Goal: Information Seeking & Learning: Learn about a topic

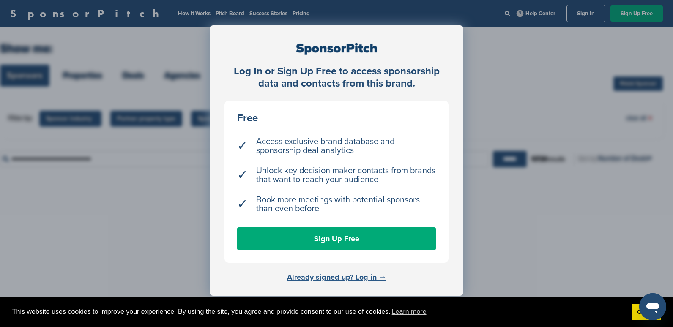
click at [367, 276] on link "Already signed up? Log in →" at bounding box center [336, 277] width 99 height 9
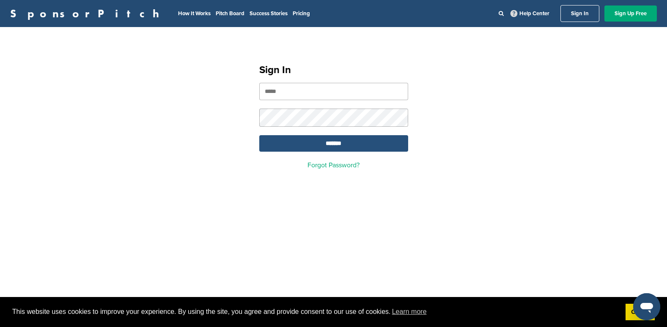
type input "**********"
click at [327, 145] on input "*******" at bounding box center [333, 143] width 149 height 16
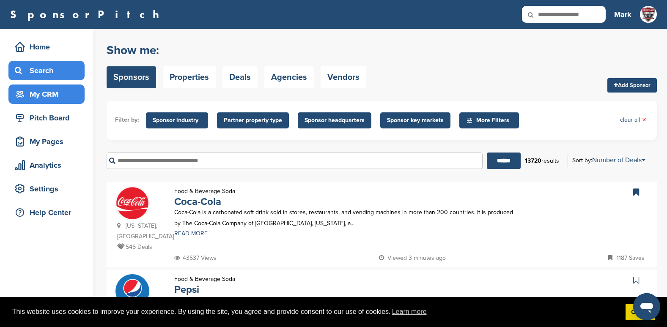
click at [43, 90] on div "My CRM" at bounding box center [49, 94] width 72 height 15
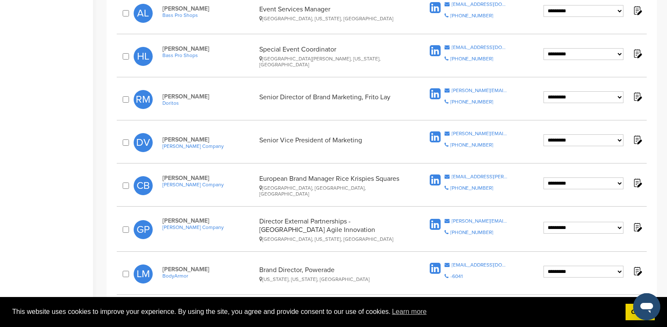
scroll to position [465, 0]
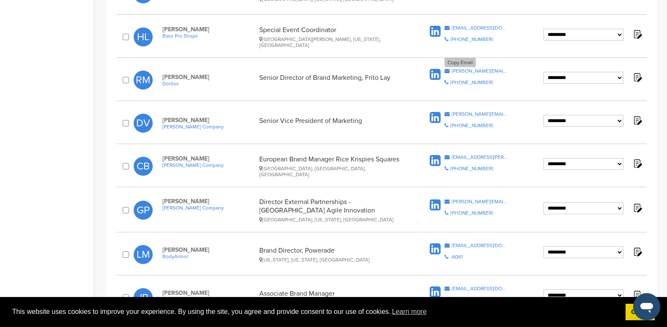
click at [504, 71] on div "[PERSON_NAME][EMAIL_ADDRESS][PERSON_NAME][DOMAIN_NAME]" at bounding box center [480, 70] width 56 height 5
click at [503, 115] on div "doug.vandevelde@kellogg.com" at bounding box center [480, 114] width 56 height 5
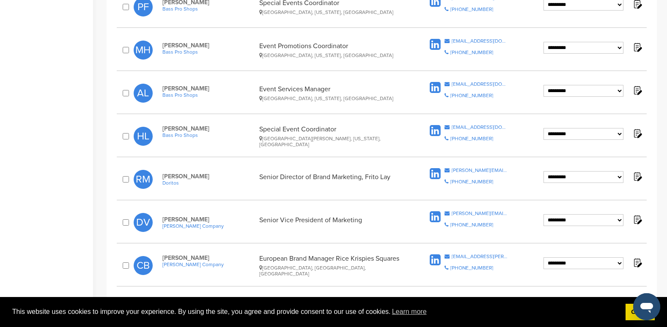
scroll to position [381, 0]
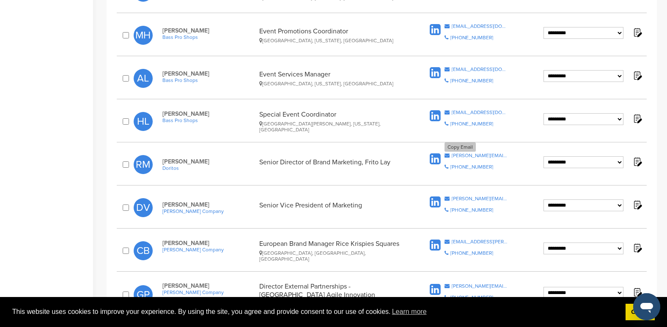
drag, startPoint x: 482, startPoint y: 153, endPoint x: 476, endPoint y: 157, distance: 6.8
click at [476, 157] on div "ryan.matiyow@pepsico.com" at bounding box center [480, 155] width 56 height 5
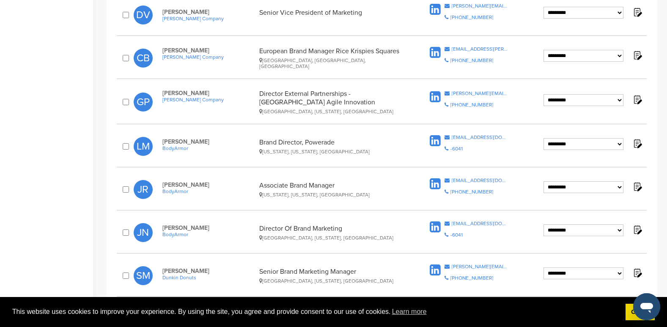
scroll to position [592, 0]
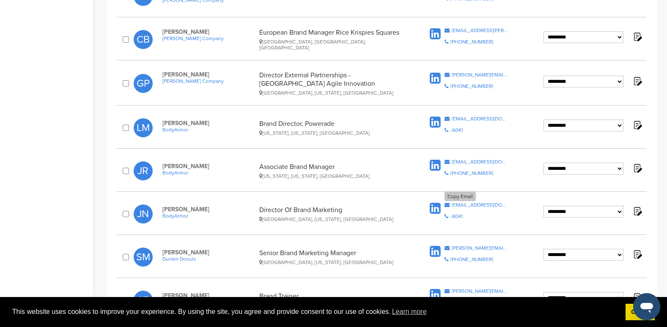
click at [482, 204] on div "jnicoletti@drinkbodyarmor.com" at bounding box center [480, 205] width 56 height 5
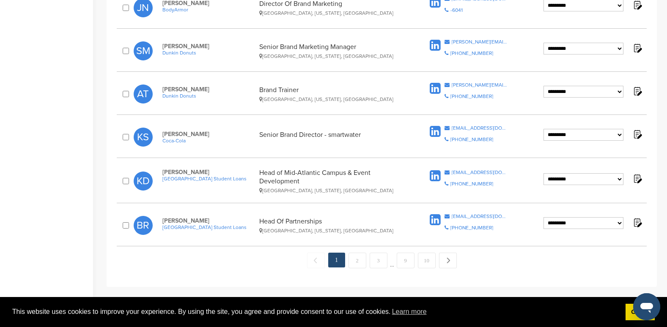
scroll to position [803, 0]
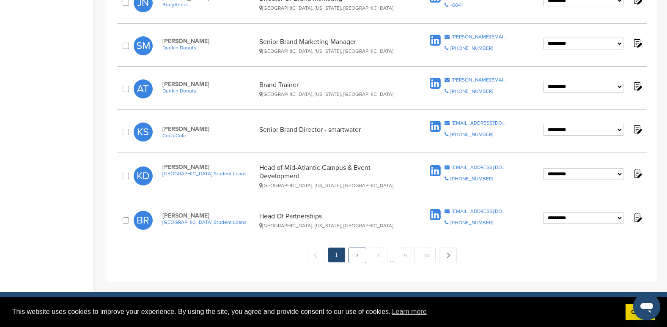
click at [360, 253] on link "2" at bounding box center [357, 256] width 18 height 16
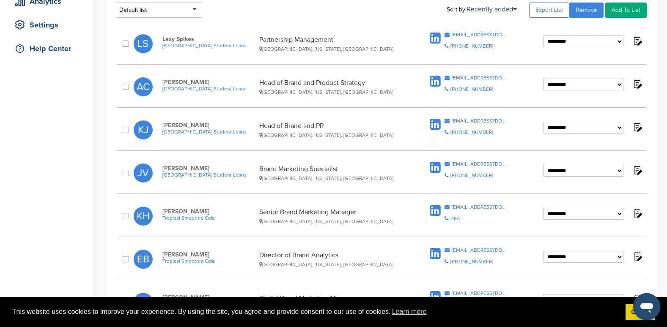
scroll to position [169, 0]
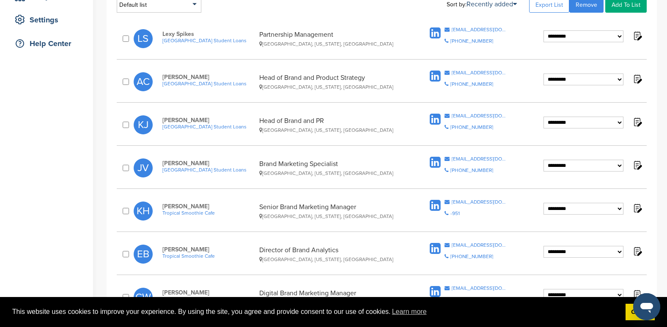
drag, startPoint x: 392, startPoint y: 170, endPoint x: 649, endPoint y: 23, distance: 296.6
click at [554, 3] on link "Export List" at bounding box center [549, 4] width 40 height 15
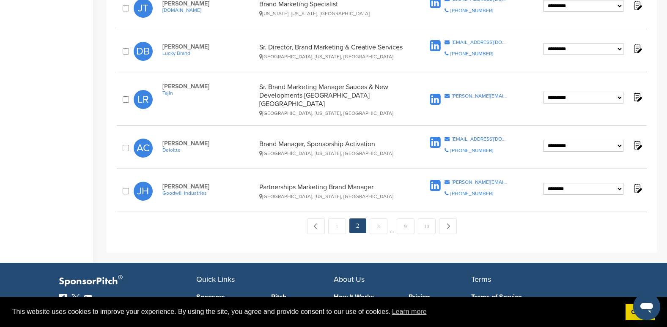
scroll to position [968, 0]
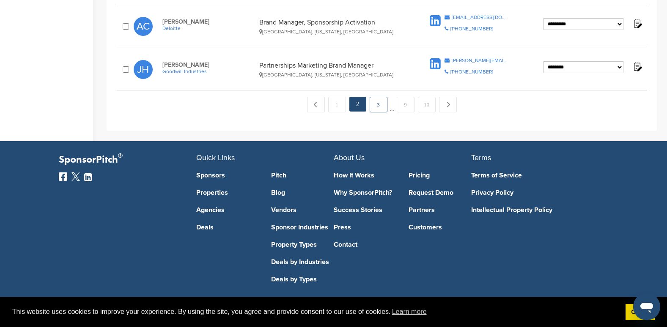
click at [377, 97] on link "3" at bounding box center [379, 105] width 18 height 16
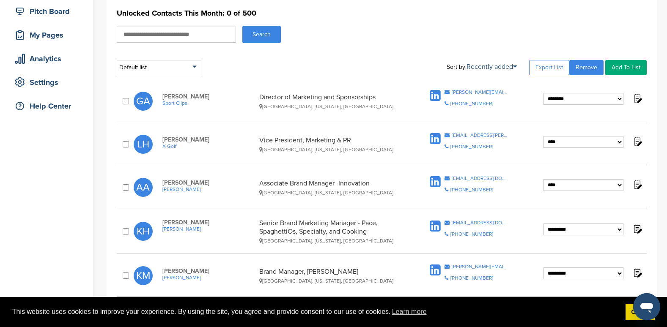
scroll to position [42, 0]
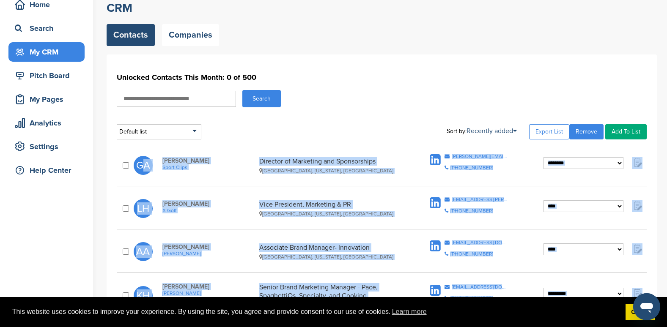
drag, startPoint x: 135, startPoint y: 147, endPoint x: 133, endPoint y: 172, distance: 25.0
drag, startPoint x: 133, startPoint y: 172, endPoint x: 171, endPoint y: 164, distance: 38.4
copy div "**********"
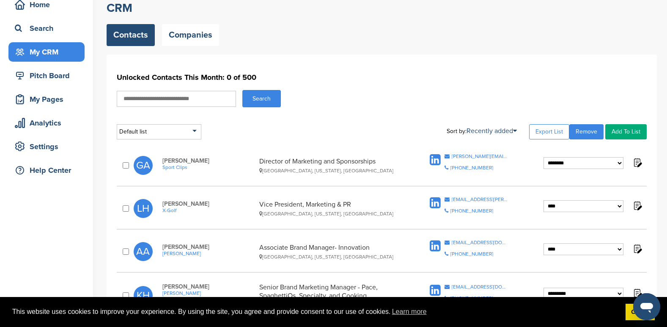
click at [356, 131] on div "Default list Default List PSE Soccer FLA Soda City FC Flower City Union FSE Age…" at bounding box center [382, 131] width 530 height 15
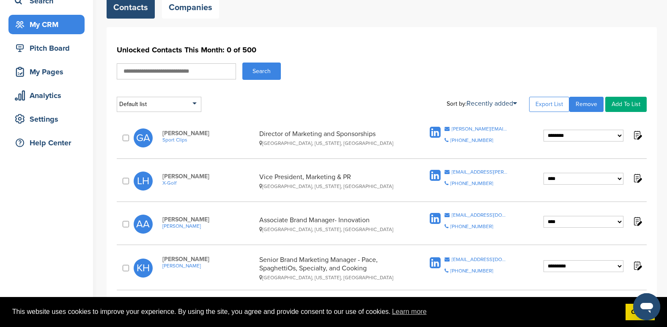
scroll to position [85, 0]
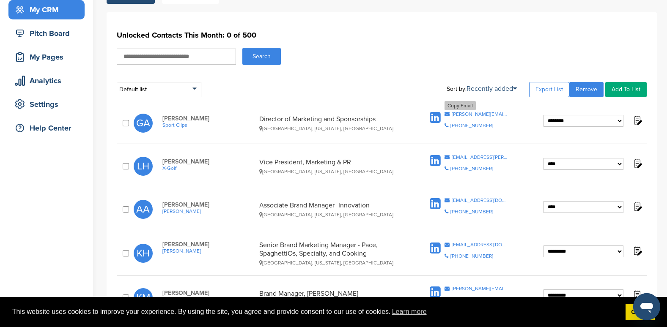
click at [481, 115] on div "galen.adams@sportclips.com" at bounding box center [480, 114] width 56 height 5
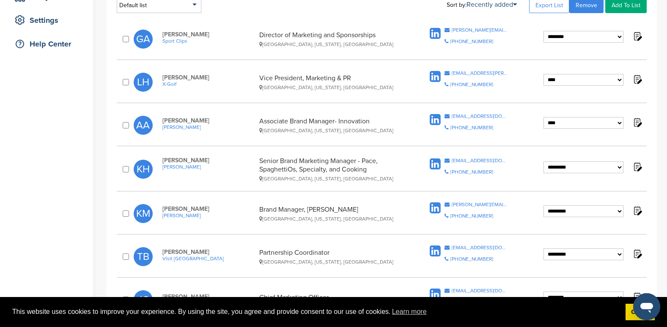
scroll to position [169, 0]
click at [500, 115] on div "alyssa_acuna@campbellsoupcompany.com" at bounding box center [480, 115] width 56 height 5
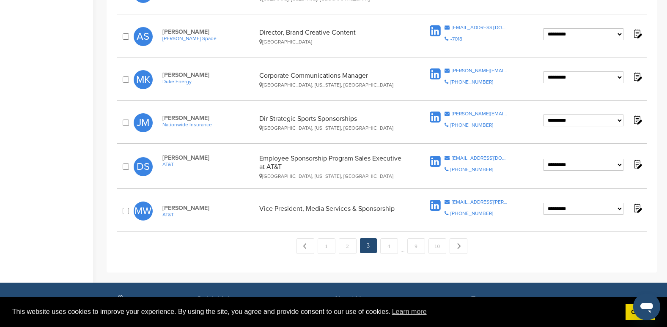
scroll to position [888, 0]
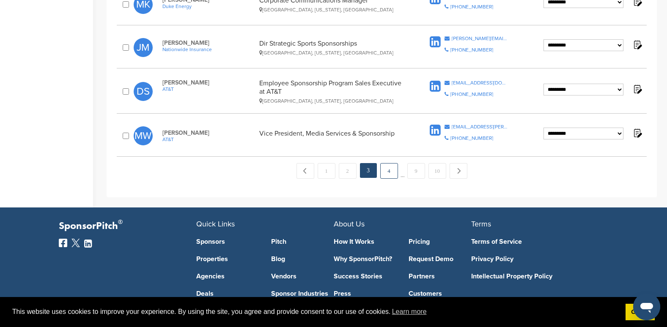
click at [387, 171] on link "4" at bounding box center [389, 171] width 18 height 16
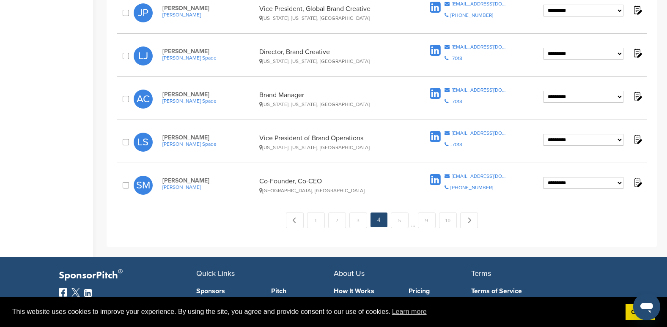
scroll to position [846, 0]
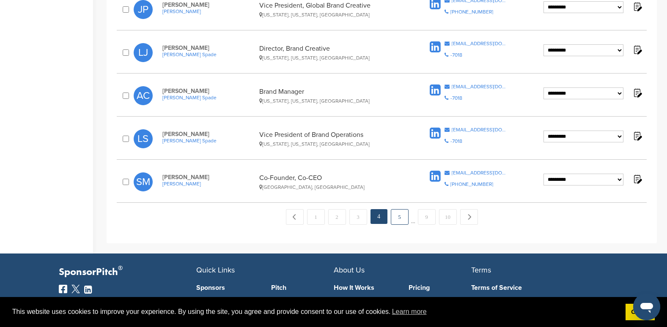
click at [400, 216] on link "5" at bounding box center [400, 217] width 18 height 16
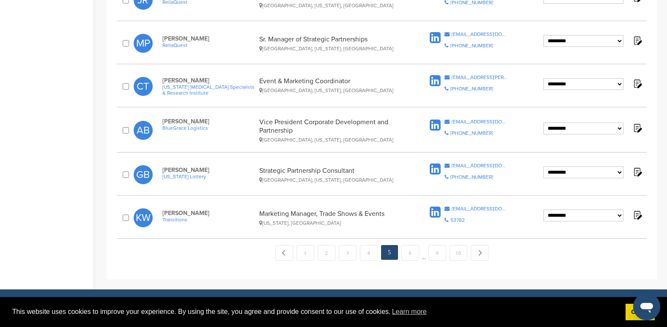
scroll to position [846, 0]
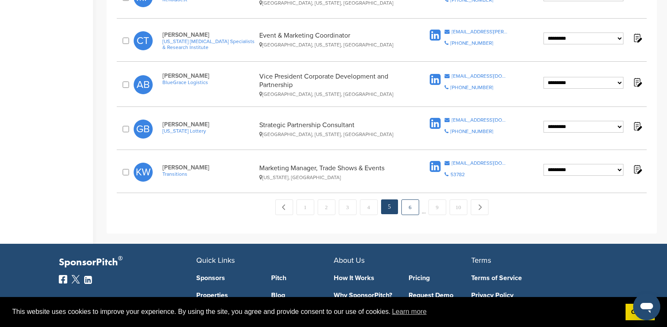
click at [411, 208] on link "6" at bounding box center [410, 208] width 18 height 16
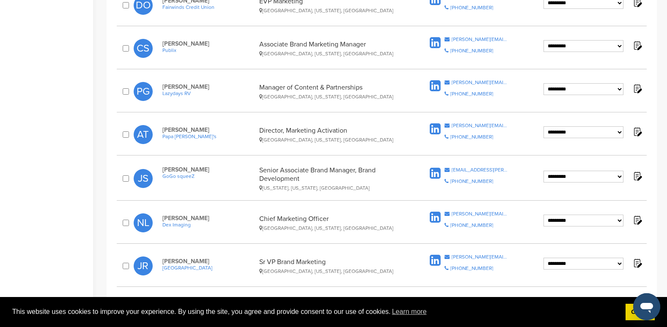
scroll to position [507, 0]
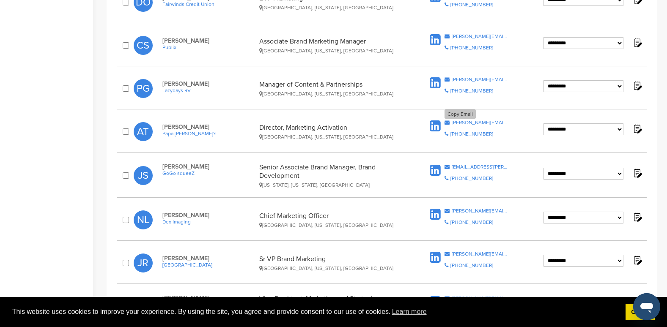
click at [498, 124] on div "[PERSON_NAME][EMAIL_ADDRESS][DOMAIN_NAME]" at bounding box center [480, 122] width 56 height 5
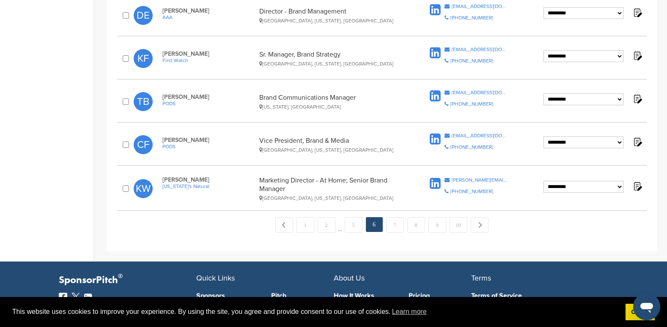
scroll to position [846, 0]
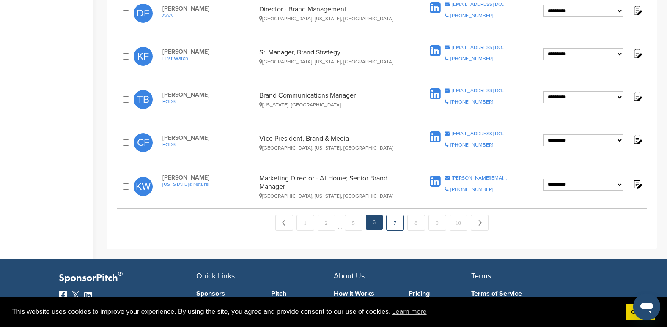
click at [395, 223] on link "7" at bounding box center [395, 223] width 18 height 16
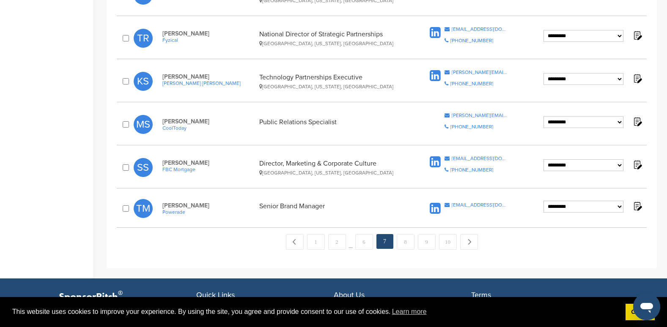
scroll to position [846, 0]
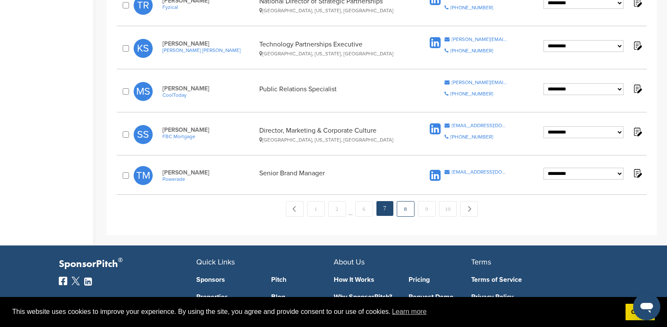
click at [407, 207] on link "8" at bounding box center [406, 209] width 18 height 16
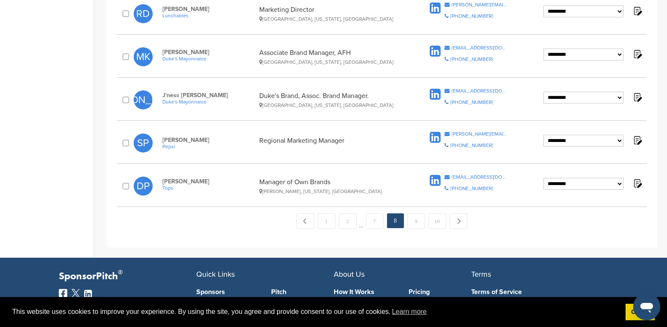
scroll to position [846, 0]
click at [414, 220] on link "9" at bounding box center [416, 221] width 18 height 16
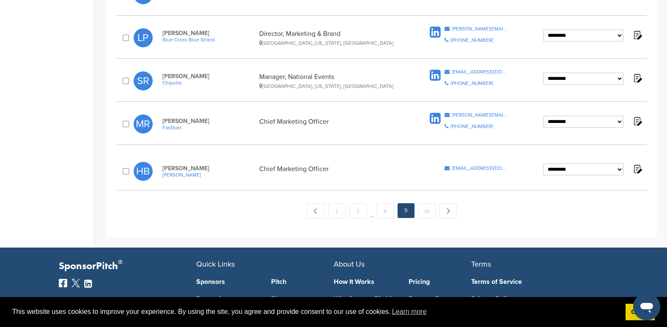
scroll to position [677, 0]
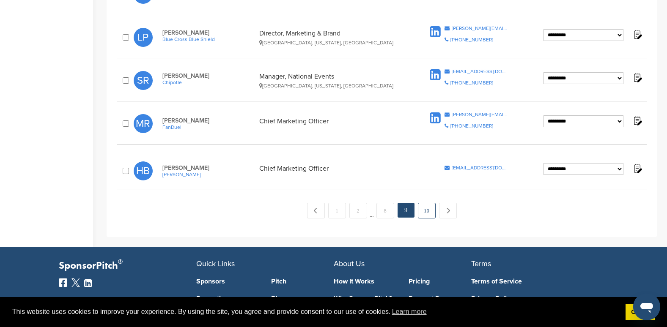
click at [423, 212] on link "10" at bounding box center [427, 211] width 18 height 16
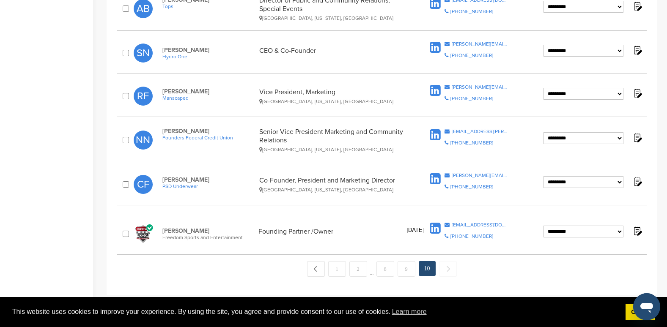
scroll to position [507, 0]
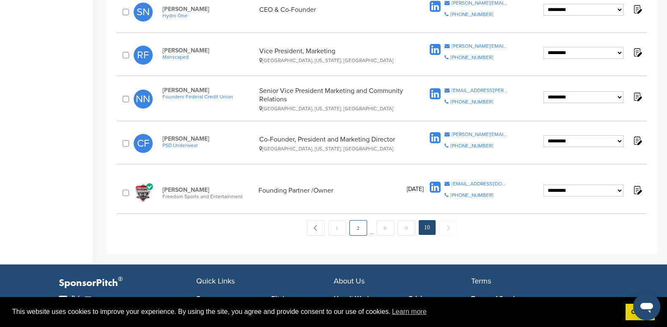
click at [359, 228] on link "2" at bounding box center [358, 228] width 18 height 16
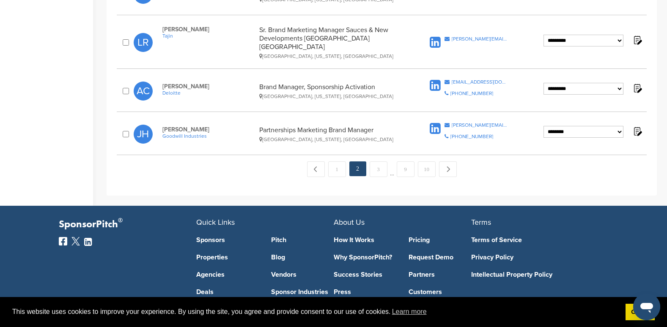
scroll to position [968, 0]
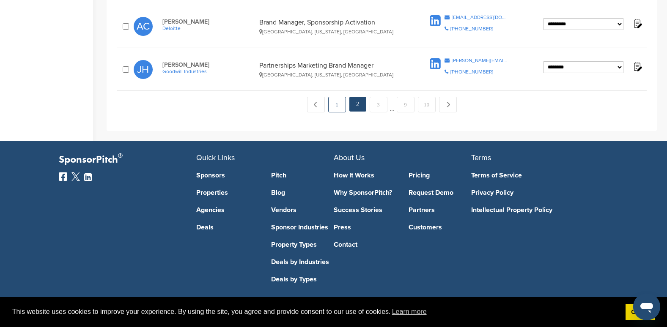
click at [335, 99] on link "1" at bounding box center [337, 105] width 18 height 16
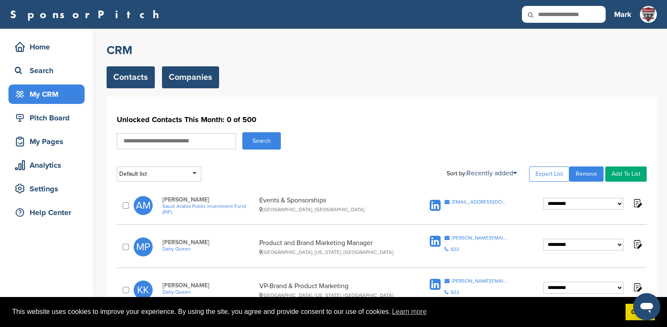
click at [195, 82] on link "Companies" at bounding box center [190, 77] width 57 height 22
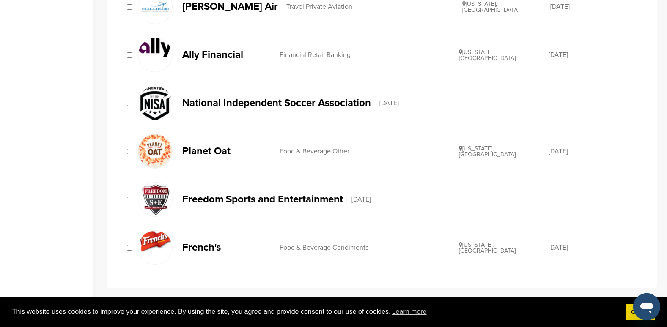
scroll to position [592, 0]
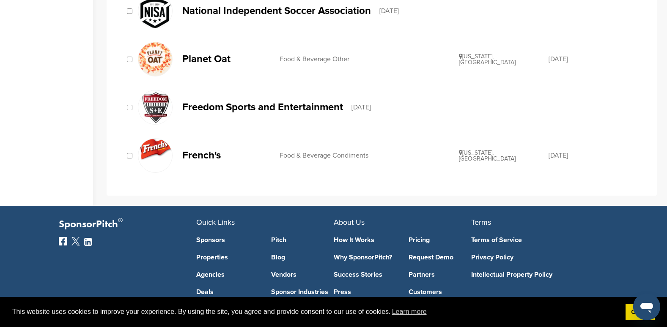
click at [203, 155] on p "French's" at bounding box center [226, 155] width 89 height 11
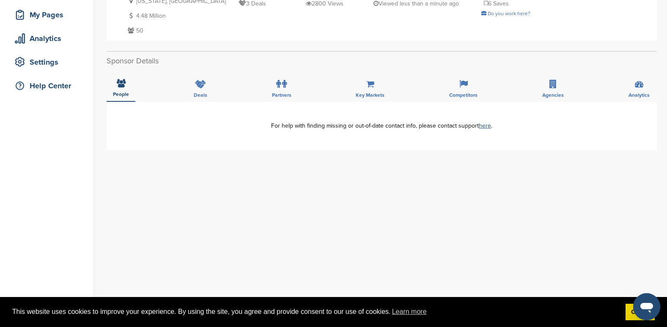
scroll to position [42, 0]
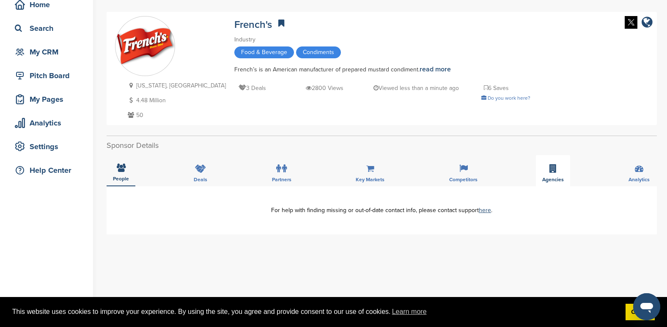
click at [551, 171] on icon at bounding box center [552, 168] width 7 height 8
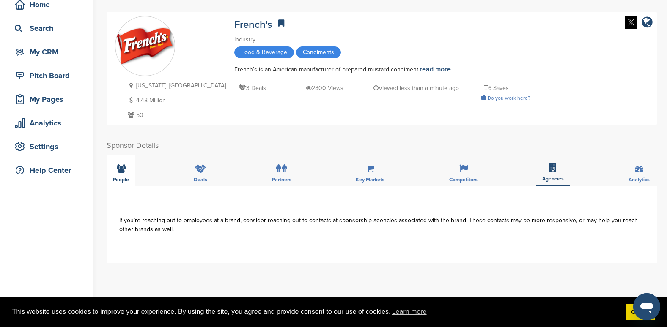
click at [125, 171] on icon at bounding box center [121, 168] width 9 height 8
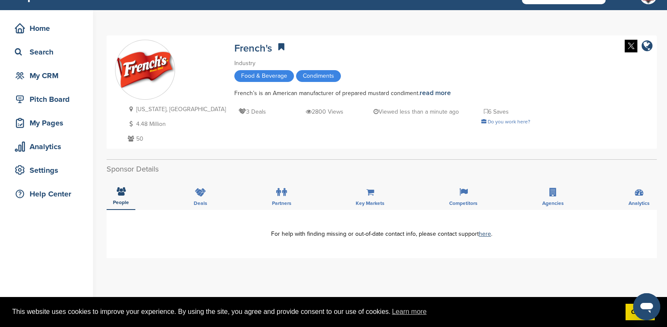
scroll to position [0, 0]
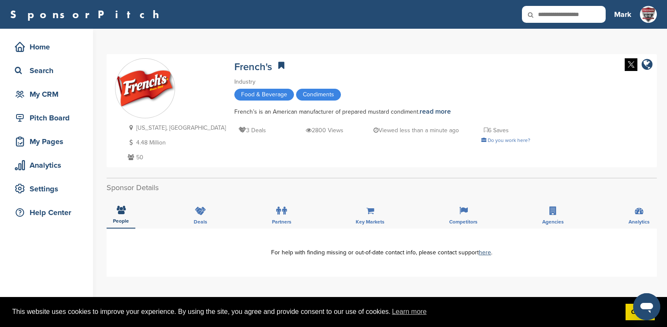
click at [570, 15] on input "text" at bounding box center [564, 14] width 84 height 17
type input "**********"
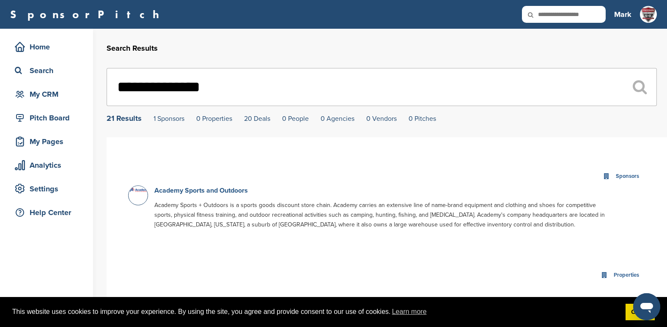
click at [213, 190] on link "Academy Sports and Outdoors" at bounding box center [200, 190] width 93 height 8
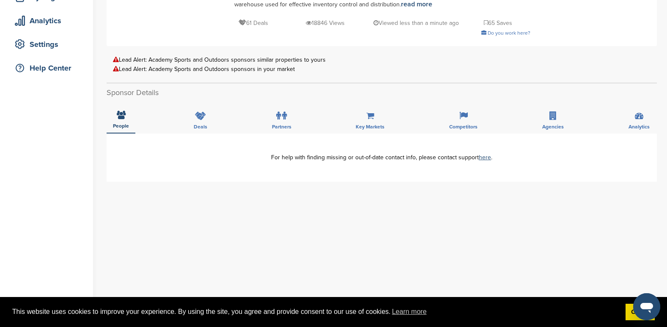
scroll to position [169, 0]
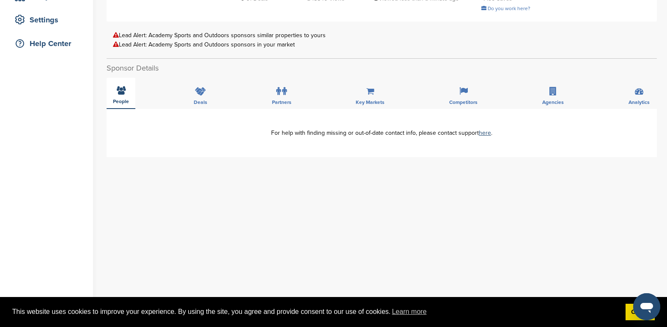
click at [117, 93] on icon at bounding box center [121, 90] width 9 height 8
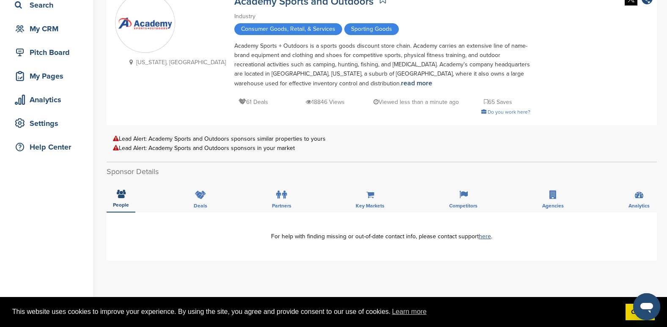
scroll to position [0, 0]
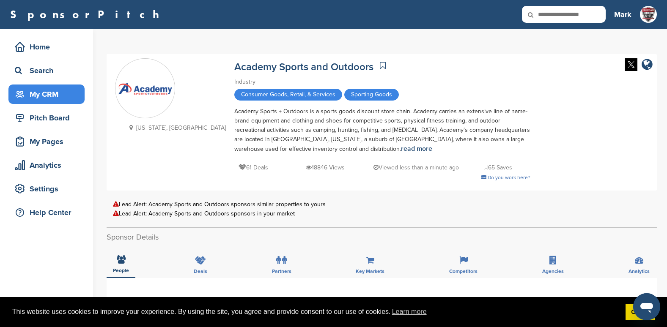
click at [41, 87] on div "My CRM" at bounding box center [49, 94] width 72 height 15
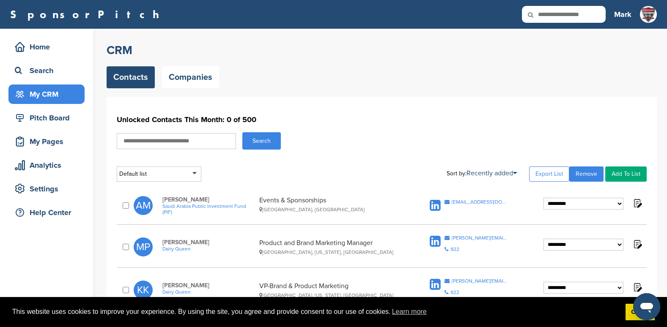
click at [580, 17] on input "text" at bounding box center [564, 14] width 84 height 17
click at [589, 18] on input "text" at bounding box center [564, 14] width 84 height 17
click at [41, 67] on div "Search" at bounding box center [49, 70] width 72 height 15
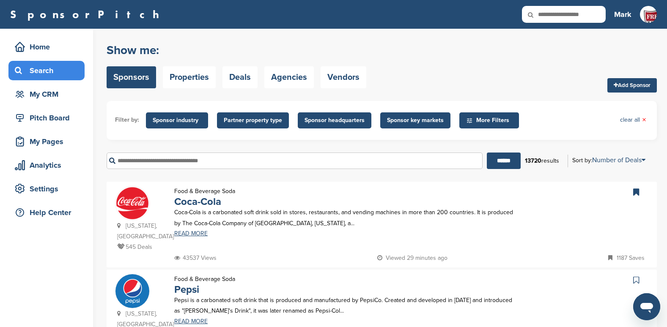
click at [347, 121] on span "Sponsor headquarters" at bounding box center [334, 120] width 60 height 9
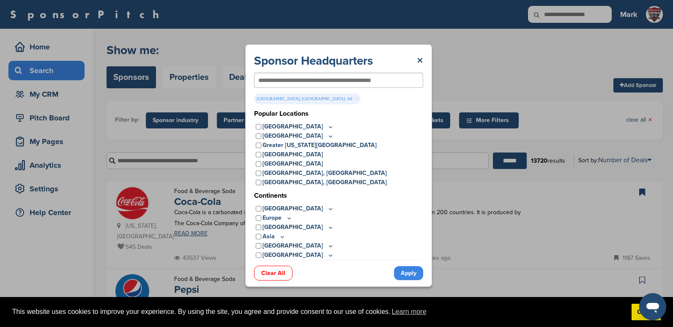
click at [329, 127] on icon at bounding box center [330, 126] width 3 height 1
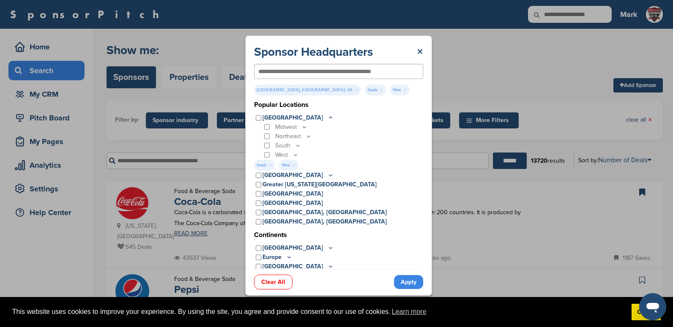
click at [407, 282] on link "Apply" at bounding box center [408, 282] width 29 height 14
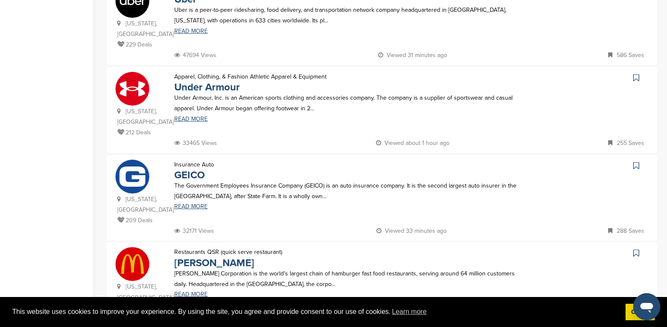
scroll to position [888, 0]
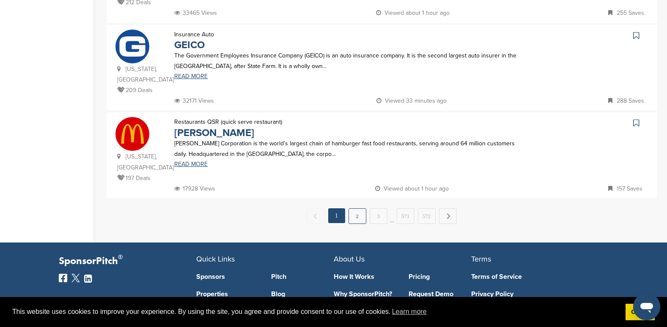
click at [362, 208] on link "2" at bounding box center [357, 216] width 18 height 16
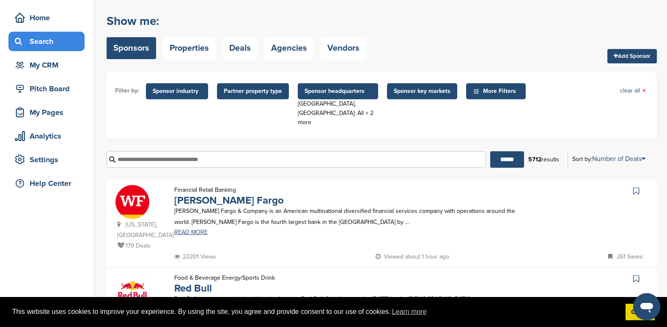
scroll to position [0, 0]
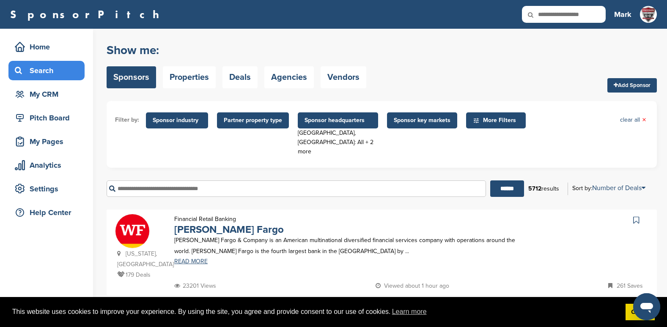
click at [555, 11] on input "text" at bounding box center [564, 14] width 84 height 17
type input "**********"
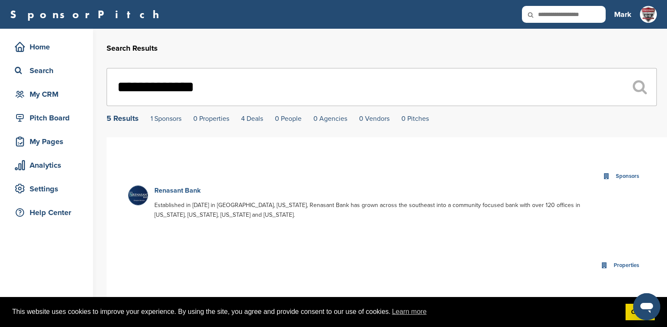
click at [184, 190] on link "Renasant Bank" at bounding box center [177, 190] width 47 height 8
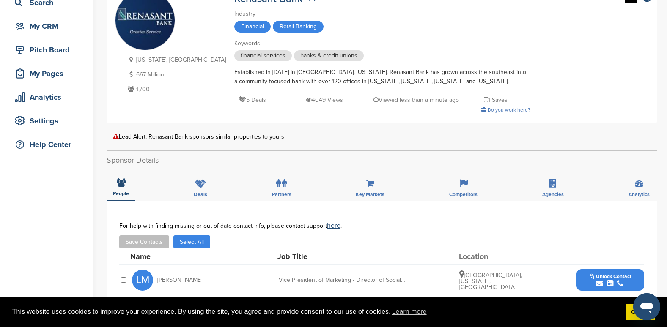
scroll to position [169, 0]
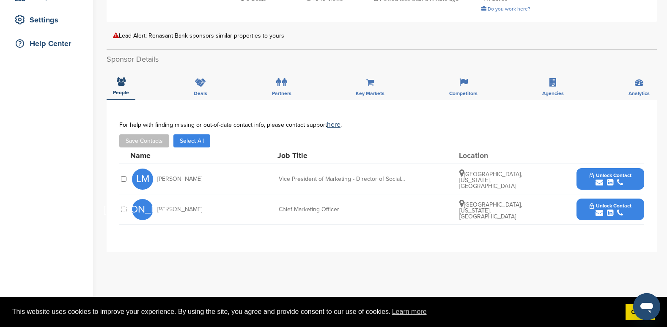
click at [617, 176] on span "Unlock Contact" at bounding box center [610, 176] width 42 height 6
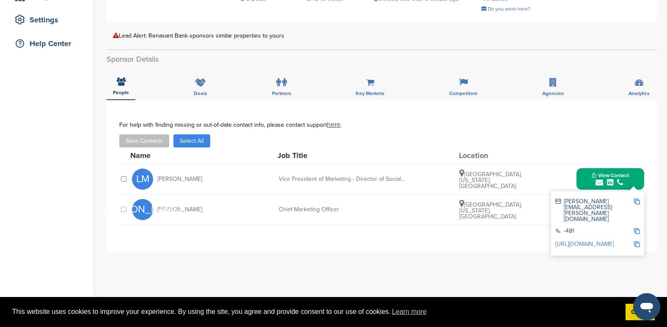
click at [512, 216] on div "Tupelo, Mississippi, United States" at bounding box center [490, 210] width 63 height 20
click at [602, 263] on div "**********" at bounding box center [382, 269] width 550 height 338
click at [584, 181] on button "View Contact" at bounding box center [610, 179] width 58 height 25
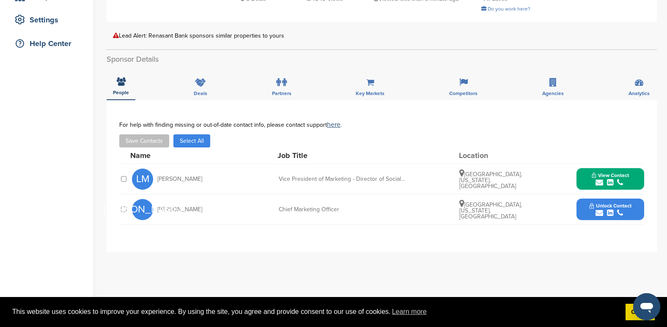
click at [609, 203] on span "Unlock Contact" at bounding box center [610, 206] width 42 height 6
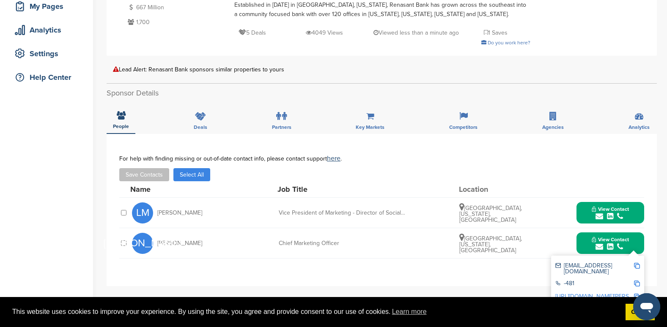
scroll to position [85, 0]
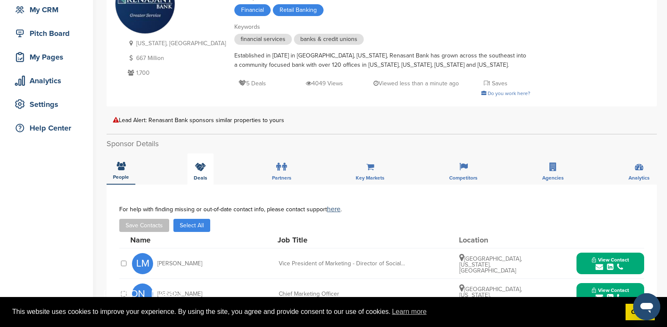
click at [202, 170] on icon at bounding box center [200, 167] width 11 height 8
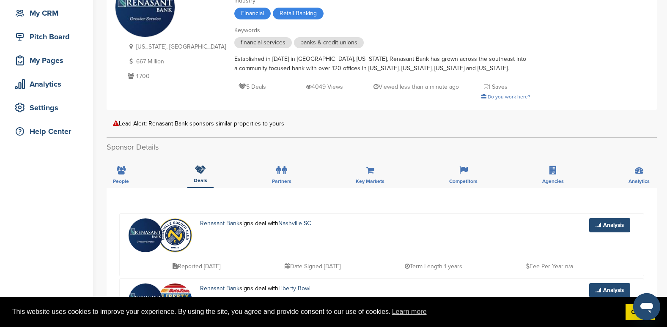
scroll to position [0, 0]
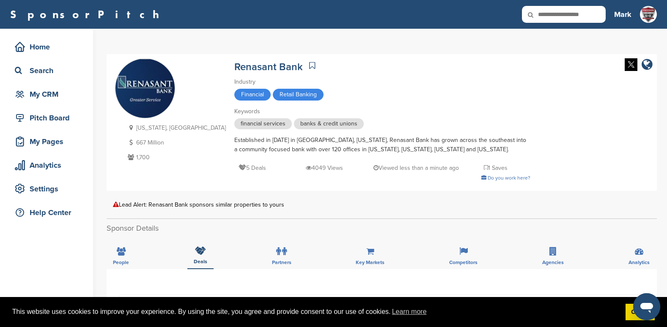
click at [544, 16] on icon at bounding box center [536, 15] width 29 height 18
click at [578, 16] on input "text" at bounding box center [564, 14] width 84 height 17
type input "********"
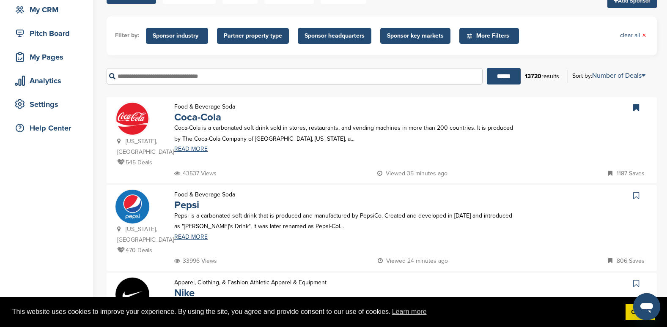
scroll to position [42, 0]
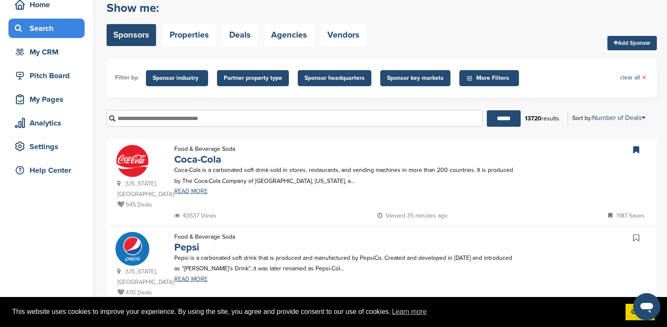
click at [338, 76] on span "Sponsor headquarters" at bounding box center [334, 78] width 60 height 9
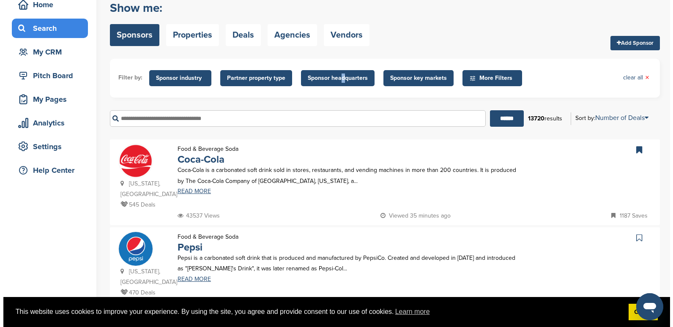
scroll to position [0, 0]
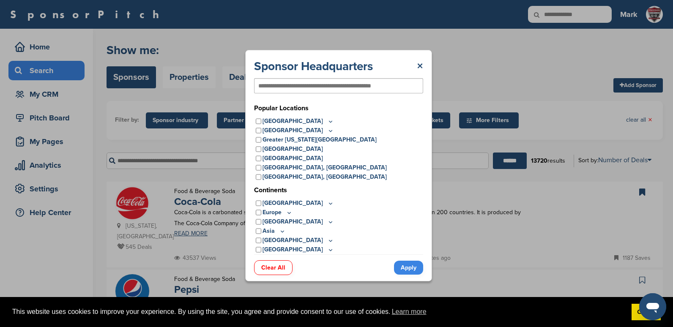
click at [327, 120] on icon at bounding box center [330, 121] width 7 height 7
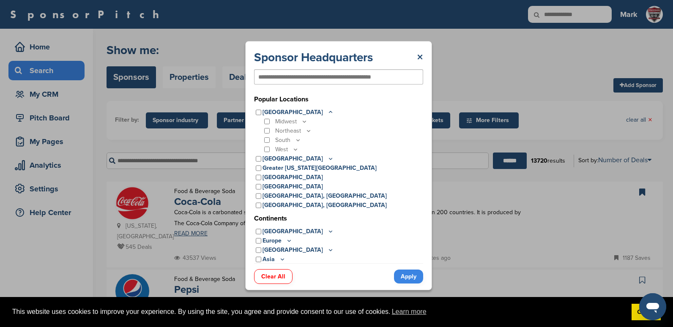
click at [296, 140] on icon at bounding box center [298, 140] width 7 height 7
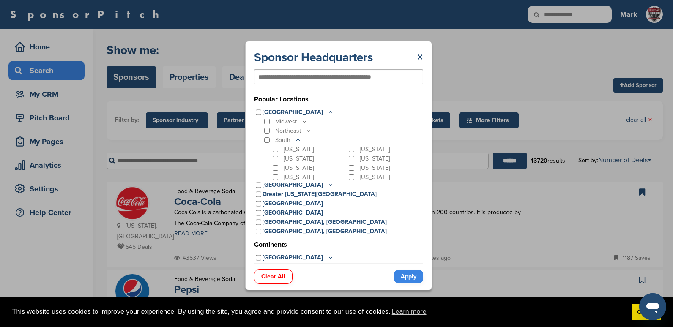
click at [299, 140] on icon at bounding box center [298, 140] width 7 height 7
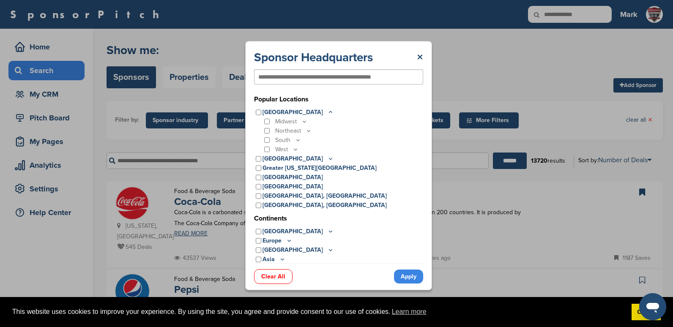
click at [296, 149] on icon at bounding box center [295, 149] width 7 height 7
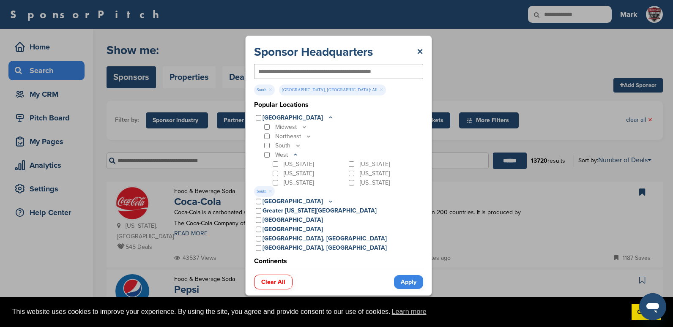
click at [380, 90] on link "×" at bounding box center [382, 89] width 4 height 9
click at [407, 281] on link "Apply" at bounding box center [408, 282] width 29 height 14
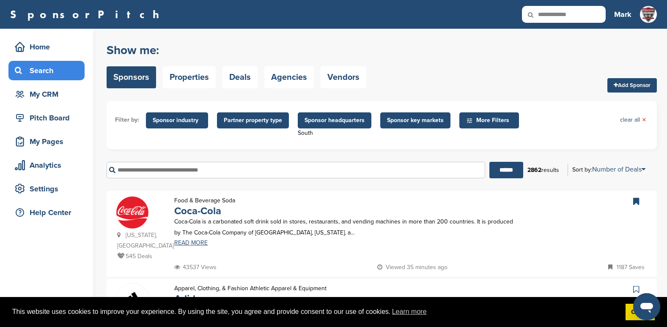
click at [489, 119] on span "More Filters" at bounding box center [490, 120] width 49 height 9
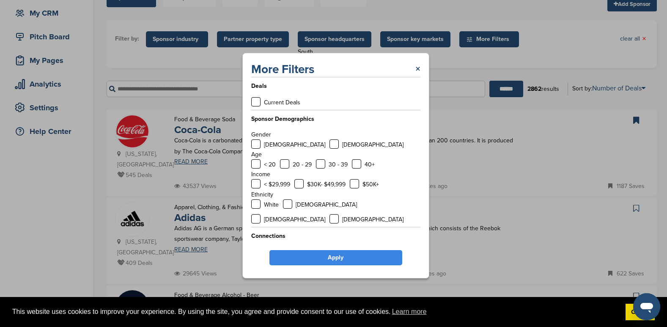
scroll to position [85, 0]
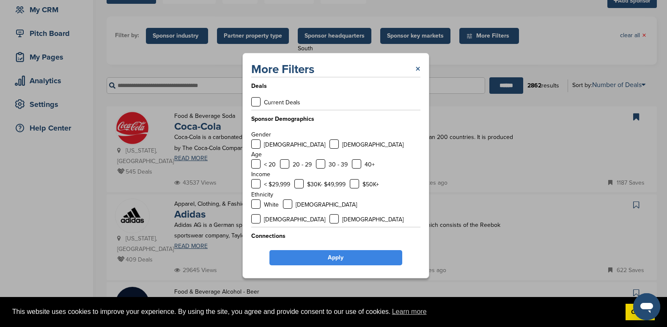
click at [419, 71] on link "×" at bounding box center [417, 69] width 5 height 15
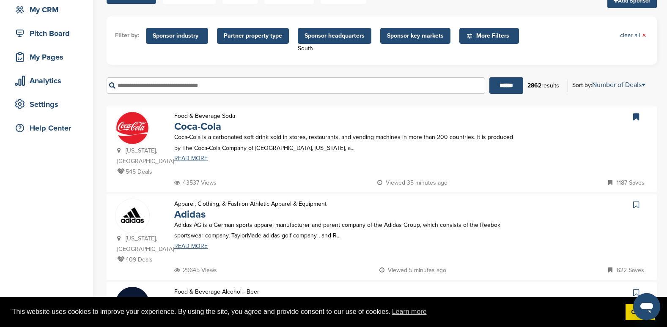
click at [352, 35] on span "Sponsor headquarters" at bounding box center [334, 35] width 60 height 9
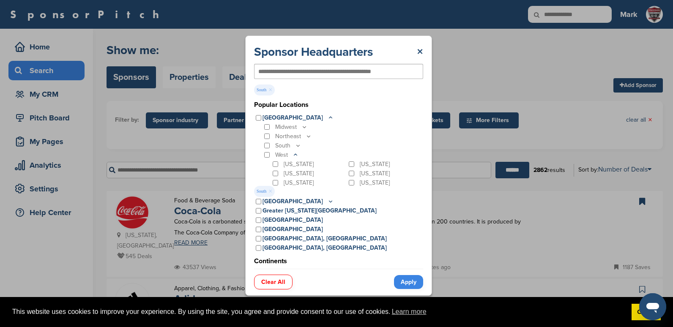
click at [299, 145] on icon at bounding box center [298, 145] width 7 height 7
click at [412, 278] on link "Apply" at bounding box center [408, 282] width 29 height 14
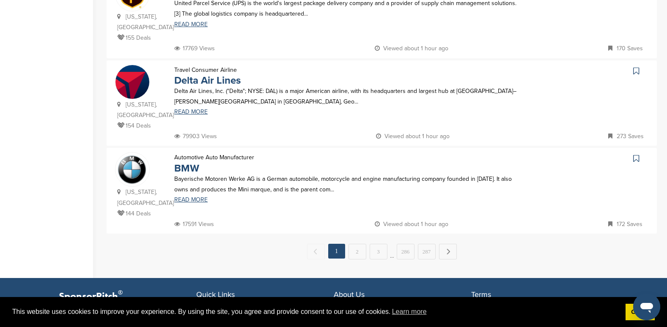
scroll to position [846, 0]
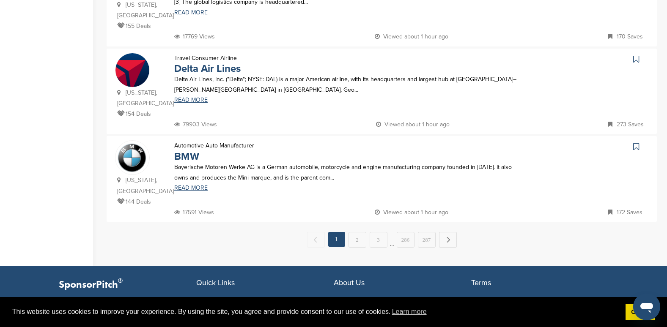
click at [354, 232] on link "2" at bounding box center [357, 240] width 18 height 16
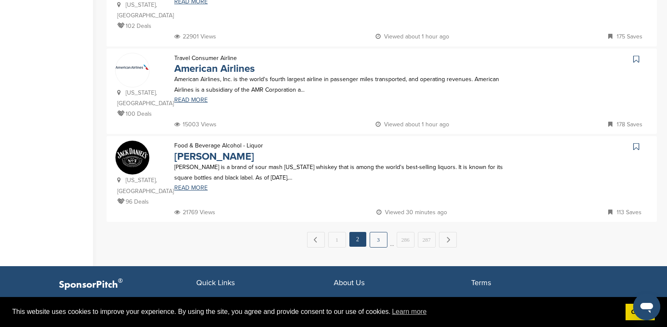
click at [375, 232] on link "3" at bounding box center [379, 240] width 18 height 16
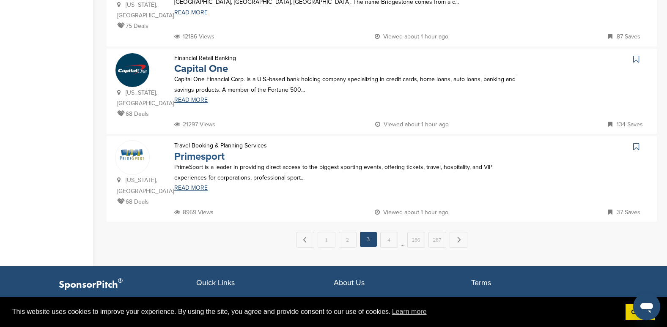
click at [214, 151] on link "Primesport" at bounding box center [199, 157] width 50 height 12
click at [387, 232] on link "4" at bounding box center [389, 240] width 18 height 16
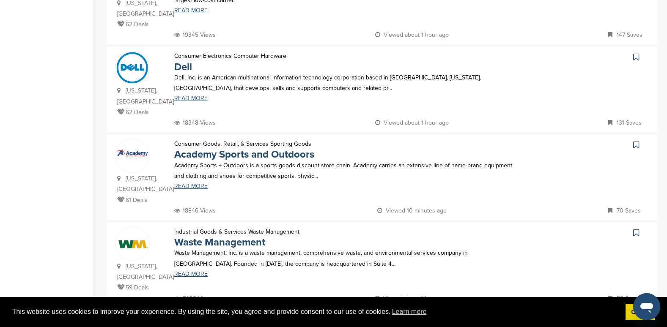
scroll to position [423, 0]
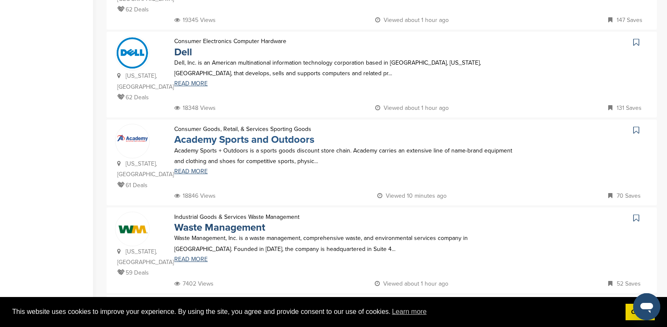
click at [214, 134] on link "Academy Sports and Outdoors" at bounding box center [244, 140] width 140 height 12
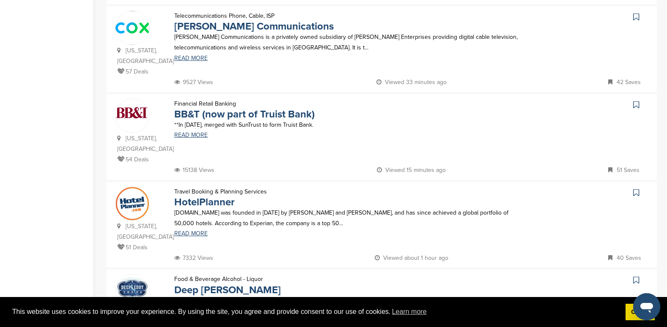
scroll to position [761, 0]
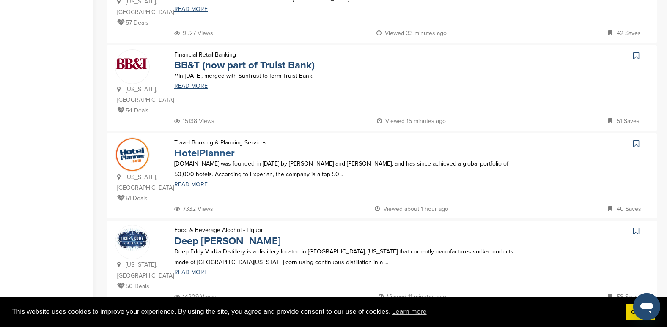
click at [211, 147] on link "HotelPlanner" at bounding box center [204, 153] width 60 height 12
click at [397, 317] on link "5" at bounding box center [400, 325] width 18 height 16
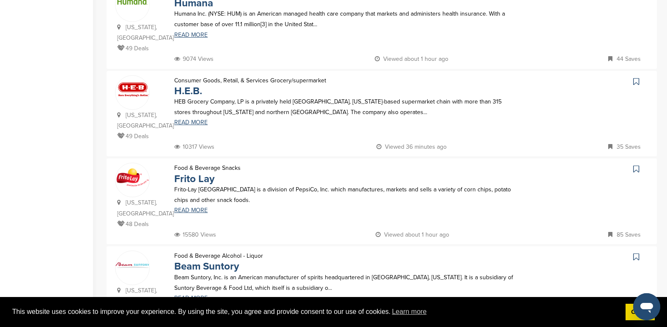
scroll to position [338, 0]
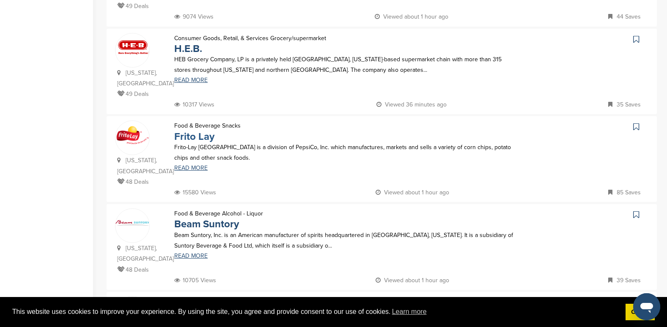
click at [200, 131] on link "Frito Lay" at bounding box center [194, 137] width 40 height 12
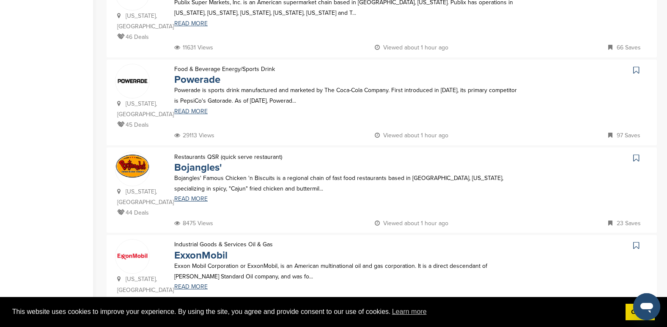
scroll to position [761, 0]
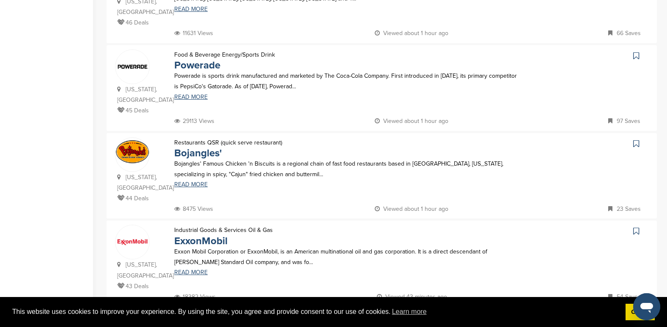
click at [409, 317] on link "6" at bounding box center [410, 325] width 18 height 16
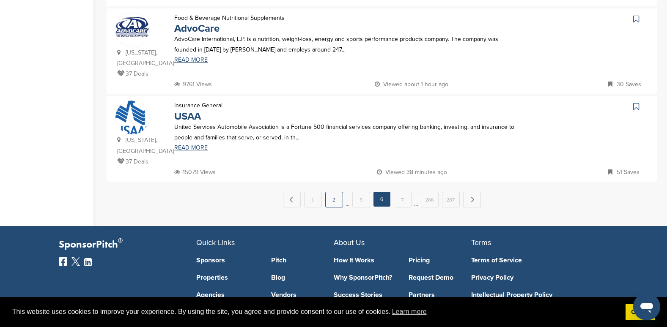
scroll to position [888, 0]
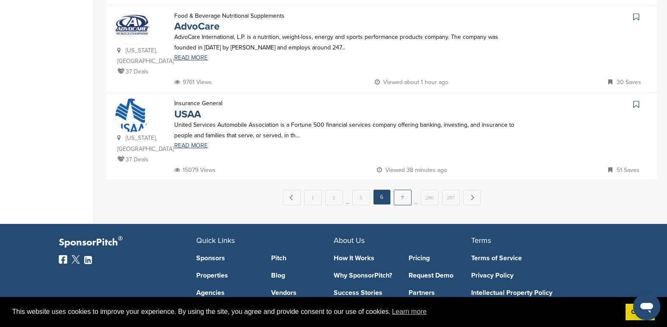
click at [401, 190] on link "7" at bounding box center [403, 198] width 18 height 16
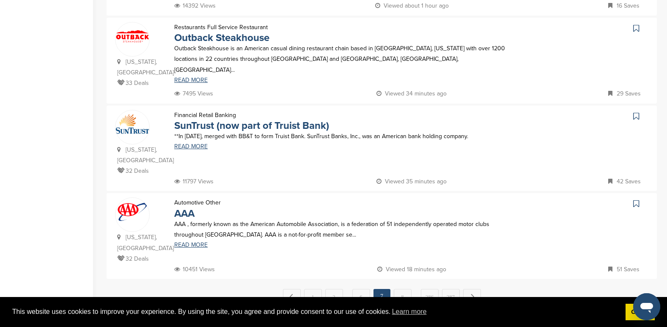
scroll to position [803, 0]
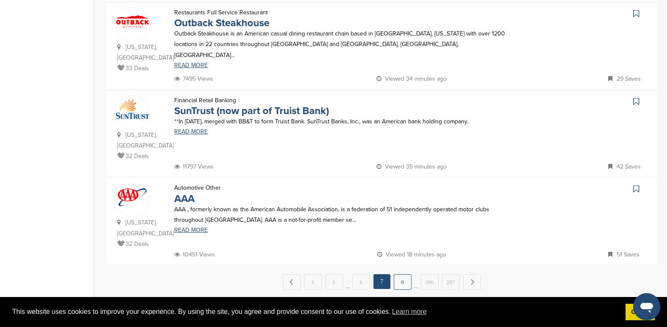
click at [402, 274] on link "8" at bounding box center [403, 282] width 18 height 16
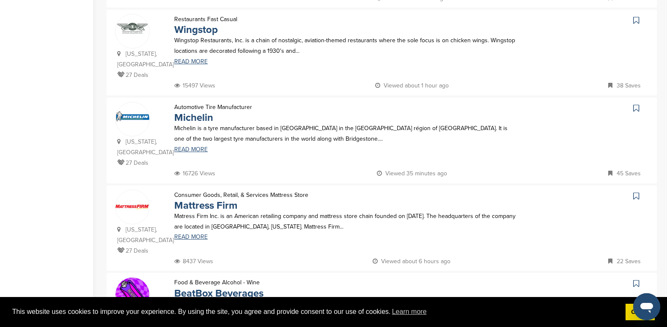
scroll to position [761, 0]
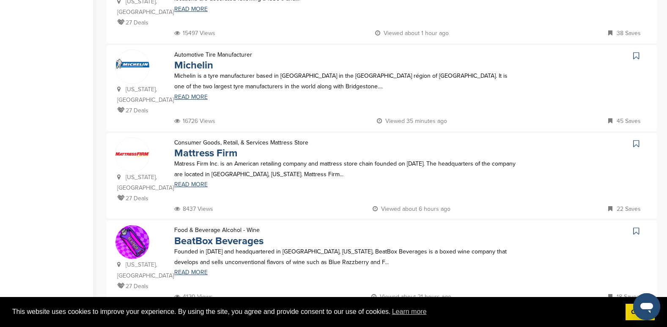
click at [408, 317] on link "9" at bounding box center [403, 325] width 18 height 16
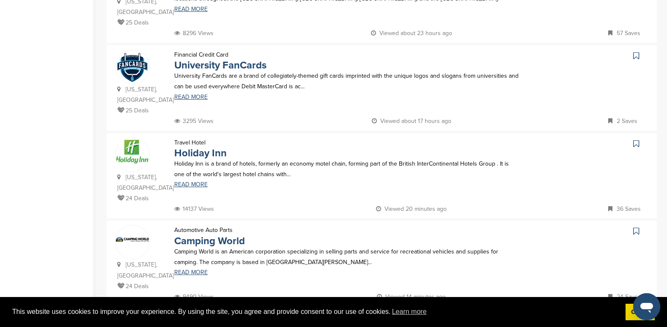
click at [404, 317] on link "10" at bounding box center [403, 325] width 18 height 16
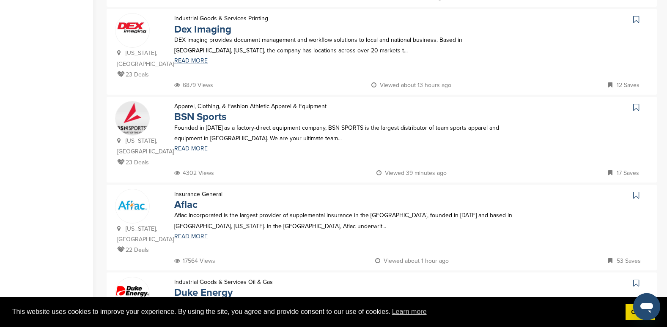
scroll to position [465, 0]
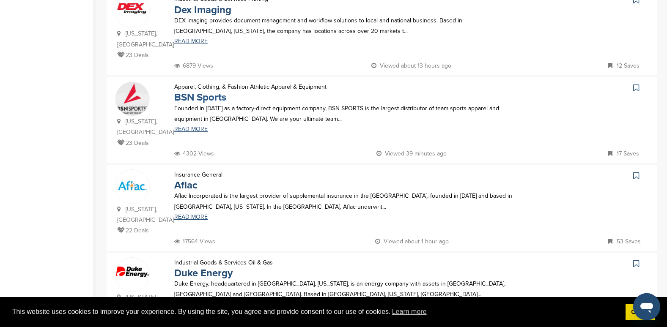
click at [199, 91] on link "BSN Sports" at bounding box center [200, 97] width 52 height 12
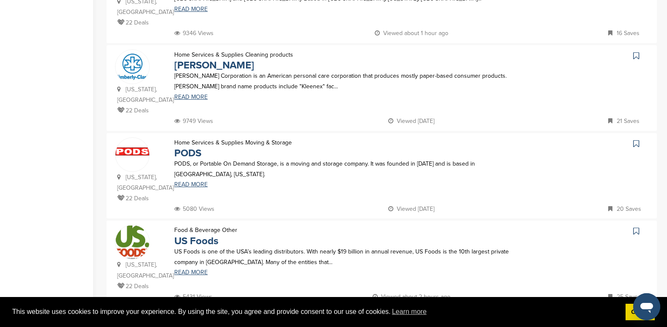
scroll to position [803, 0]
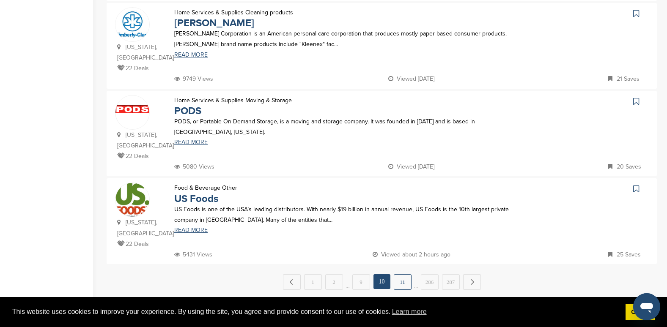
click at [406, 274] on link "11" at bounding box center [403, 282] width 18 height 16
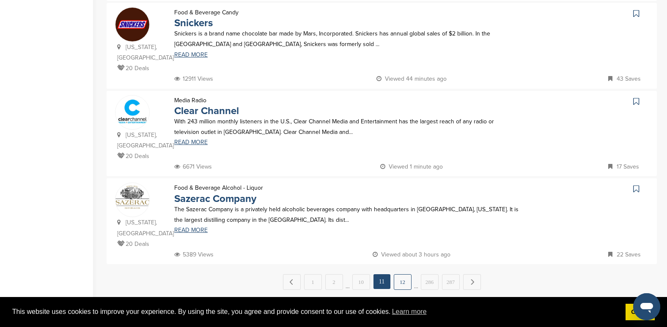
click at [399, 274] on link "12" at bounding box center [403, 282] width 18 height 16
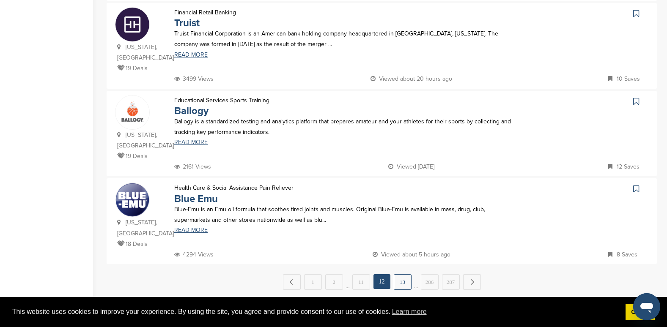
click at [404, 274] on link "13" at bounding box center [403, 282] width 18 height 16
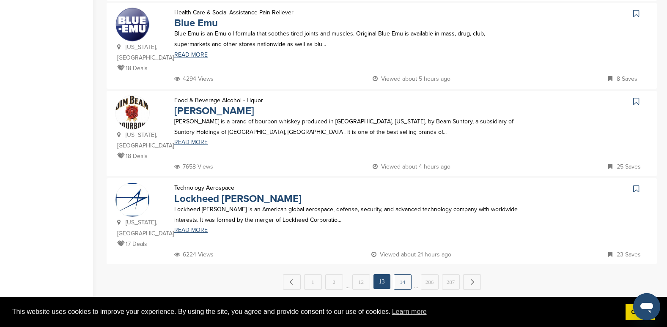
click at [405, 274] on link "14" at bounding box center [403, 282] width 18 height 16
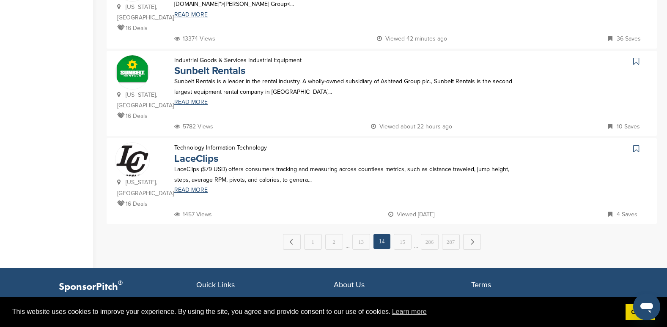
scroll to position [846, 0]
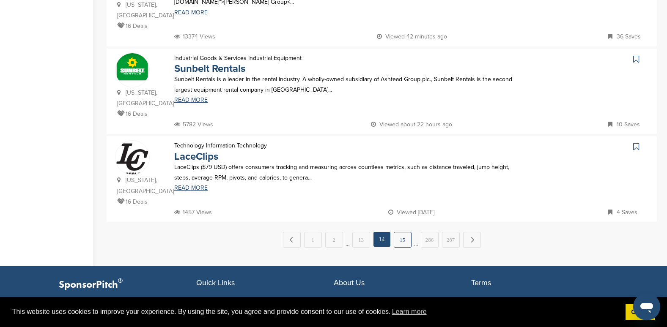
click at [403, 232] on link "15" at bounding box center [403, 240] width 18 height 16
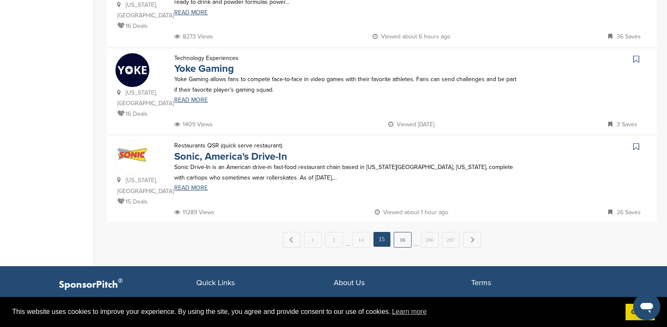
click at [401, 232] on link "16" at bounding box center [403, 240] width 18 height 16
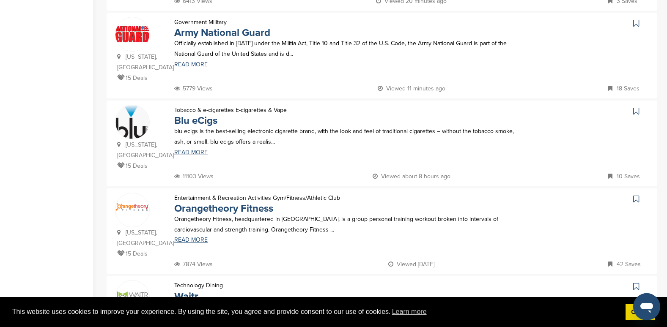
scroll to position [761, 0]
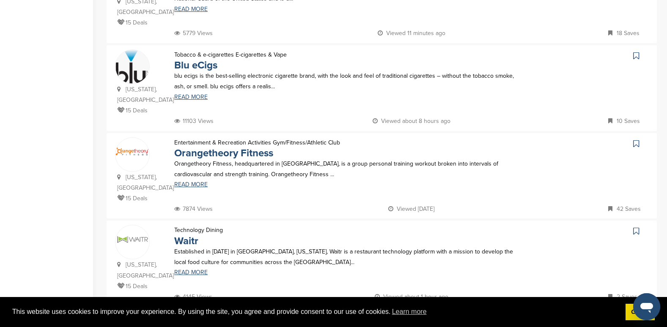
click at [406, 317] on link "17" at bounding box center [403, 325] width 18 height 16
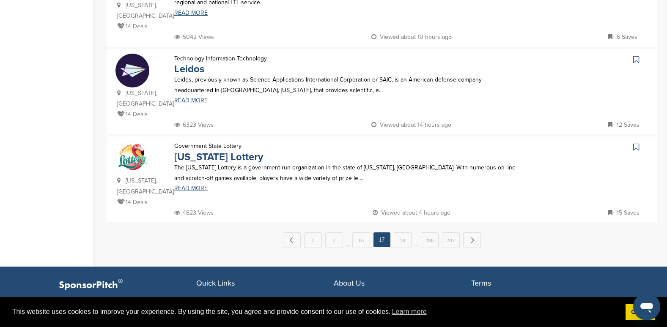
scroll to position [846, 0]
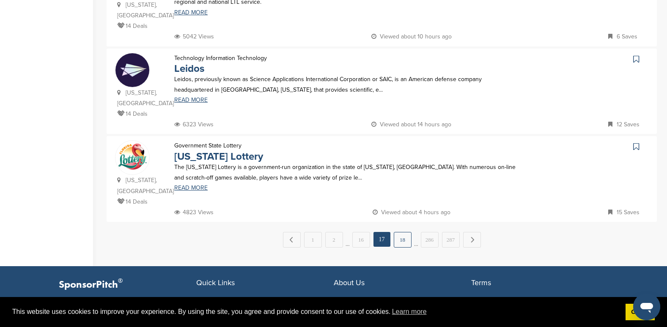
click at [400, 232] on link "18" at bounding box center [403, 240] width 18 height 16
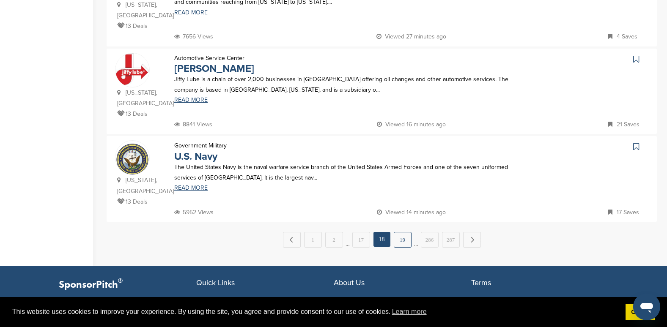
click at [401, 232] on link "19" at bounding box center [403, 240] width 18 height 16
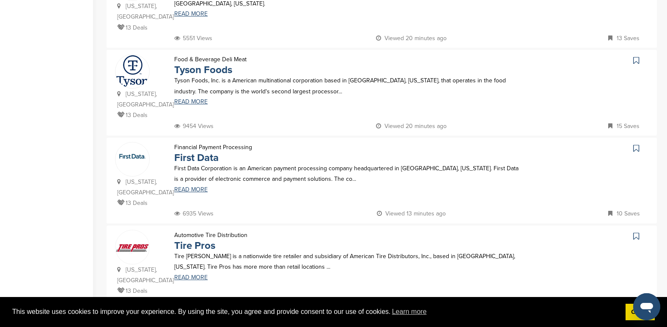
scroll to position [507, 0]
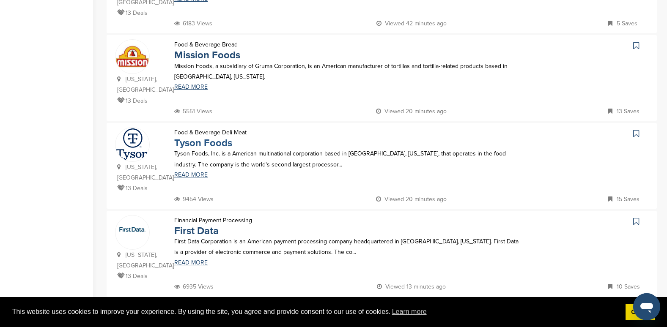
click at [208, 137] on link "Tyson Foods" at bounding box center [203, 143] width 58 height 12
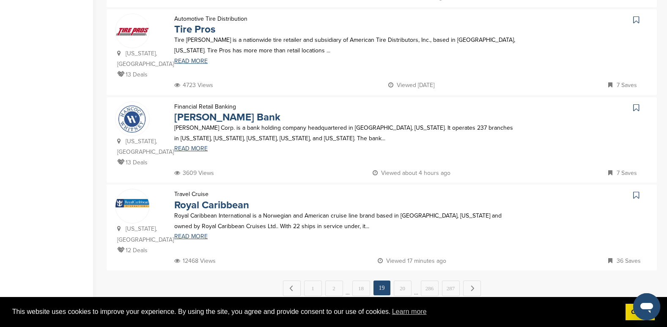
scroll to position [846, 0]
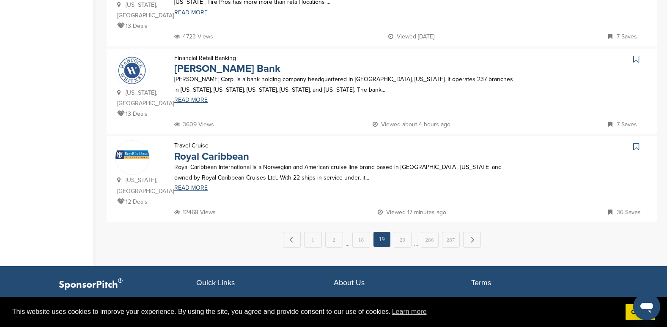
click at [403, 232] on link "20" at bounding box center [403, 240] width 18 height 16
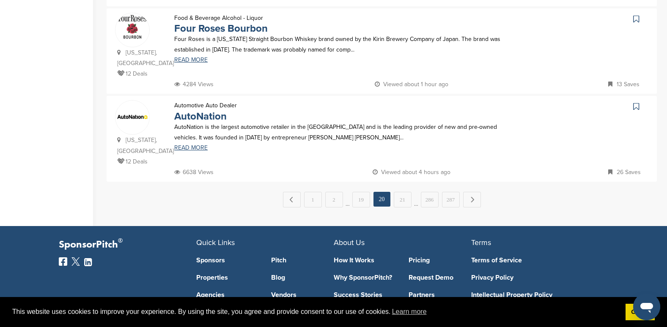
scroll to position [888, 0]
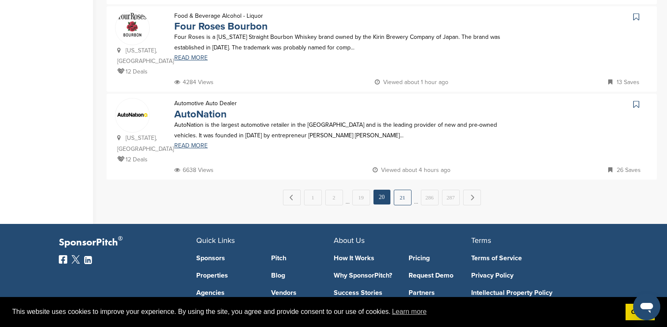
click at [399, 190] on link "21" at bounding box center [403, 198] width 18 height 16
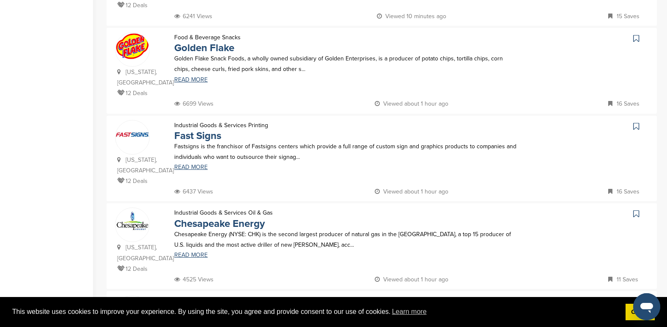
scroll to position [254, 0]
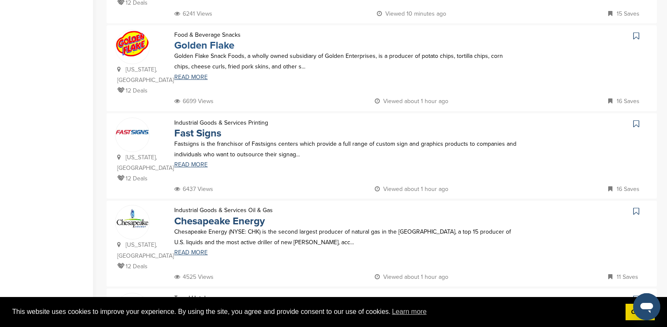
click at [213, 44] on link "Golden Flake" at bounding box center [204, 45] width 60 height 12
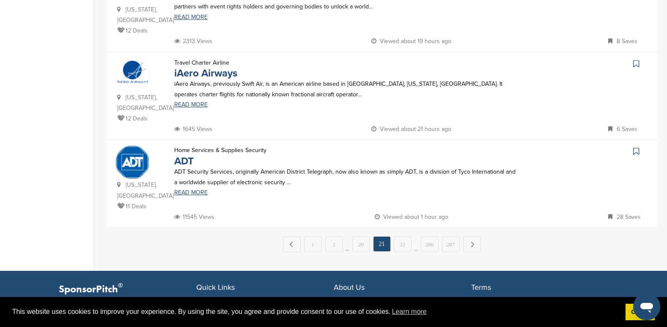
scroll to position [846, 0]
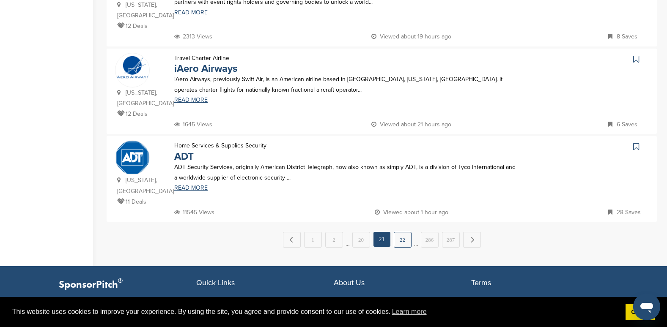
click at [404, 232] on link "22" at bounding box center [403, 240] width 18 height 16
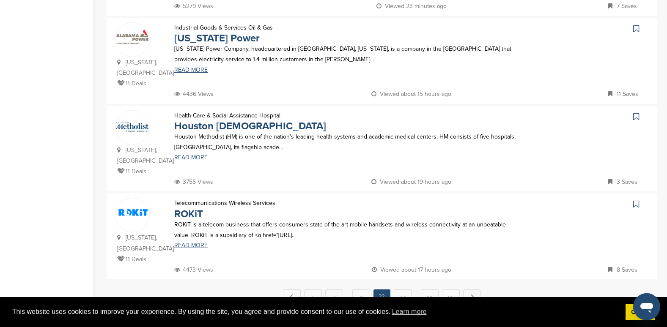
scroll to position [884, 0]
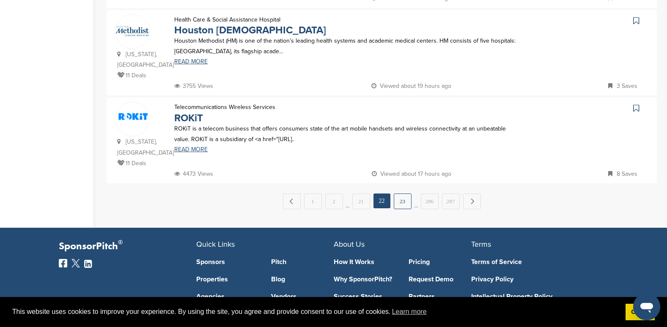
click at [401, 194] on link "23" at bounding box center [403, 202] width 18 height 16
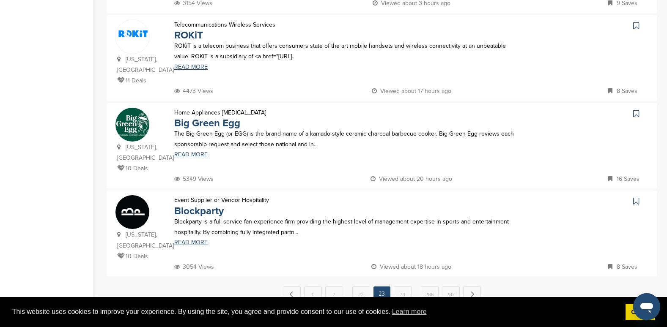
scroll to position [803, 0]
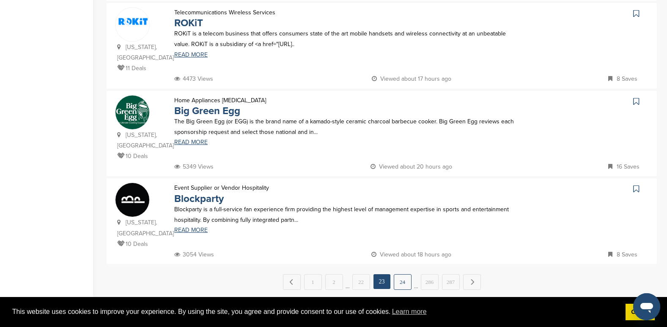
click at [406, 274] on link "24" at bounding box center [403, 282] width 18 height 16
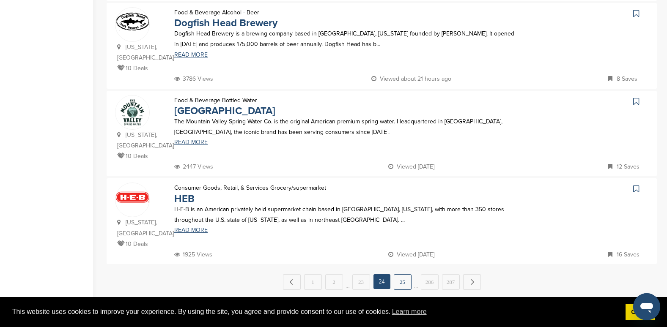
click at [403, 274] on link "25" at bounding box center [403, 282] width 18 height 16
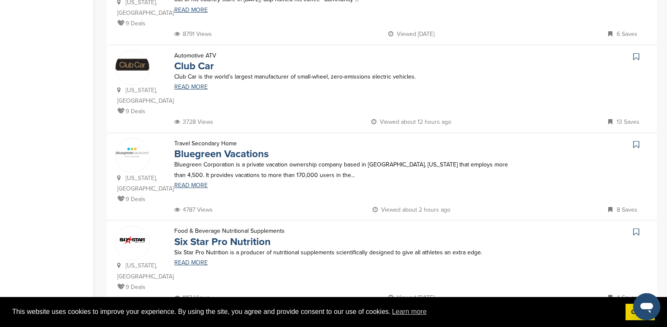
scroll to position [761, 0]
click at [402, 317] on link "26" at bounding box center [403, 325] width 18 height 16
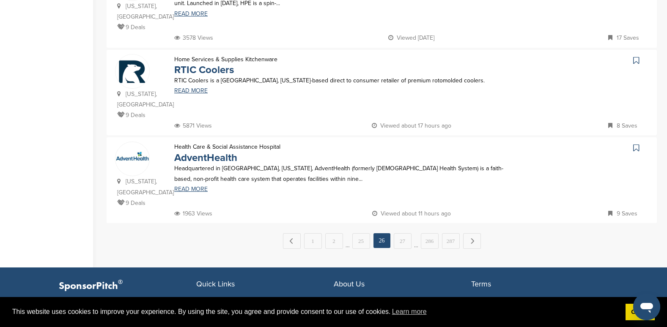
scroll to position [846, 0]
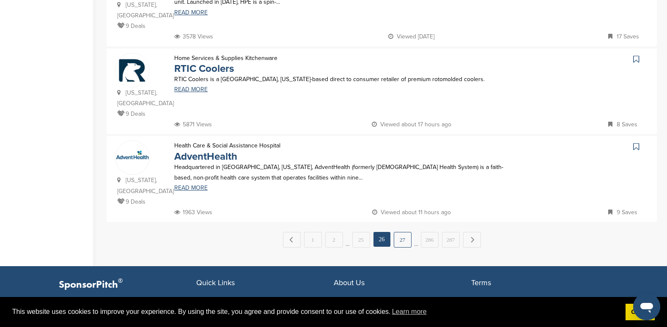
click at [403, 232] on link "27" at bounding box center [403, 240] width 18 height 16
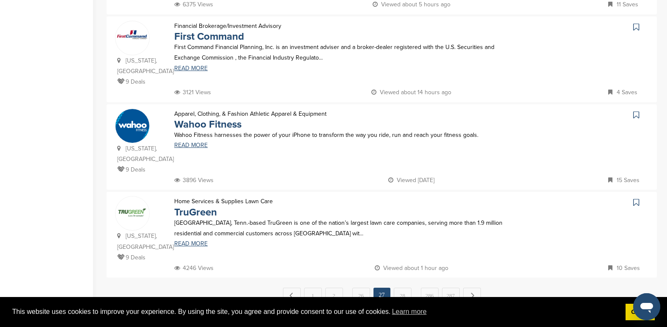
scroll to position [803, 0]
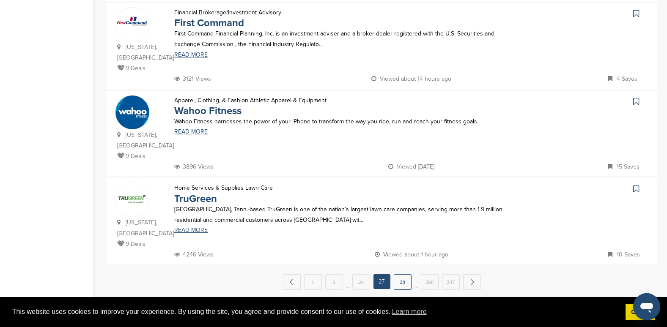
click at [403, 274] on link "28" at bounding box center [403, 282] width 18 height 16
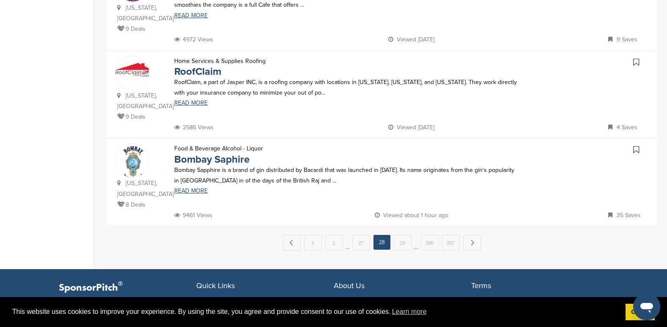
scroll to position [846, 0]
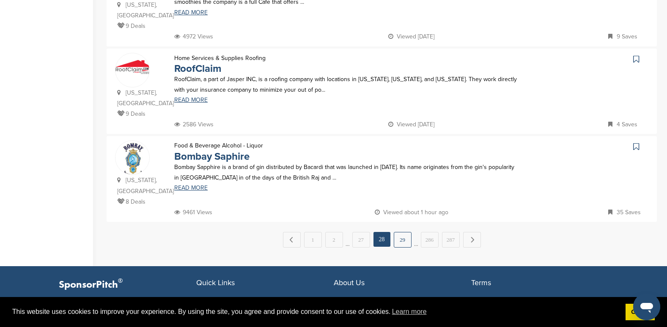
click at [404, 232] on link "29" at bounding box center [403, 240] width 18 height 16
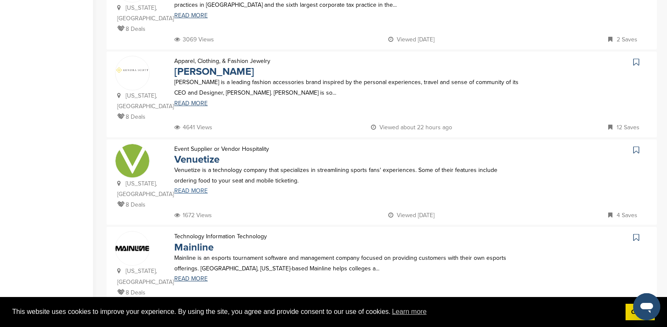
scroll to position [803, 0]
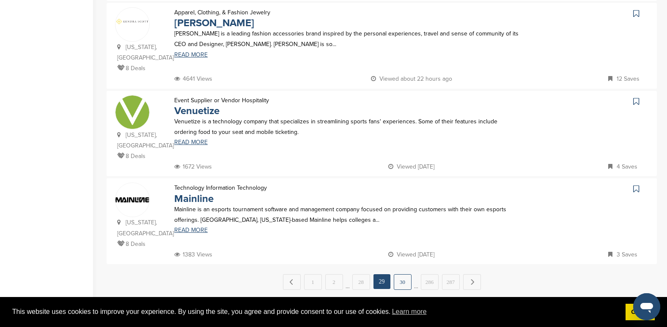
click at [399, 274] on link "30" at bounding box center [403, 282] width 18 height 16
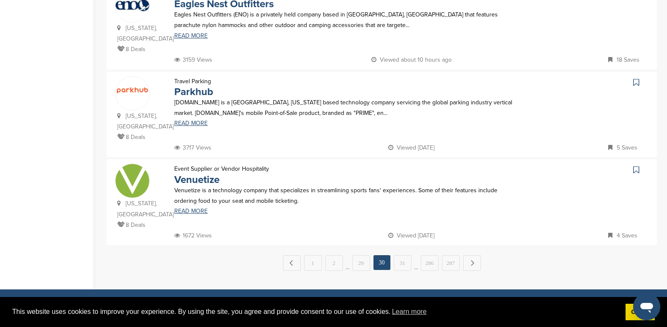
scroll to position [846, 0]
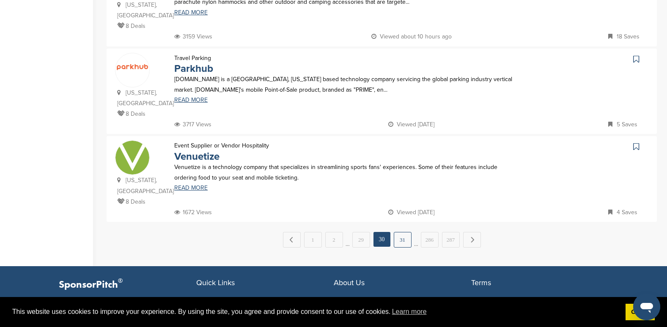
click at [404, 232] on link "31" at bounding box center [403, 240] width 18 height 16
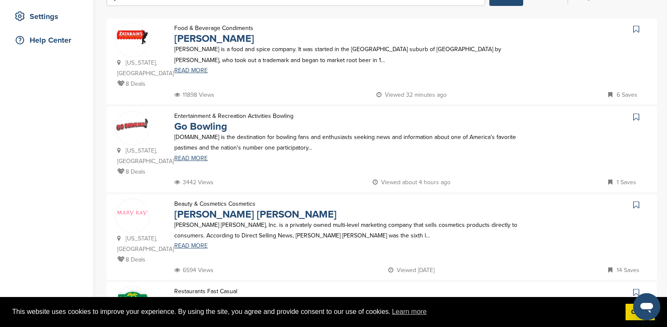
scroll to position [169, 0]
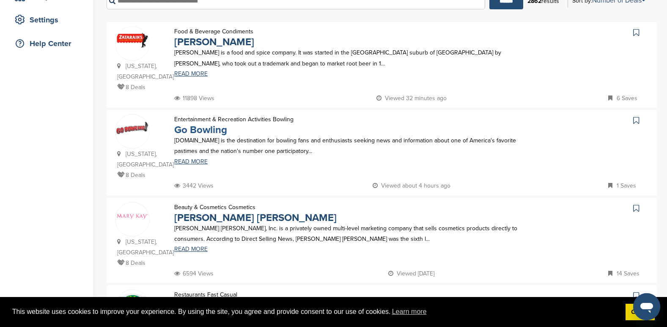
click at [195, 129] on link "Go Bowling" at bounding box center [200, 130] width 53 height 12
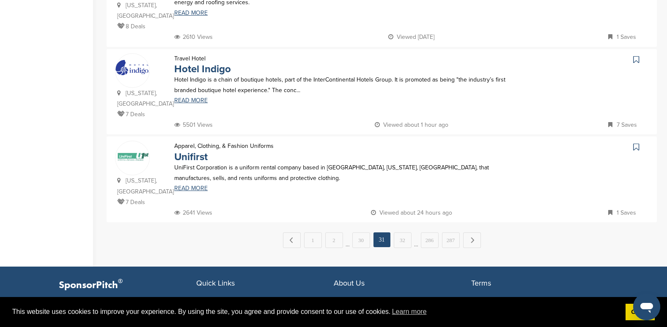
scroll to position [846, 0]
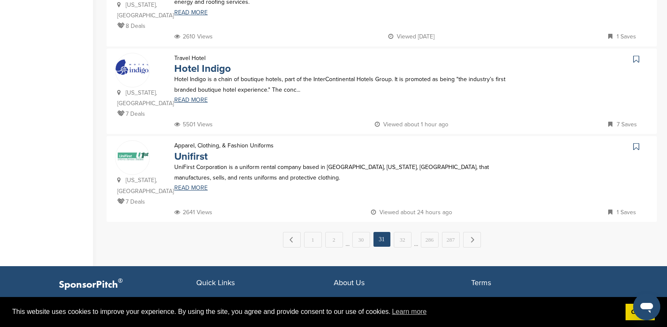
click at [398, 232] on link "32" at bounding box center [403, 240] width 18 height 16
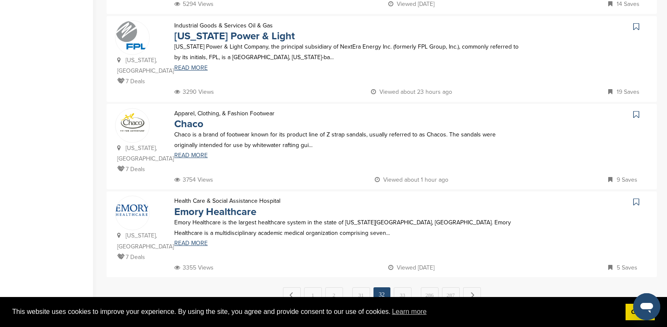
scroll to position [803, 0]
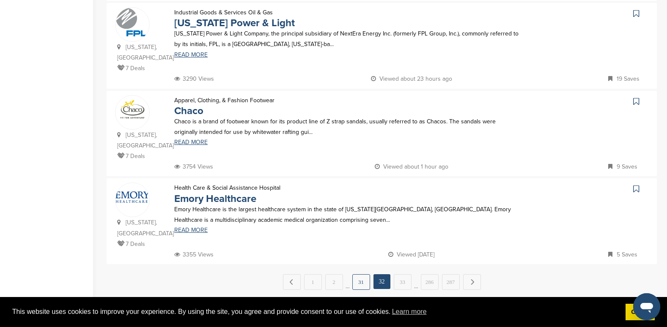
click at [359, 274] on link "31" at bounding box center [361, 282] width 18 height 16
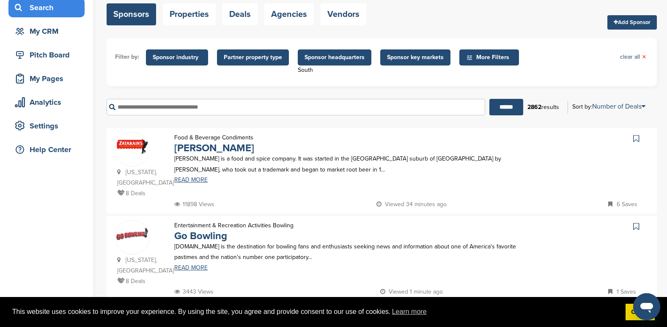
scroll to position [169, 0]
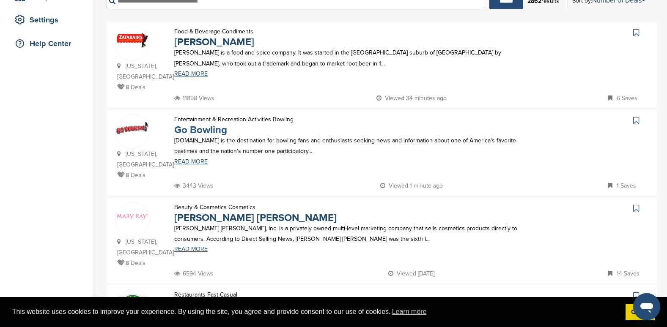
click at [205, 132] on link "Go Bowling" at bounding box center [200, 130] width 53 height 12
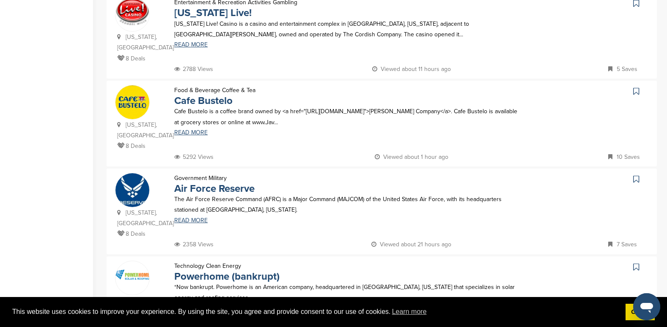
scroll to position [761, 0]
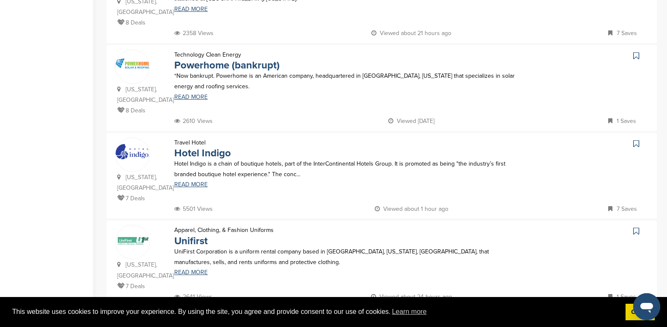
click at [403, 317] on link "32" at bounding box center [403, 325] width 18 height 16
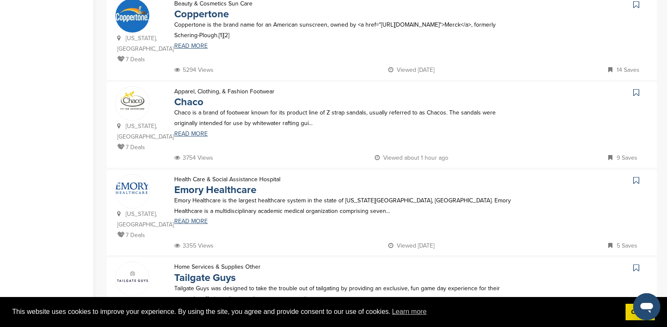
scroll to position [846, 0]
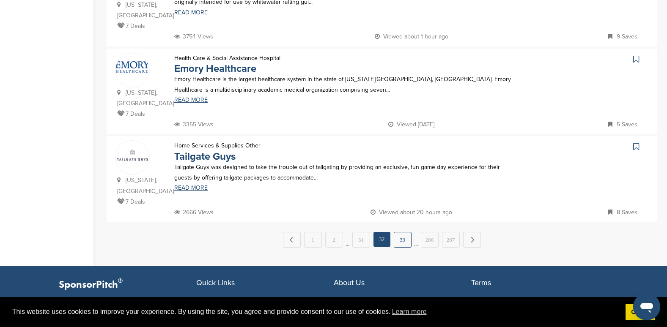
click at [402, 232] on link "33" at bounding box center [403, 240] width 18 height 16
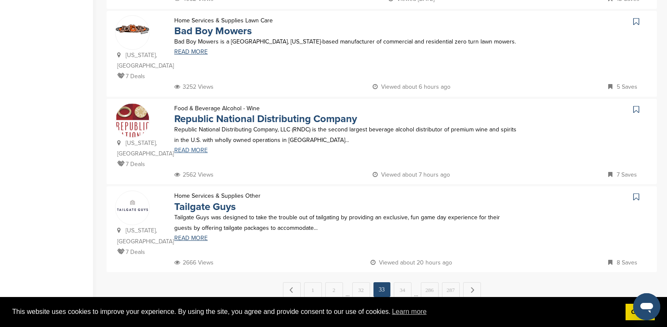
scroll to position [803, 0]
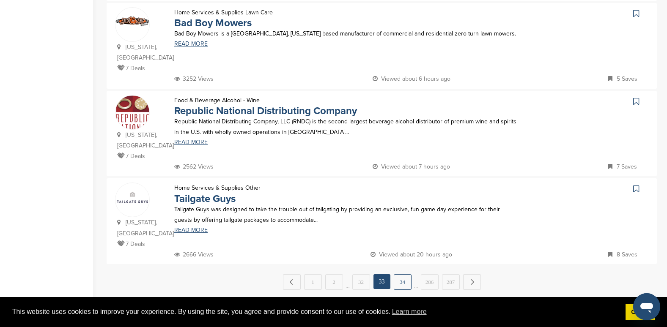
click at [398, 274] on link "34" at bounding box center [403, 282] width 18 height 16
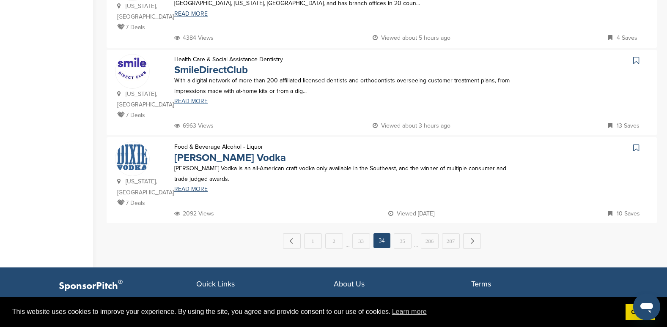
scroll to position [846, 0]
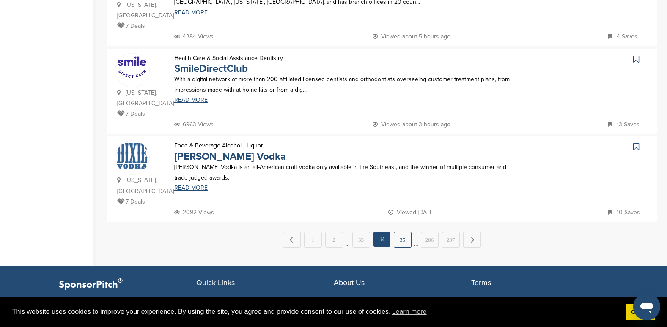
click at [403, 232] on link "35" at bounding box center [403, 240] width 18 height 16
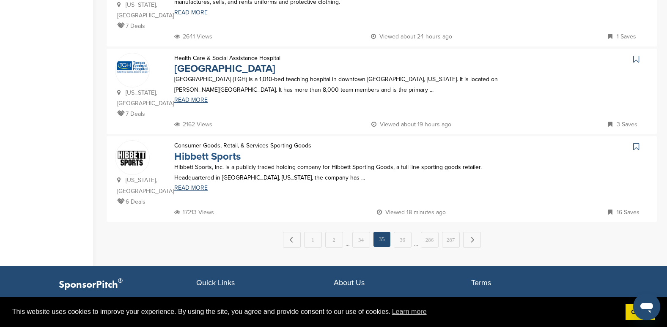
click at [201, 151] on link "Hibbett Sports" at bounding box center [207, 157] width 66 height 12
click at [400, 232] on link "36" at bounding box center [403, 240] width 18 height 16
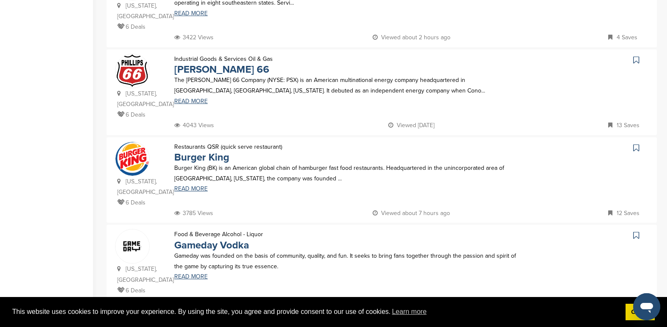
scroll to position [761, 0]
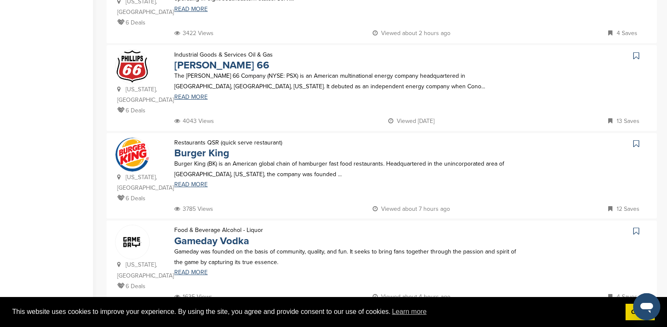
click at [407, 317] on link "37" at bounding box center [403, 325] width 18 height 16
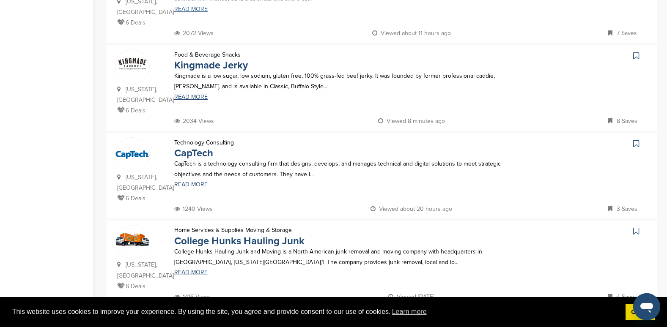
scroll to position [803, 0]
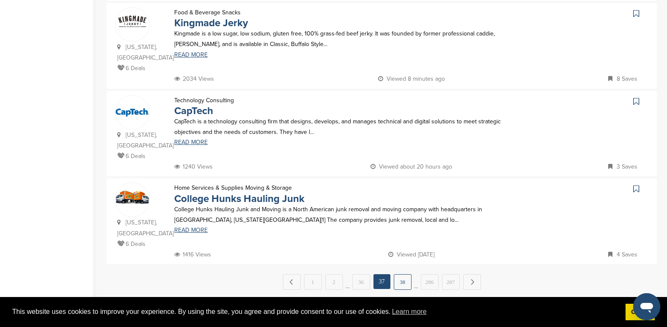
click at [400, 274] on link "38" at bounding box center [403, 282] width 18 height 16
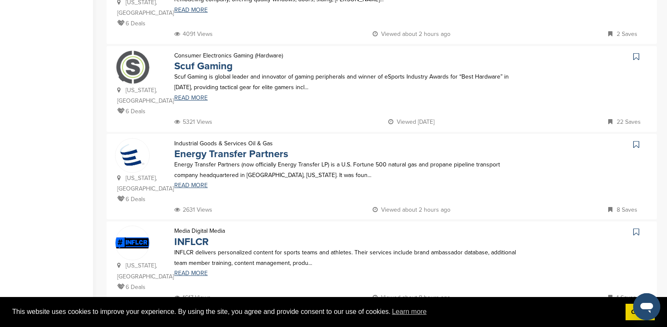
scroll to position [761, 0]
click at [406, 317] on link "39" at bounding box center [403, 325] width 18 height 16
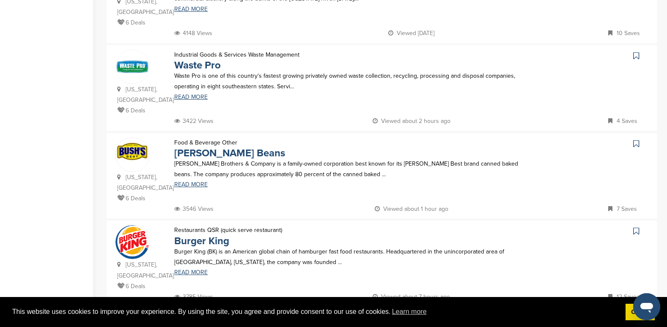
click at [403, 317] on link "40" at bounding box center [403, 325] width 18 height 16
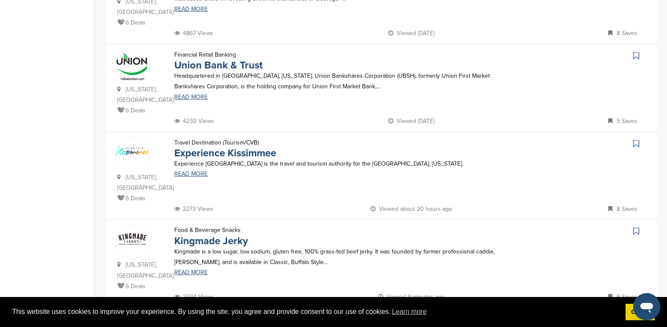
click at [408, 317] on link "41" at bounding box center [403, 325] width 18 height 16
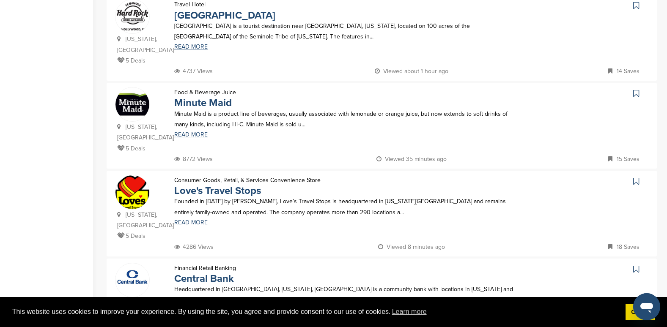
scroll to position [465, 0]
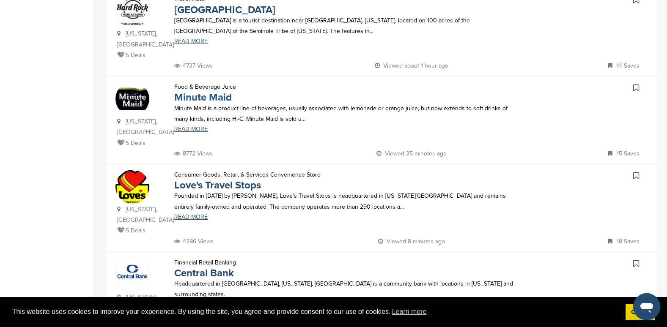
click at [208, 91] on link "Minute Maid" at bounding box center [203, 97] width 58 height 12
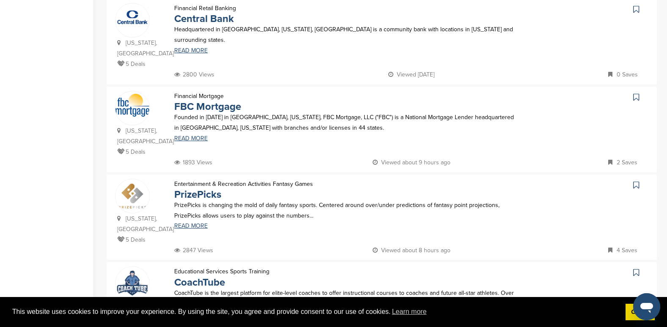
scroll to position [846, 0]
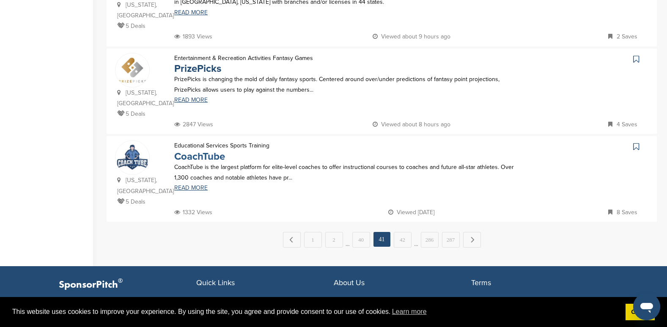
click at [210, 151] on link "CoachTube" at bounding box center [199, 157] width 51 height 12
click at [404, 232] on link "42" at bounding box center [403, 240] width 18 height 16
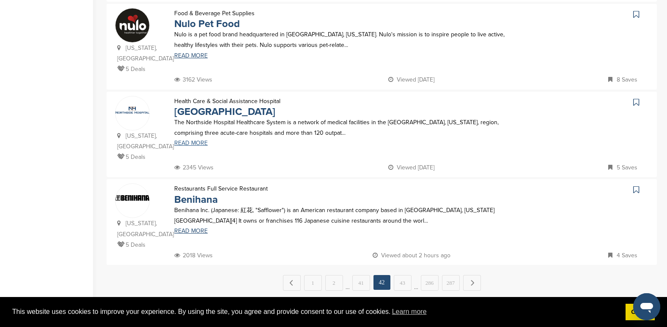
scroll to position [803, 0]
click at [400, 274] on link "43" at bounding box center [403, 282] width 18 height 16
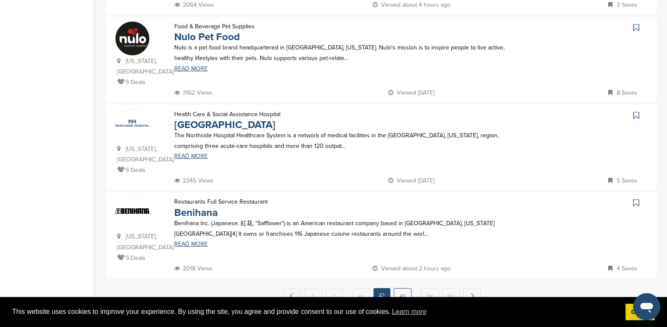
click at [401, 288] on link "43" at bounding box center [403, 296] width 18 height 16
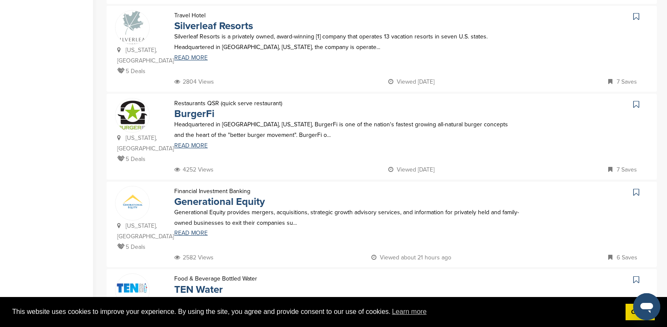
scroll to position [719, 0]
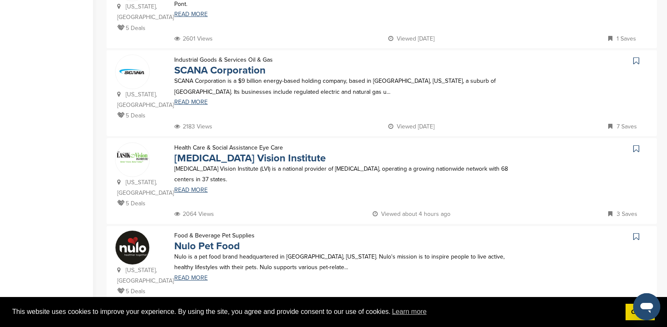
scroll to position [761, 0]
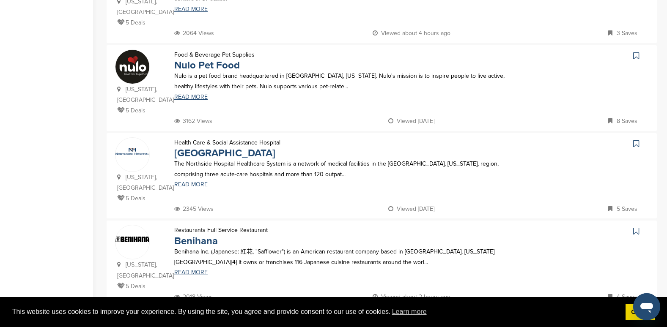
click at [397, 317] on link "43" at bounding box center [403, 325] width 18 height 16
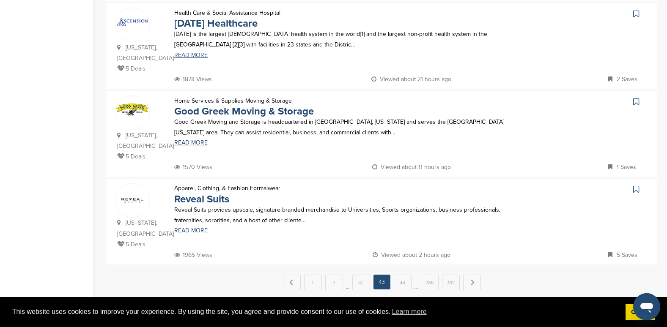
scroll to position [803, 0]
click at [403, 274] on link "44" at bounding box center [403, 282] width 18 height 16
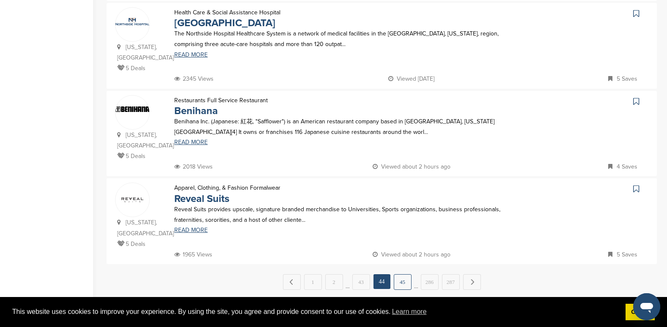
click at [401, 274] on link "45" at bounding box center [403, 282] width 18 height 16
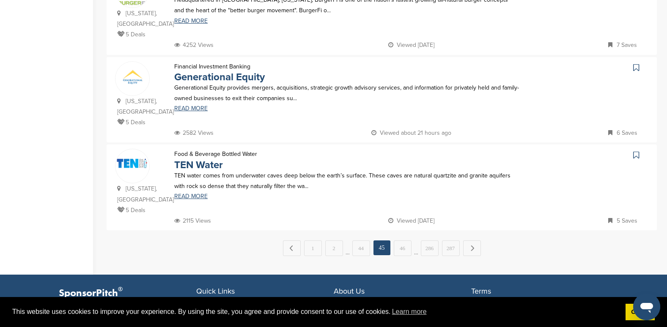
scroll to position [846, 0]
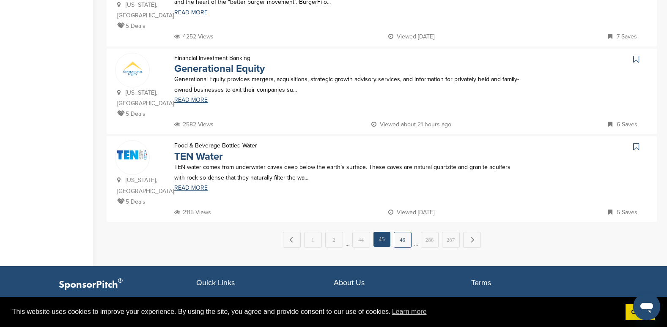
click at [402, 232] on link "46" at bounding box center [403, 240] width 18 height 16
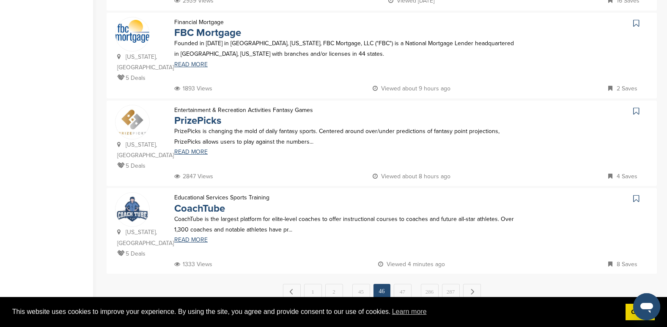
scroll to position [803, 0]
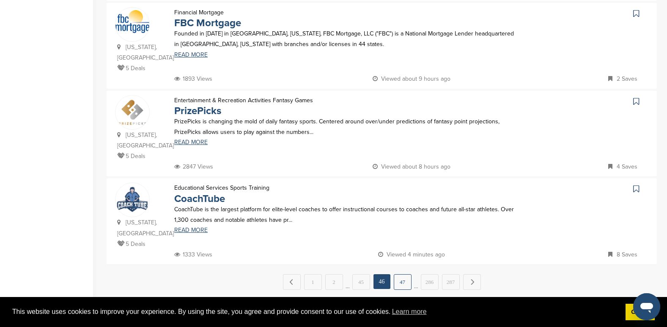
click at [405, 274] on link "47" at bounding box center [403, 282] width 18 height 16
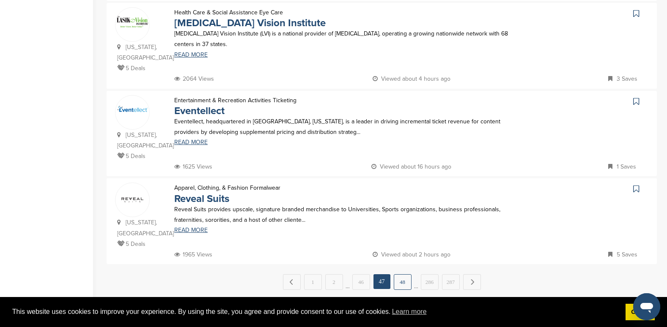
click at [405, 274] on link "48" at bounding box center [403, 282] width 18 height 16
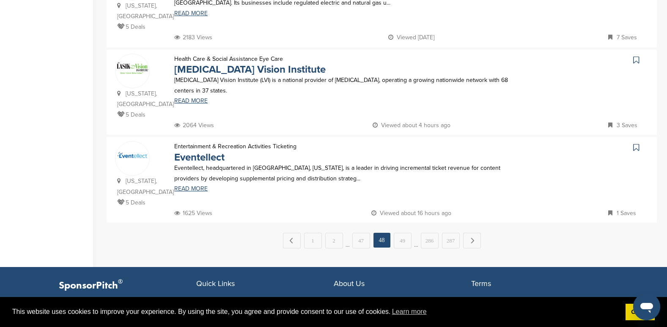
scroll to position [846, 0]
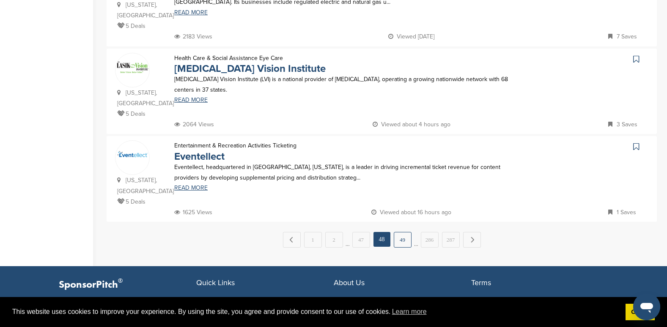
click at [405, 232] on link "49" at bounding box center [403, 240] width 18 height 16
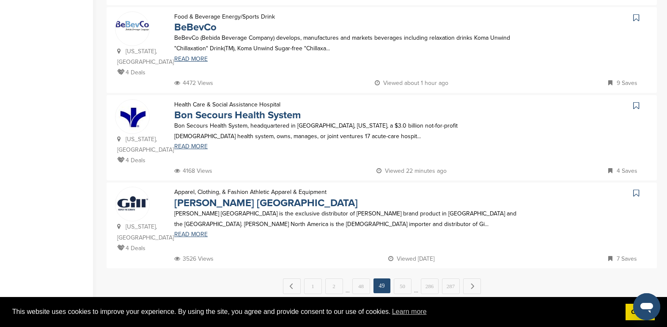
scroll to position [803, 0]
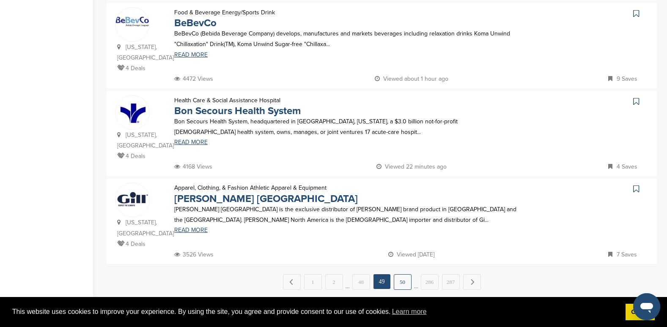
click at [401, 274] on link "50" at bounding box center [403, 282] width 18 height 16
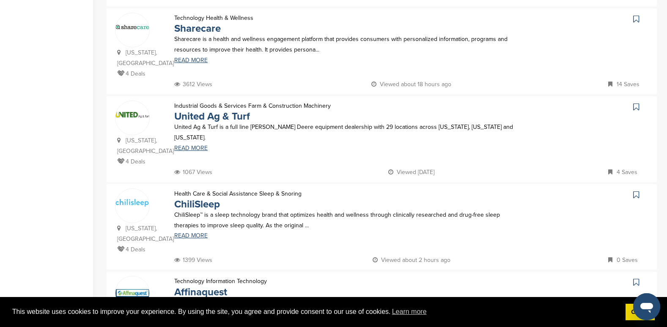
scroll to position [761, 0]
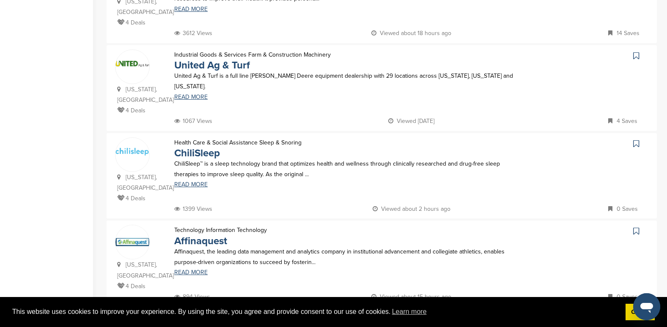
click at [403, 317] on link "51" at bounding box center [403, 325] width 18 height 16
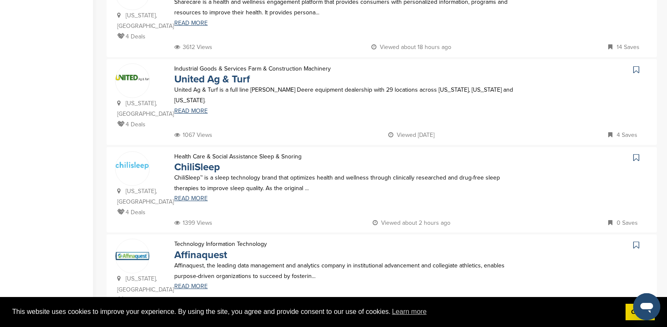
scroll to position [0, 0]
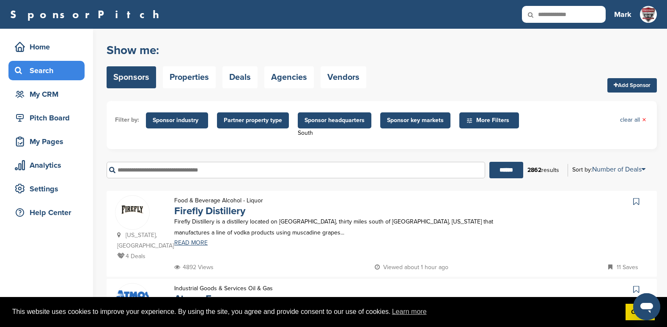
click at [403, 267] on p "Viewed about 1 hour ago" at bounding box center [412, 267] width 74 height 11
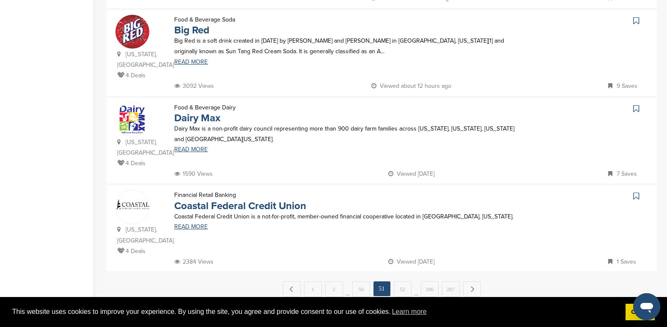
scroll to position [803, 0]
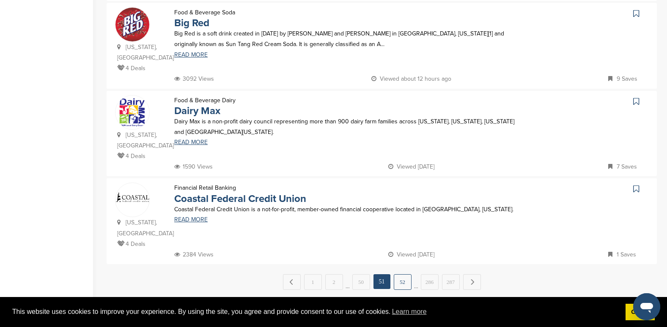
click at [403, 274] on link "52" at bounding box center [403, 282] width 18 height 16
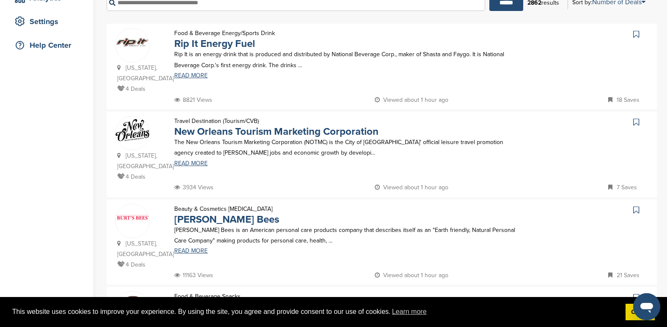
scroll to position [211, 0]
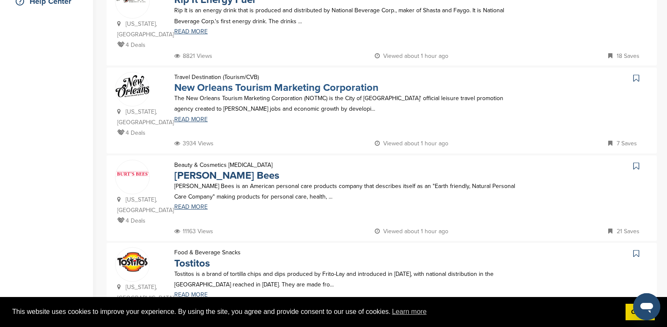
click at [251, 82] on link "New Orleans Tourism Marketing Corporation" at bounding box center [276, 88] width 204 height 12
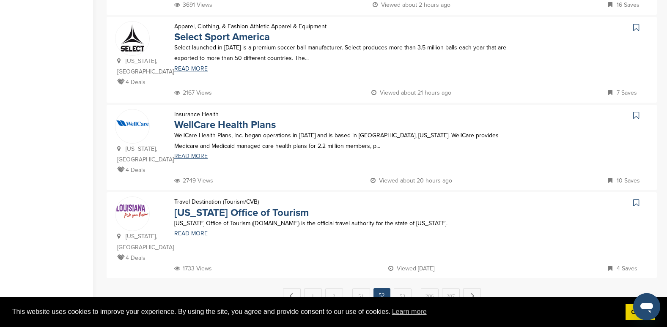
scroll to position [803, 0]
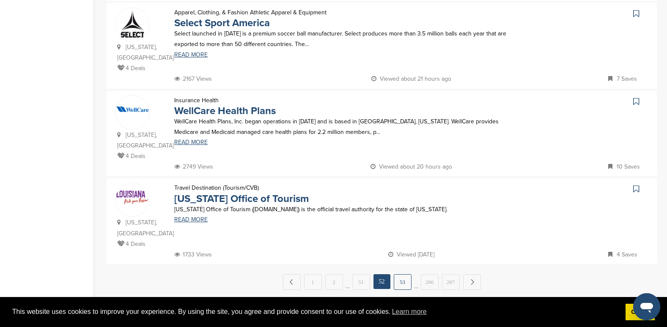
click at [403, 274] on link "53" at bounding box center [403, 282] width 18 height 16
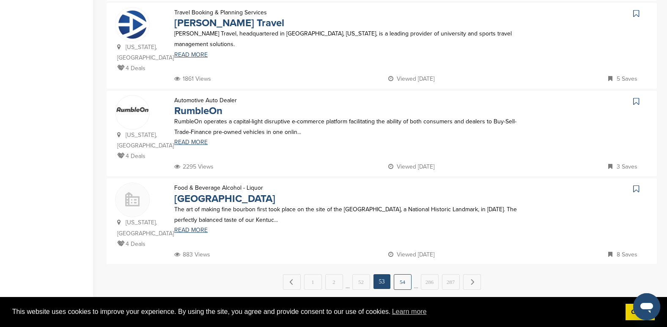
click at [401, 274] on link "54" at bounding box center [403, 282] width 18 height 16
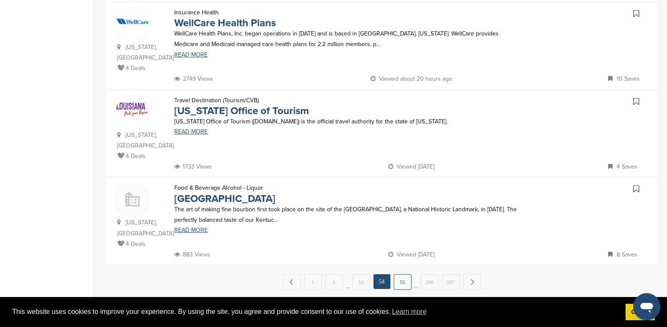
click at [397, 274] on link "55" at bounding box center [403, 282] width 18 height 16
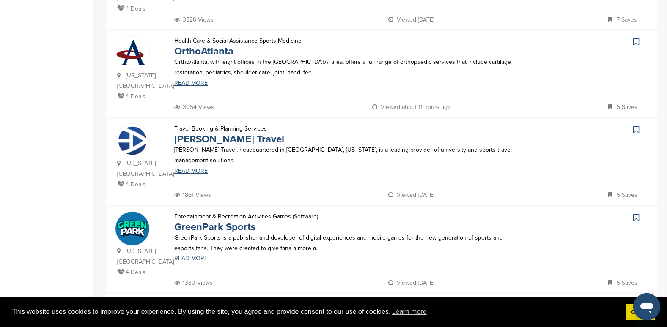
scroll to position [761, 0]
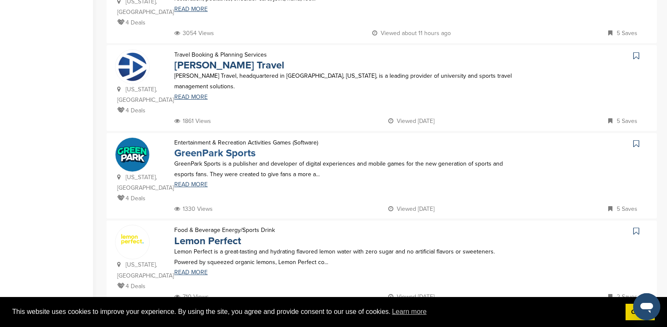
click at [205, 147] on link "GreenPark Sports" at bounding box center [214, 153] width 81 height 12
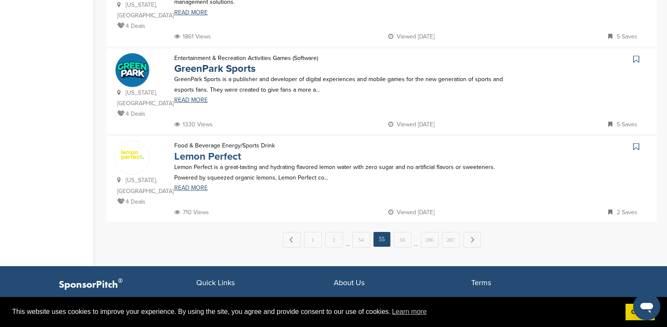
click at [204, 151] on link "Lemon Perfect" at bounding box center [207, 157] width 67 height 12
click at [406, 232] on link "56" at bounding box center [403, 240] width 18 height 16
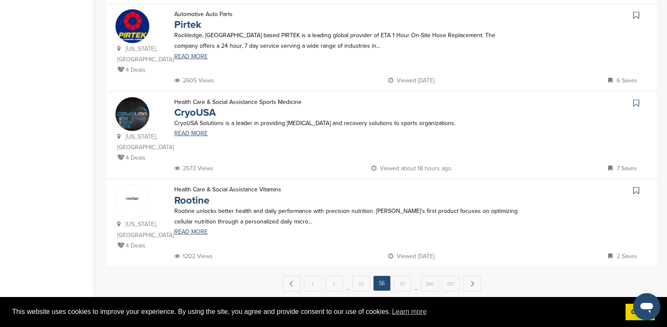
scroll to position [803, 0]
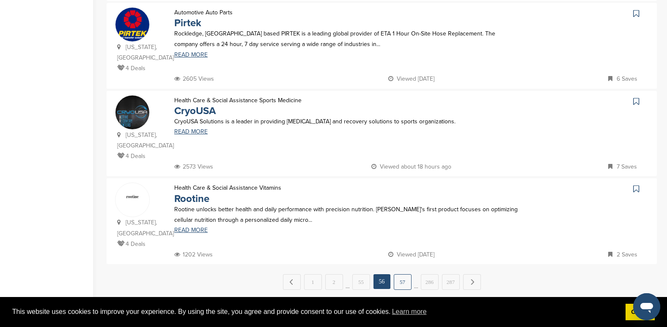
click at [398, 274] on link "57" at bounding box center [403, 282] width 18 height 16
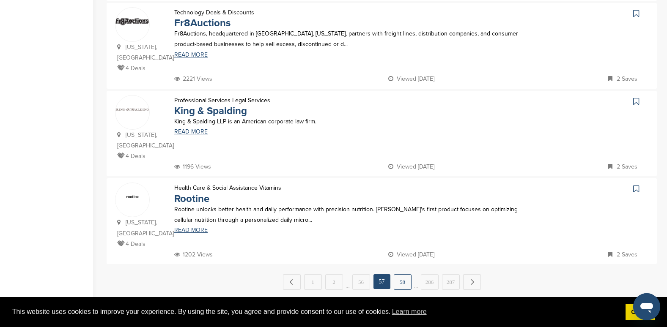
click at [403, 274] on link "58" at bounding box center [403, 282] width 18 height 16
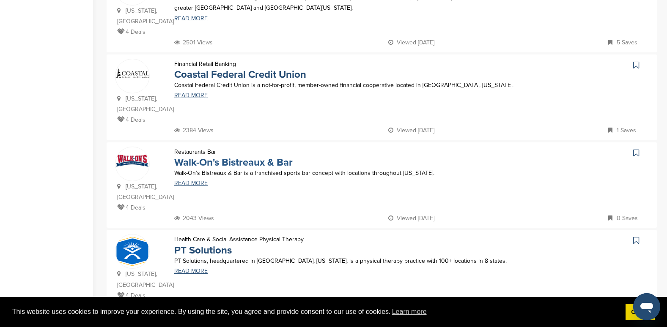
scroll to position [761, 0]
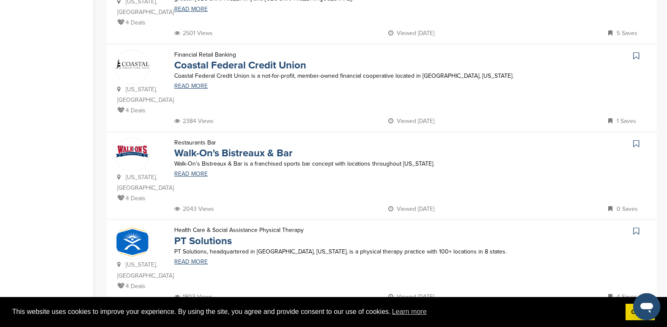
click at [399, 317] on link "59" at bounding box center [403, 325] width 18 height 16
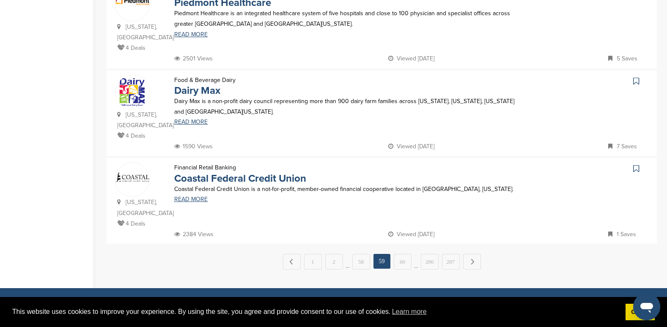
scroll to position [846, 0]
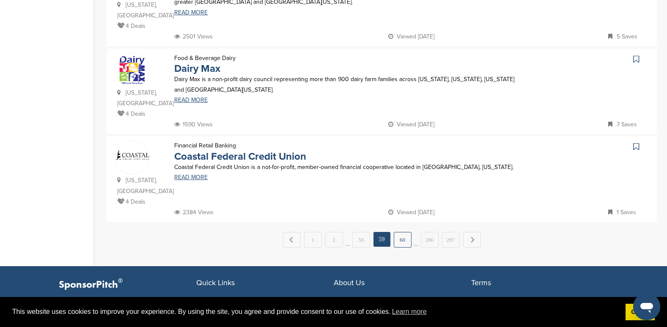
click at [403, 232] on link "60" at bounding box center [403, 240] width 18 height 16
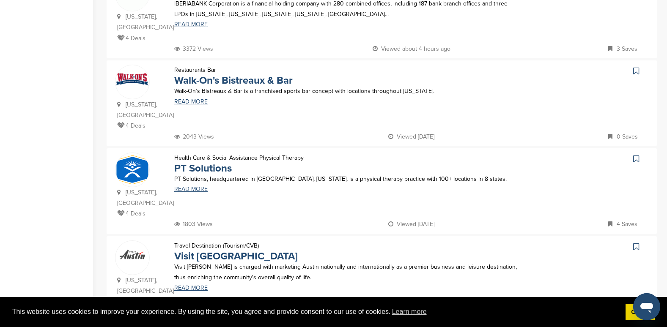
scroll to position [0, 0]
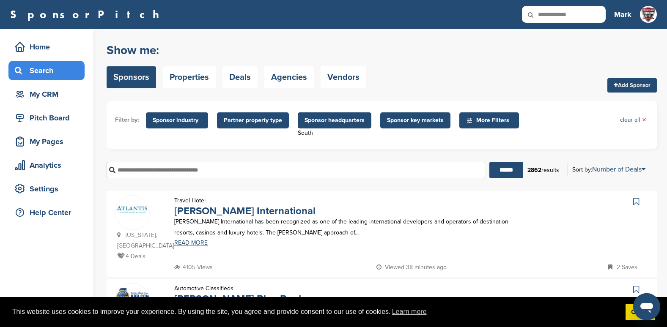
click at [337, 120] on span "Sponsor headquarters" at bounding box center [334, 120] width 60 height 9
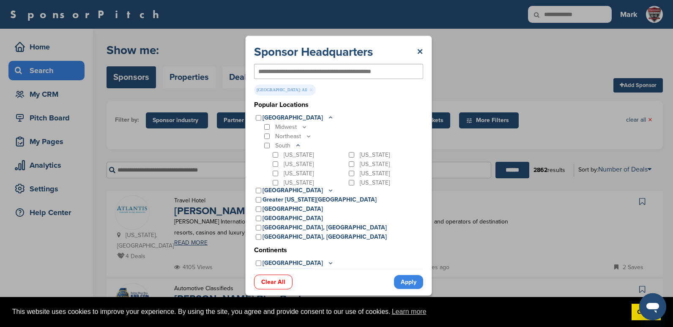
click at [412, 284] on link "Apply" at bounding box center [408, 282] width 29 height 14
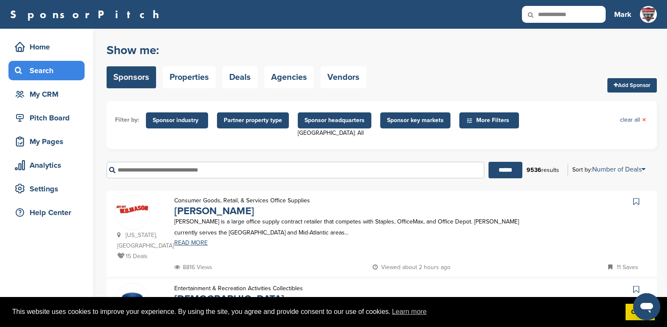
click at [238, 170] on input "text" at bounding box center [296, 170] width 378 height 16
click at [488, 162] on input "******" at bounding box center [505, 170] width 34 height 16
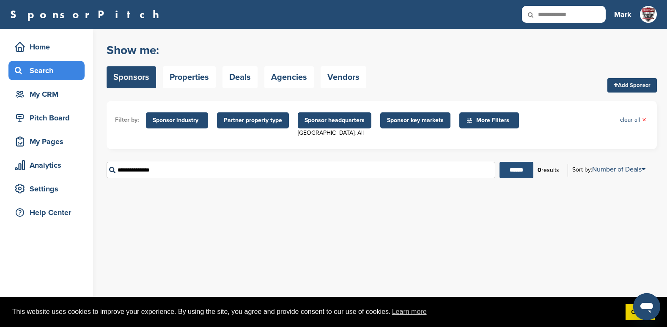
click at [509, 168] on input "******" at bounding box center [516, 170] width 34 height 16
drag, startPoint x: 167, startPoint y: 171, endPoint x: 93, endPoint y: 168, distance: 74.1
click at [93, 168] on div "Home Search My CRM Pitch Board My Pages Analytics Settings Help Center You have…" at bounding box center [333, 178] width 667 height 299
click at [342, 207] on div "You have reached your monthly limit. Please upgrade to access more. Upgrade on …" at bounding box center [387, 178] width 560 height 299
click at [510, 164] on input "******" at bounding box center [516, 170] width 34 height 16
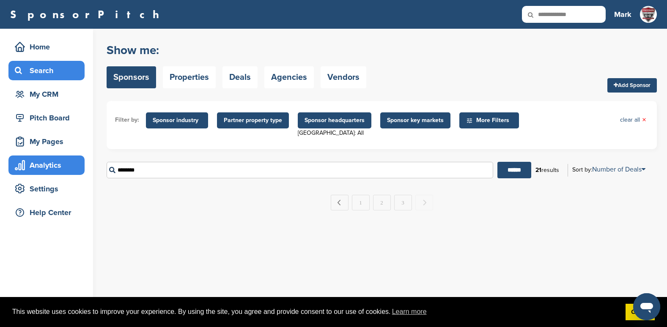
drag, startPoint x: 158, startPoint y: 173, endPoint x: 67, endPoint y: 165, distance: 91.2
click at [67, 165] on div "Home Search My CRM Pitch Board My Pages Analytics Settings Help Center You have…" at bounding box center [333, 178] width 667 height 299
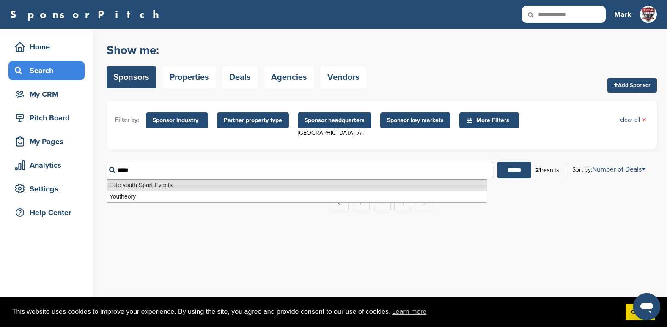
click at [132, 184] on li "Elite youth Sport Events" at bounding box center [297, 185] width 381 height 12
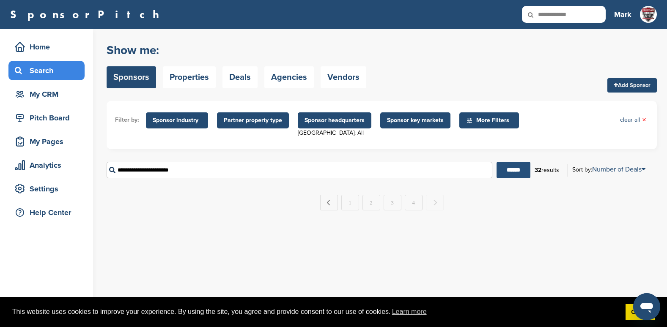
click at [508, 170] on input "******" at bounding box center [513, 170] width 34 height 16
drag, startPoint x: 181, startPoint y: 171, endPoint x: 110, endPoint y: 171, distance: 70.2
click at [110, 171] on input "**********" at bounding box center [301, 170] width 389 height 16
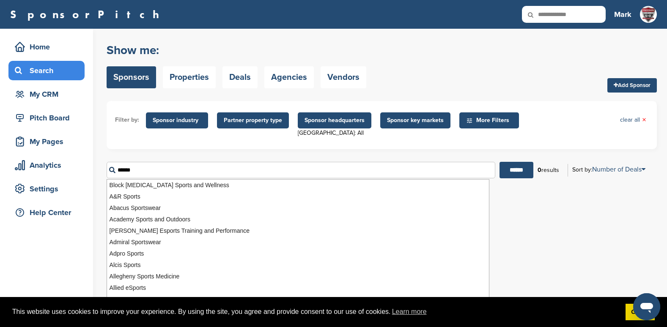
drag, startPoint x: 148, startPoint y: 172, endPoint x: 106, endPoint y: 173, distance: 42.3
click at [106, 173] on div "Home Search My CRM Pitch Board My Pages Analytics Settings Help Center You have…" at bounding box center [333, 178] width 667 height 299
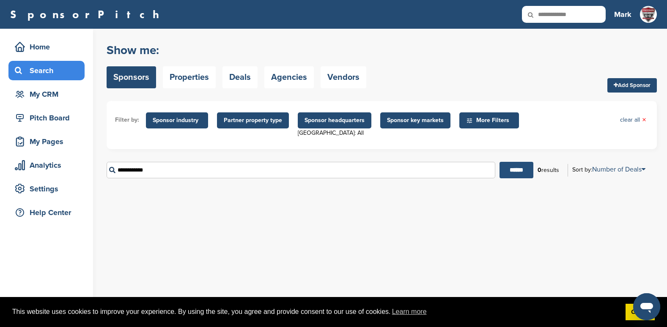
type input "**********"
click at [504, 165] on input "******" at bounding box center [516, 170] width 34 height 16
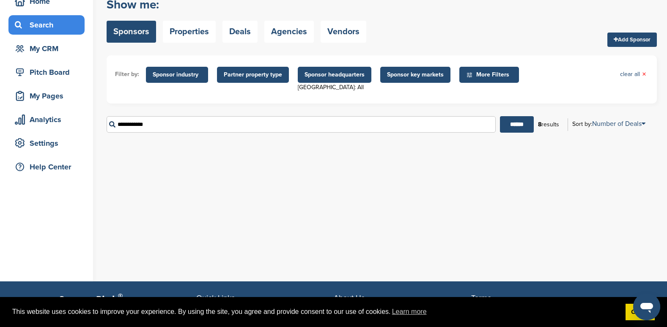
scroll to position [42, 0]
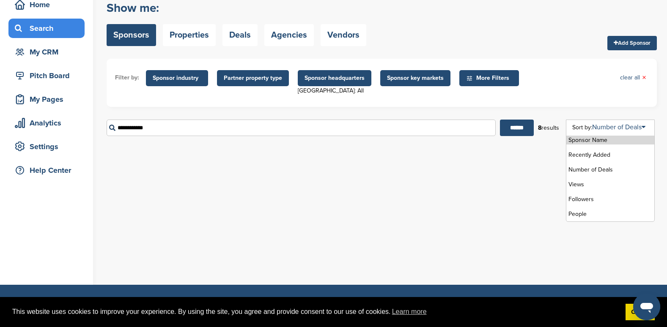
click at [590, 138] on li "Sponsor Name" at bounding box center [610, 140] width 88 height 9
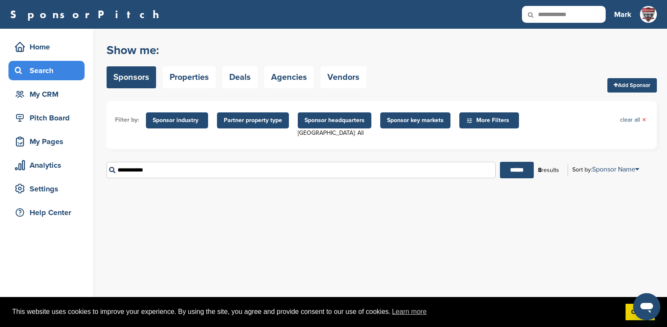
click at [548, 10] on icon at bounding box center [536, 15] width 29 height 18
click at [570, 18] on input "**********" at bounding box center [564, 14] width 84 height 17
drag, startPoint x: 598, startPoint y: 14, endPoint x: 494, endPoint y: 9, distance: 103.7
click at [486, 12] on div "**********" at bounding box center [307, 14] width 595 height 17
type input "**********"
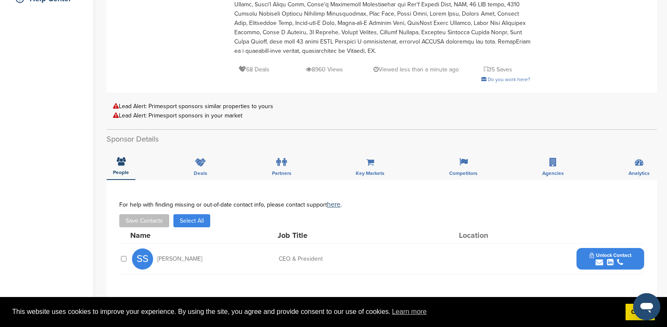
scroll to position [296, 0]
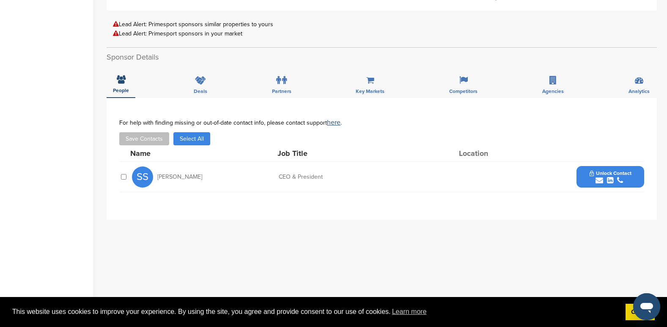
click at [622, 171] on span "Unlock Contact" at bounding box center [610, 173] width 42 height 6
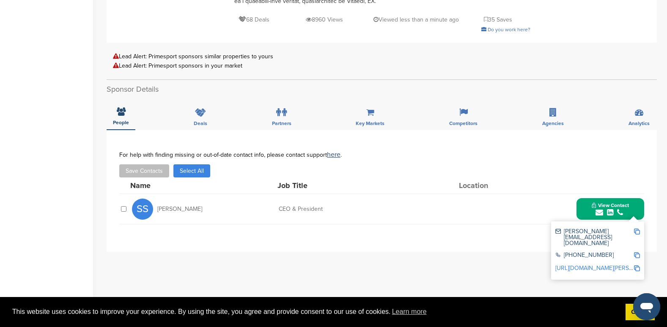
scroll to position [211, 0]
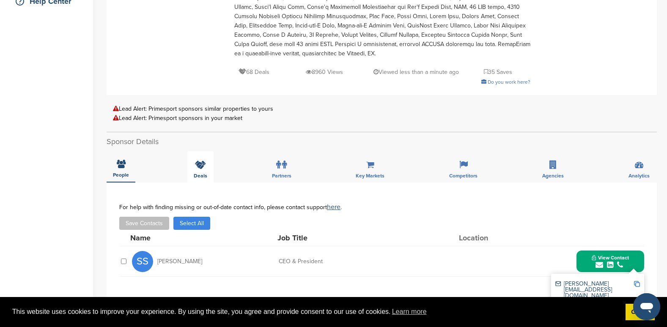
click at [196, 164] on icon at bounding box center [200, 165] width 11 height 8
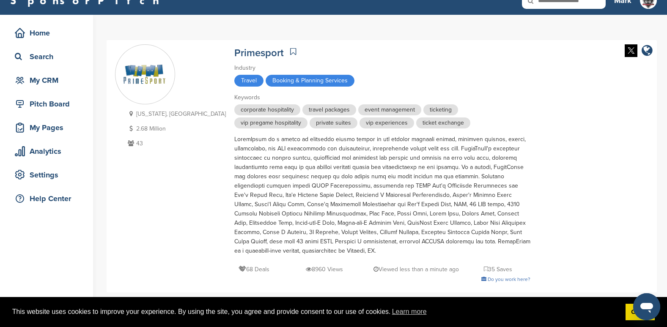
scroll to position [0, 0]
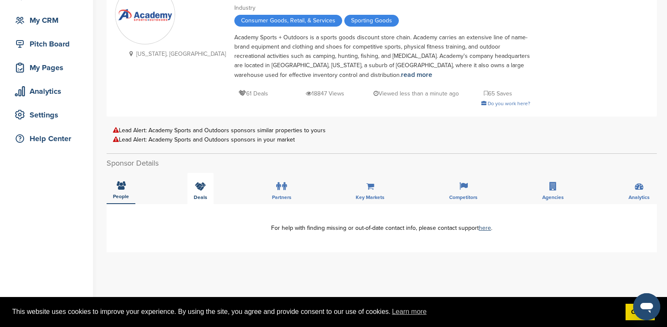
scroll to position [127, 0]
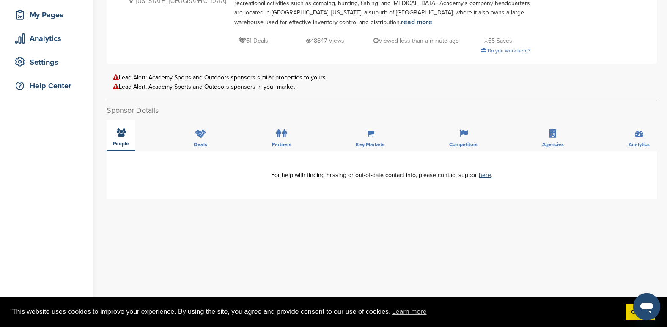
click at [121, 132] on icon at bounding box center [121, 133] width 9 height 8
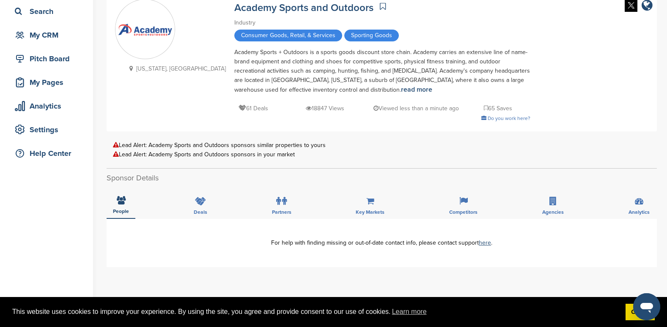
scroll to position [85, 0]
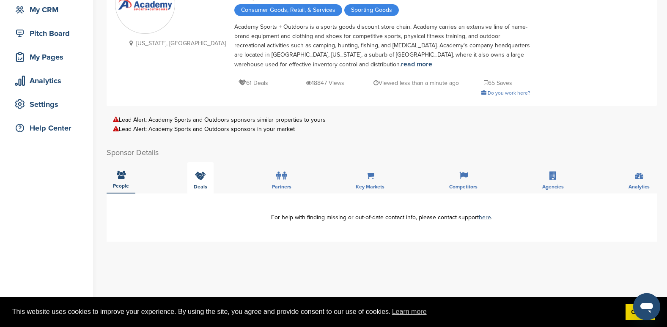
click at [202, 177] on icon at bounding box center [200, 176] width 11 height 8
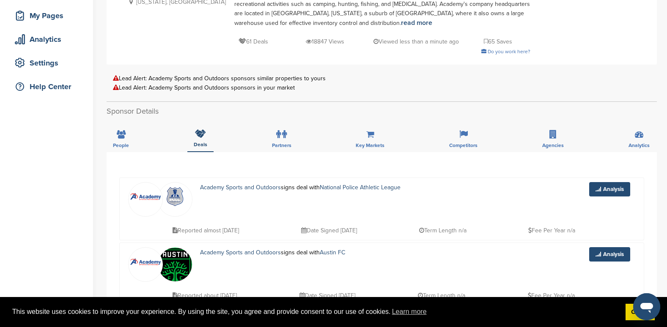
scroll to position [127, 0]
click at [554, 137] on icon at bounding box center [552, 133] width 7 height 8
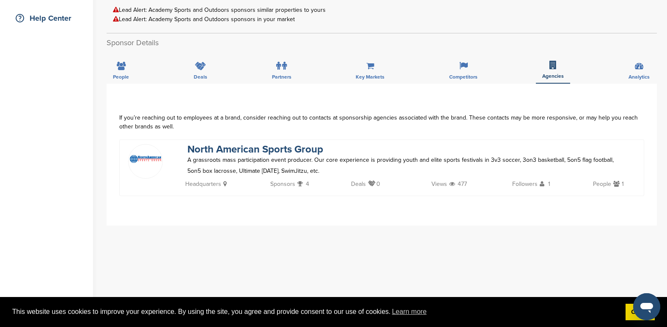
scroll to position [169, 0]
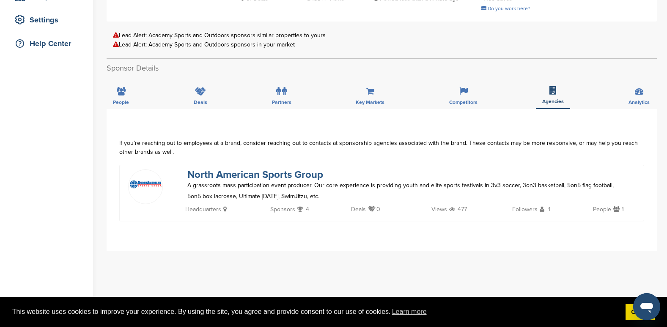
click at [242, 173] on link "North American Sports Group" at bounding box center [255, 175] width 136 height 12
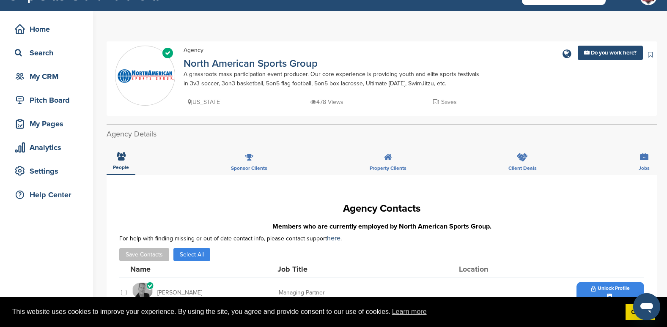
scroll to position [42, 0]
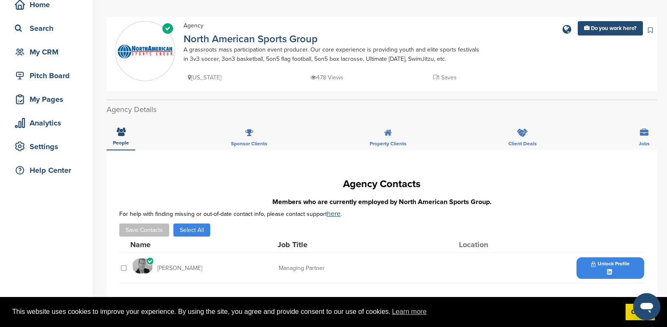
click at [614, 264] on span "Unlock Profile" at bounding box center [610, 264] width 38 height 6
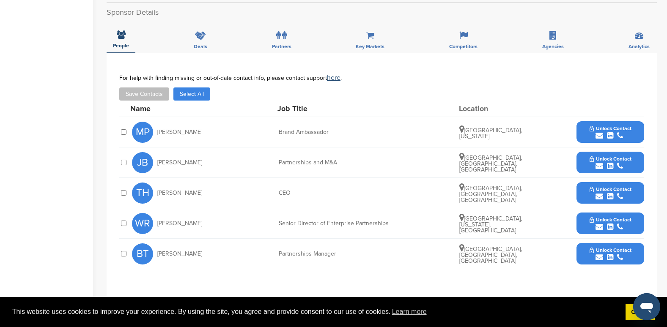
scroll to position [254, 0]
click at [593, 214] on button "Unlock Contact" at bounding box center [610, 223] width 62 height 25
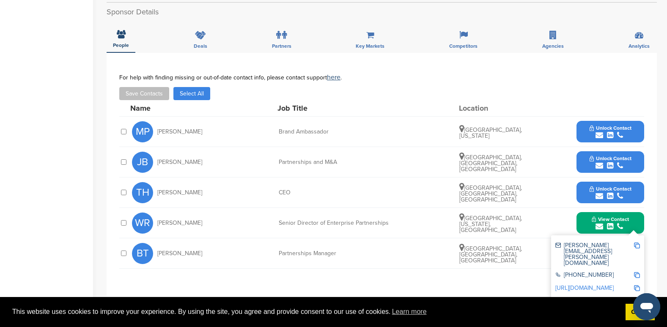
click at [615, 125] on span "Unlock Contact" at bounding box center [610, 128] width 42 height 6
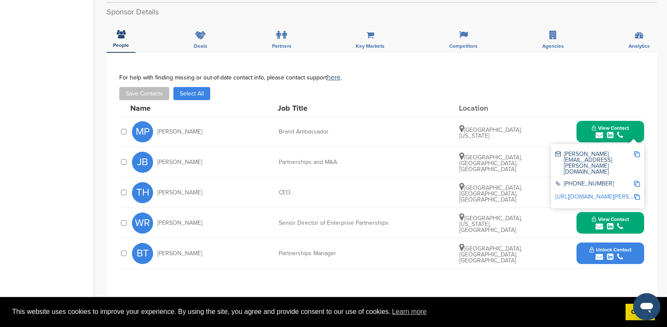
click at [610, 152] on div "melanie.planelles@hotelplanner.com" at bounding box center [594, 163] width 78 height 24
click at [595, 154] on div "melanie.planelles@hotelplanner.com" at bounding box center [594, 163] width 78 height 24
drag, startPoint x: 591, startPoint y: 154, endPoint x: 570, endPoint y: 151, distance: 21.3
click at [570, 151] on div "melanie.planelles@hotelplanner.com" at bounding box center [594, 163] width 78 height 24
click at [573, 156] on div "melanie.planelles@hotelplanner.com" at bounding box center [594, 163] width 78 height 24
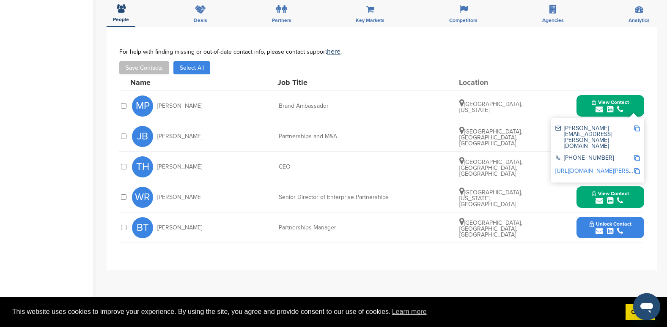
scroll to position [169, 0]
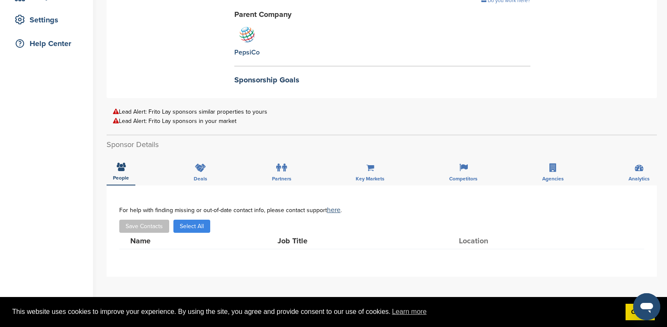
scroll to position [211, 0]
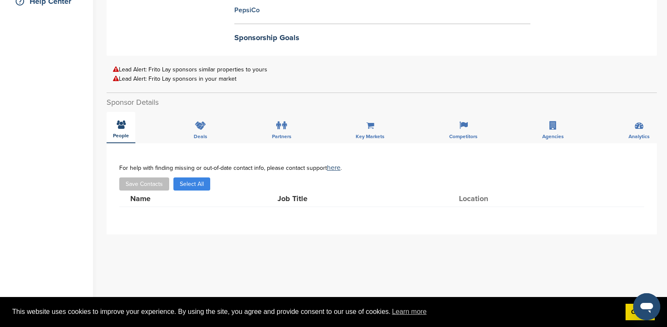
click at [115, 124] on div "People" at bounding box center [121, 127] width 29 height 31
click at [550, 128] on icon at bounding box center [552, 125] width 7 height 8
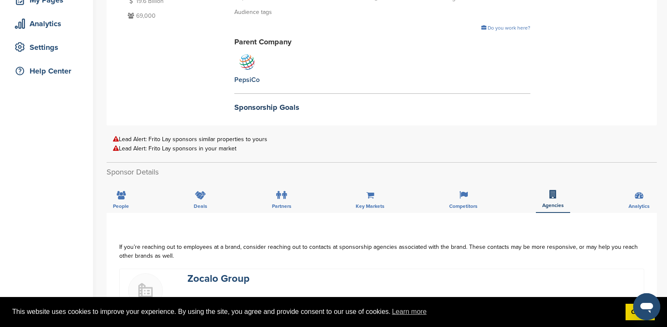
scroll to position [127, 0]
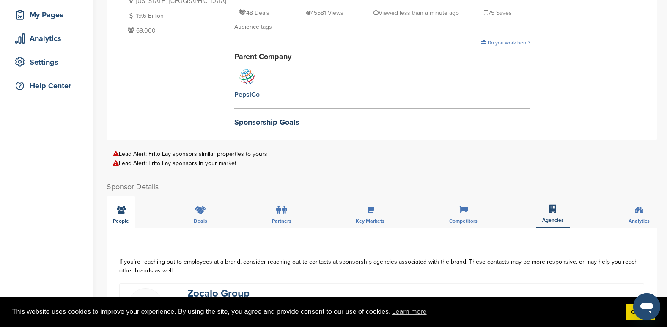
click at [119, 210] on icon at bounding box center [121, 210] width 9 height 8
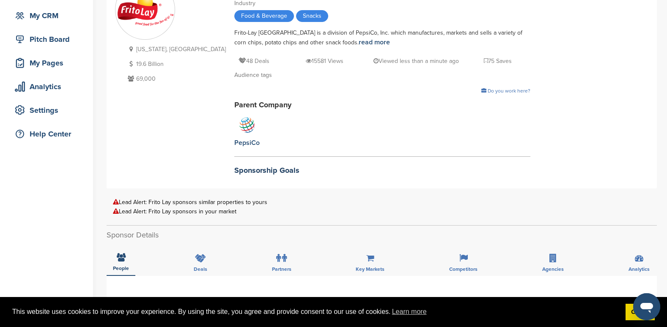
scroll to position [0, 0]
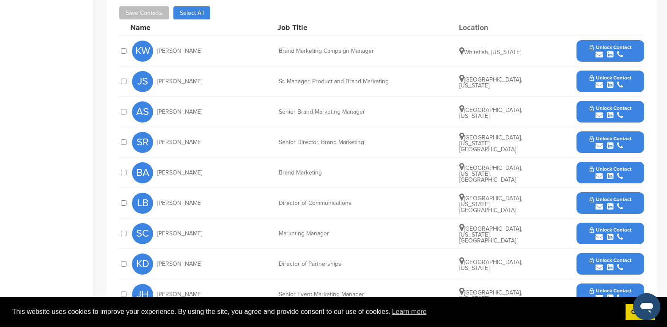
scroll to position [381, 0]
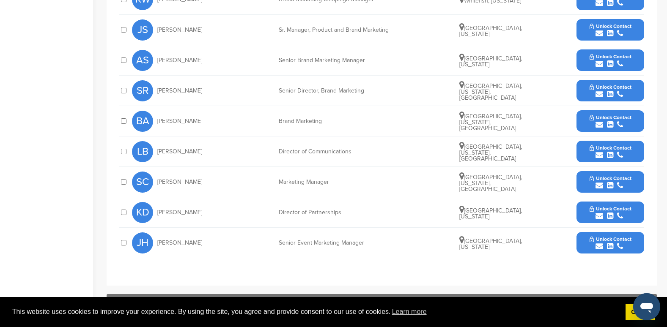
click at [607, 176] on span "Unlock Contact" at bounding box center [610, 178] width 42 height 6
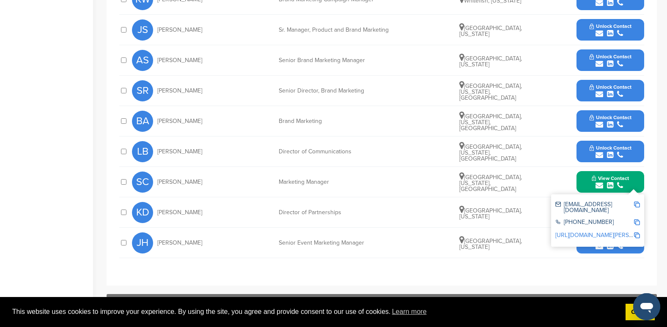
click at [364, 215] on div "Director of Partnerships" at bounding box center [342, 213] width 127 height 6
click at [581, 176] on button "View Contact" at bounding box center [610, 182] width 58 height 25
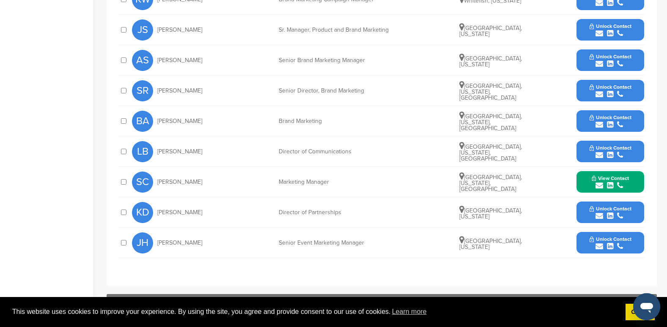
click at [588, 206] on button "Unlock Contact" at bounding box center [610, 212] width 62 height 25
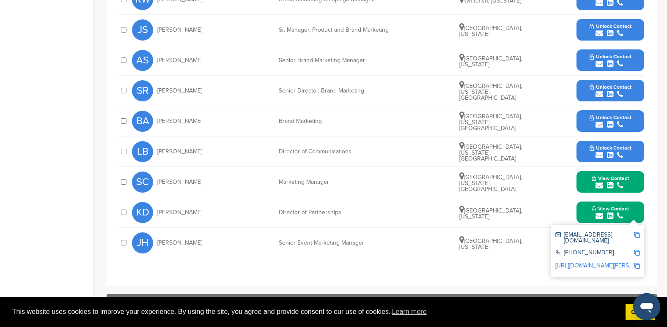
click at [554, 186] on div "SC Seanna Canales Marketing Manager Denton, Texas, United States View Contact s…" at bounding box center [388, 182] width 512 height 30
click at [526, 235] on div "JH Jenn Halze Senior Event Marketing Manager Dallas, Texas Unlock Contact" at bounding box center [388, 243] width 512 height 30
click at [526, 271] on div "**********" at bounding box center [382, 103] width 550 height 365
click at [585, 213] on button "View Contact" at bounding box center [610, 212] width 58 height 25
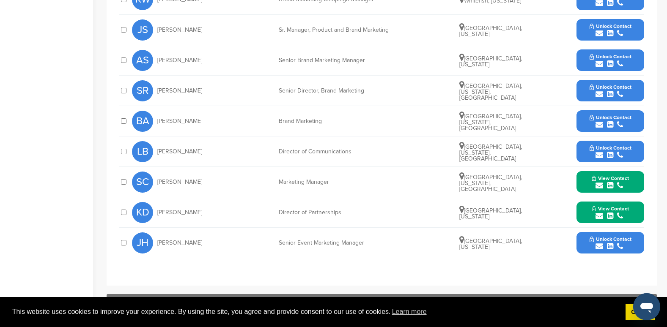
click at [595, 232] on button "Unlock Contact" at bounding box center [610, 242] width 62 height 25
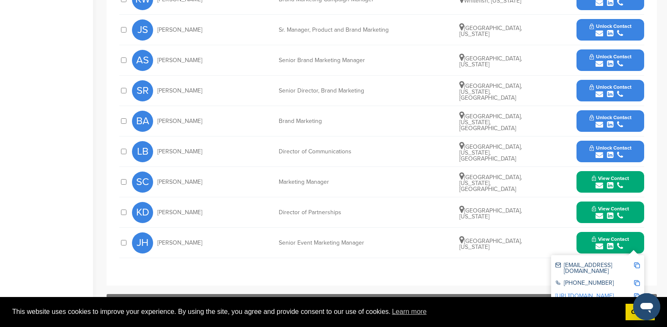
scroll to position [338, 0]
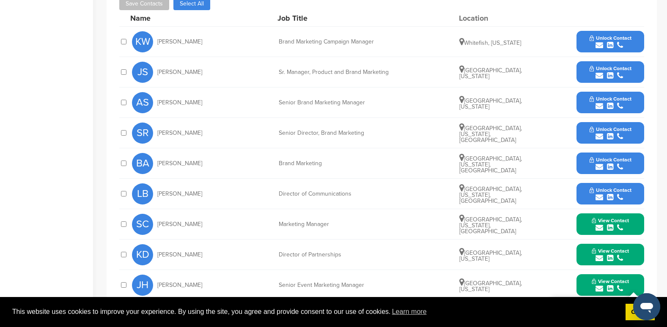
click at [599, 97] on span "Unlock Contact" at bounding box center [610, 99] width 42 height 6
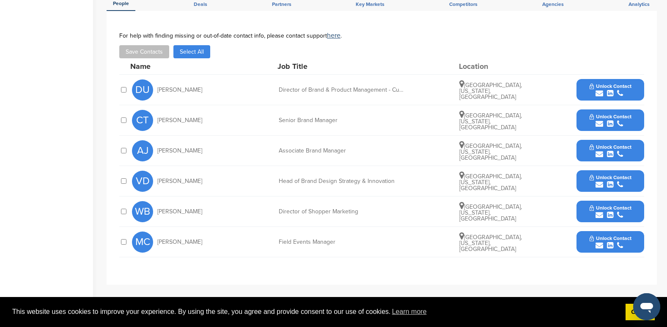
scroll to position [338, 0]
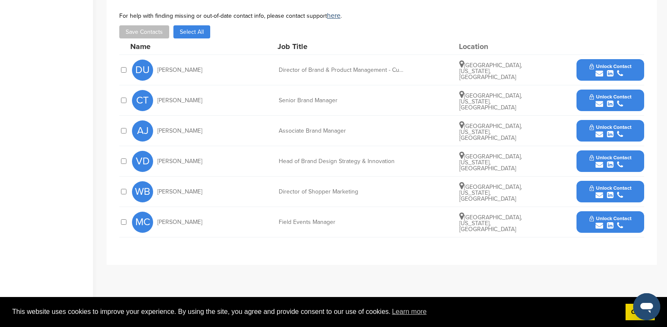
click at [586, 188] on button "Unlock Contact" at bounding box center [610, 191] width 62 height 25
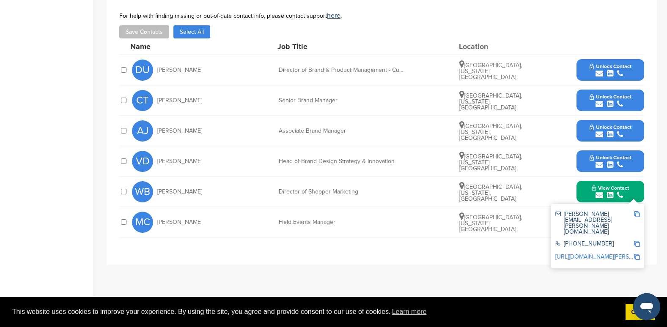
click at [584, 100] on button "Unlock Contact" at bounding box center [610, 100] width 62 height 25
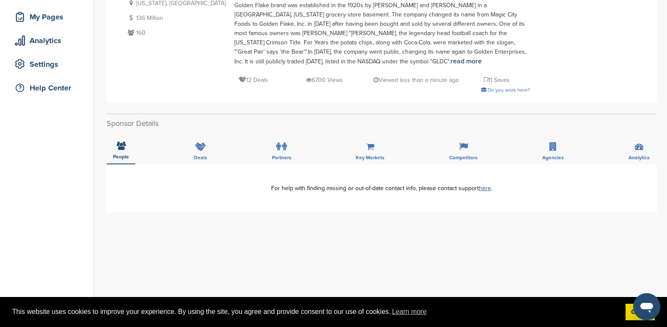
scroll to position [127, 0]
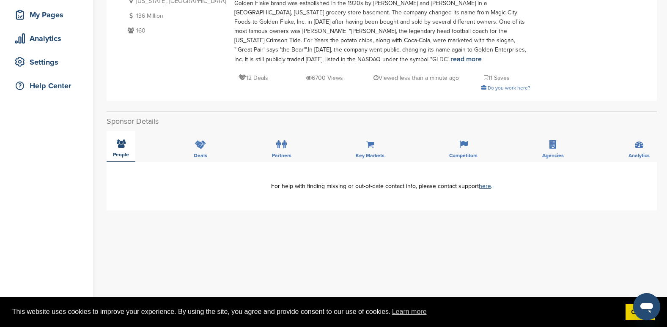
click at [123, 145] on icon at bounding box center [121, 144] width 9 height 8
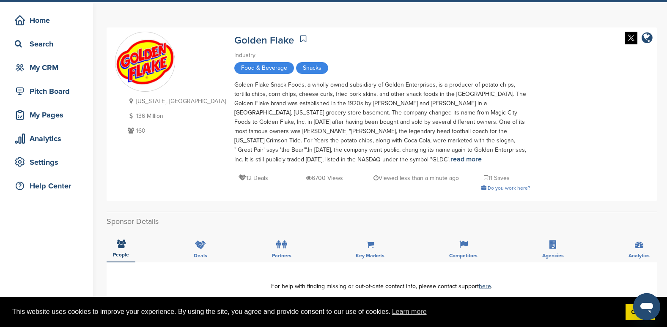
scroll to position [85, 0]
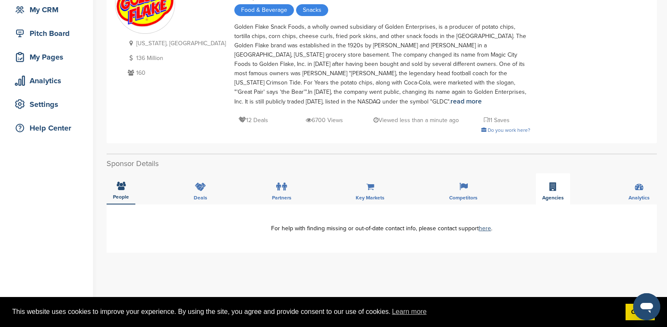
click at [545, 188] on div "Agencies" at bounding box center [553, 188] width 34 height 31
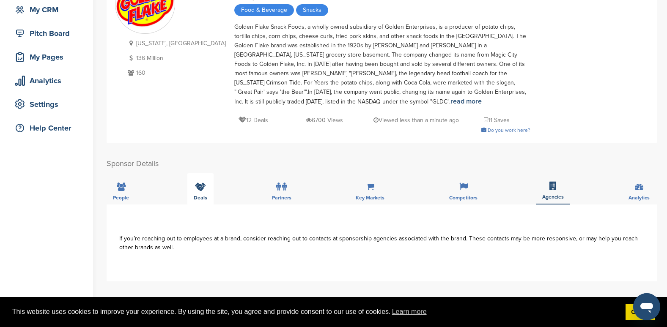
click at [202, 189] on icon at bounding box center [200, 187] width 11 height 8
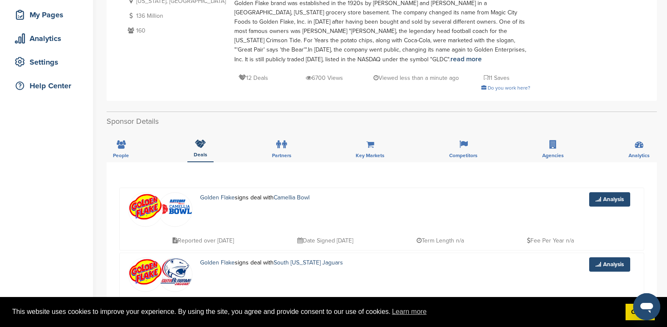
scroll to position [169, 0]
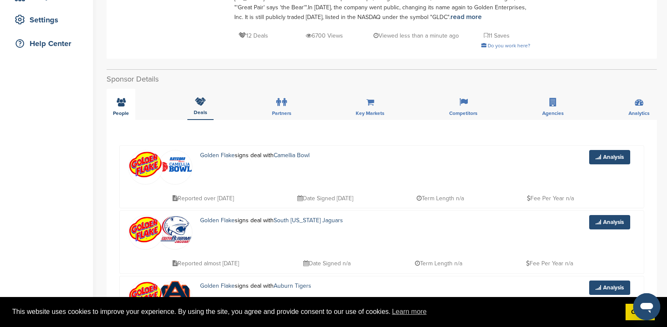
click at [119, 106] on icon at bounding box center [121, 102] width 9 height 8
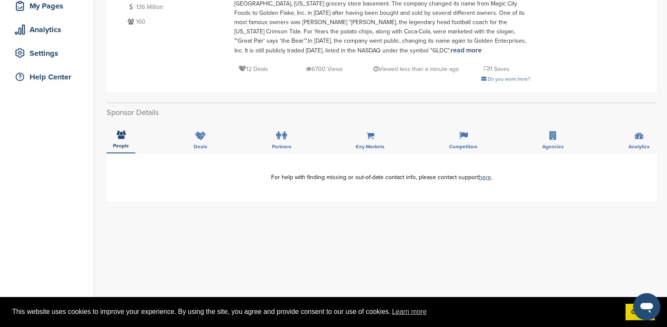
scroll to position [85, 0]
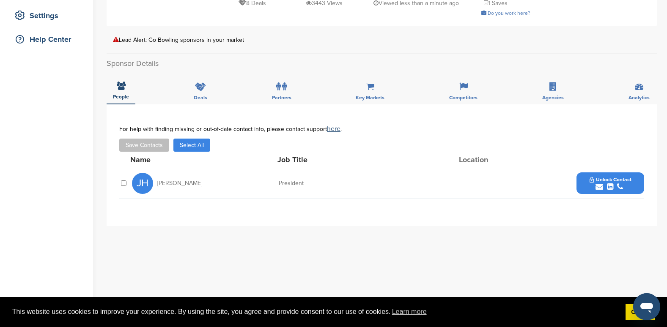
scroll to position [211, 0]
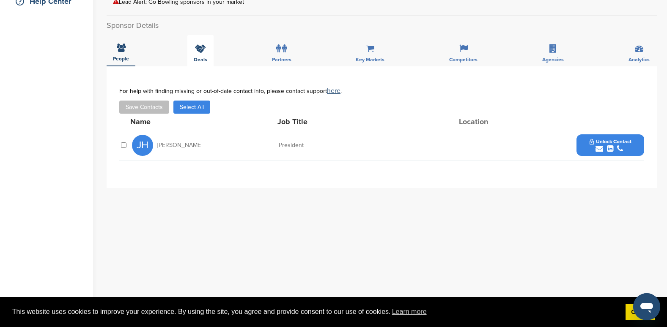
click at [197, 53] on icon at bounding box center [200, 48] width 11 height 8
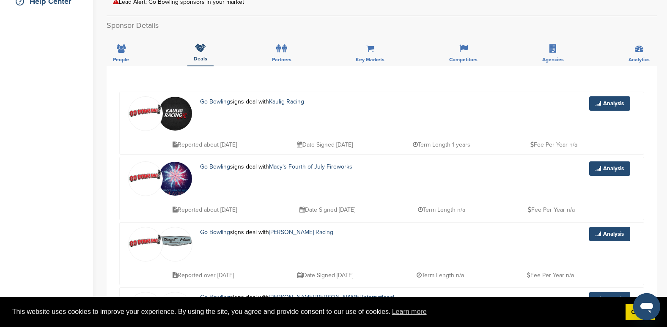
scroll to position [0, 0]
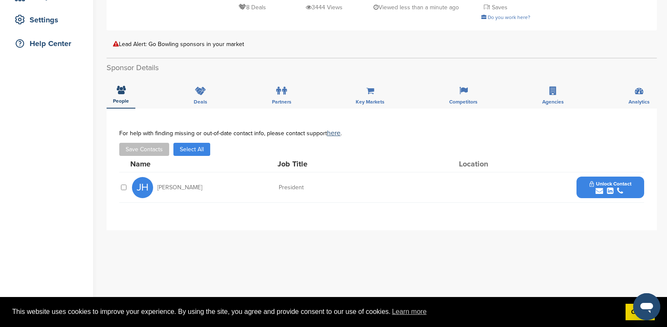
scroll to position [211, 0]
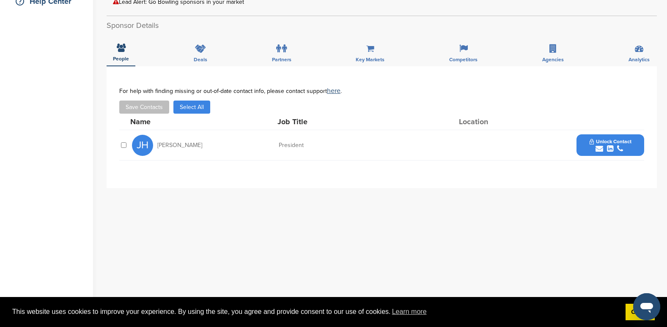
click at [634, 141] on button "Unlock Contact" at bounding box center [610, 145] width 62 height 25
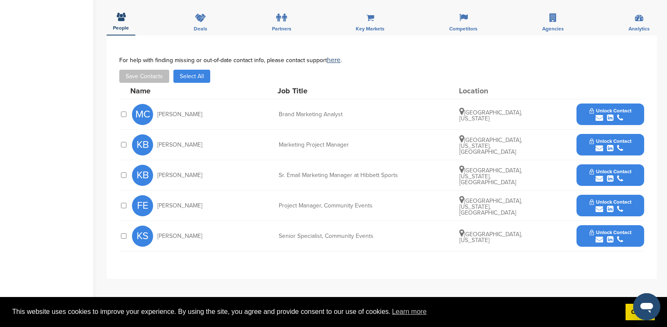
scroll to position [296, 0]
click at [614, 227] on button "Unlock Contact" at bounding box center [610, 235] width 62 height 25
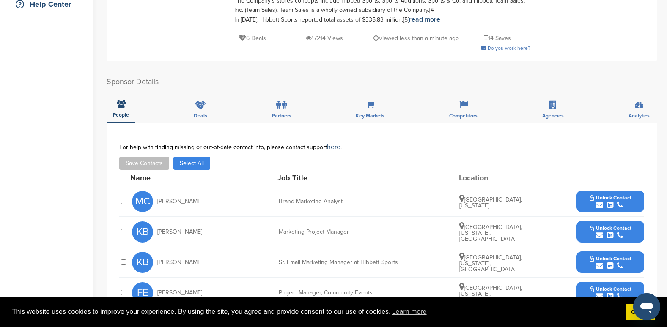
scroll to position [127, 0]
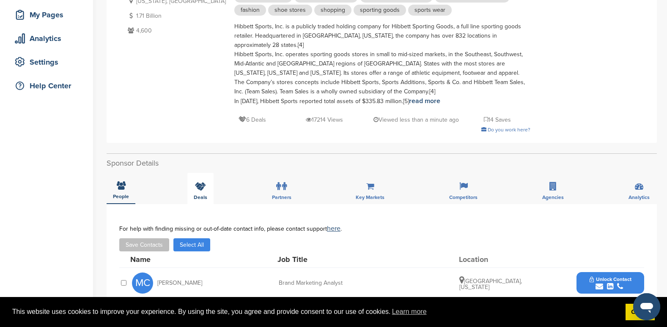
click at [198, 190] on icon at bounding box center [200, 186] width 11 height 8
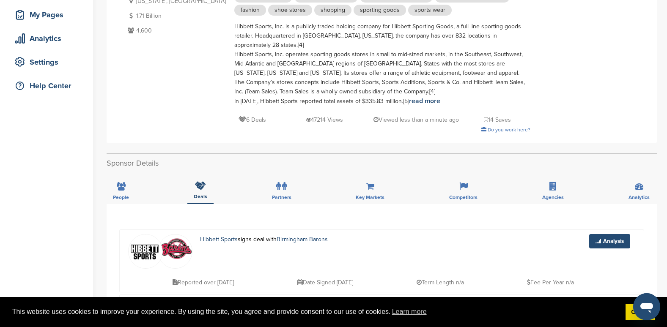
scroll to position [0, 0]
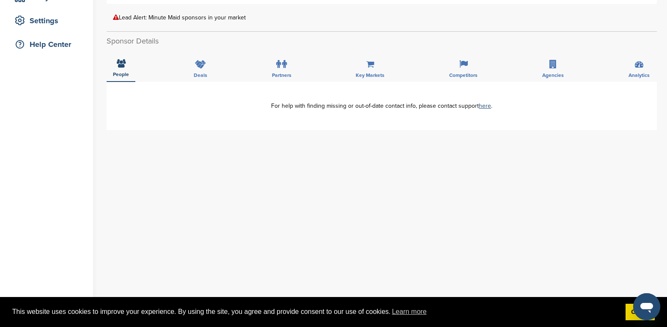
scroll to position [169, 0]
click at [123, 66] on icon at bounding box center [121, 62] width 9 height 8
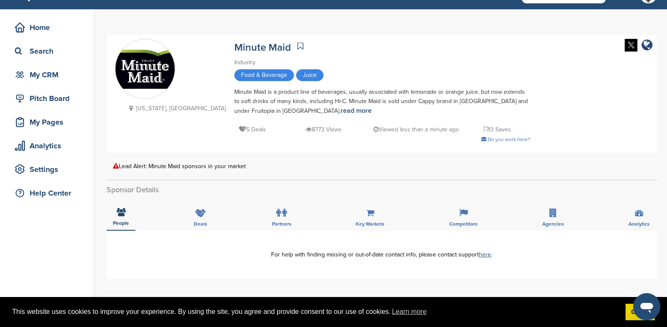
scroll to position [0, 0]
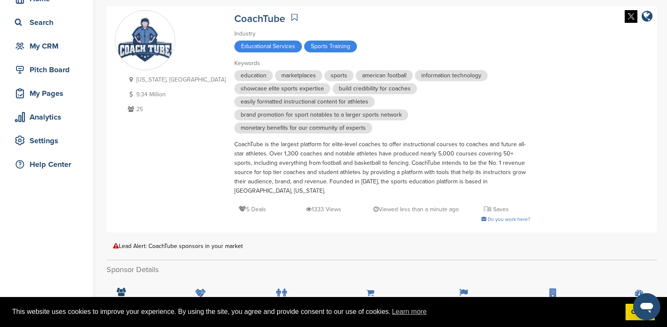
scroll to position [169, 0]
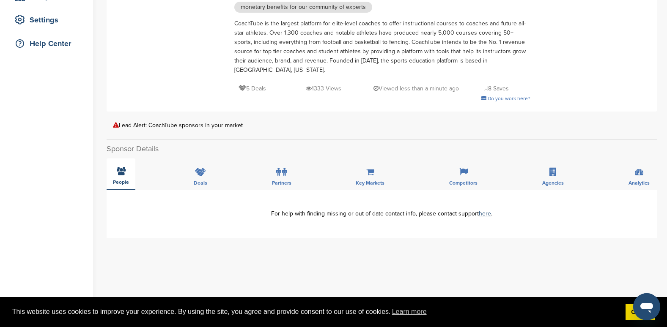
click at [124, 168] on div "People" at bounding box center [121, 174] width 29 height 31
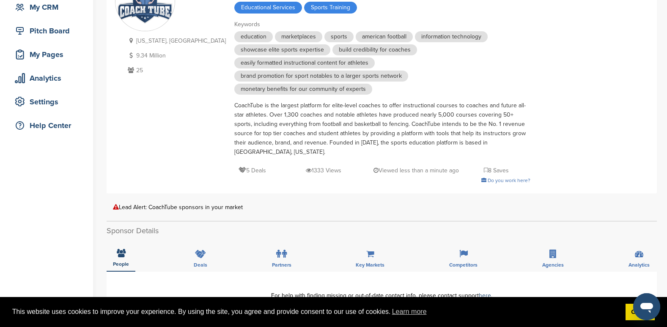
scroll to position [0, 0]
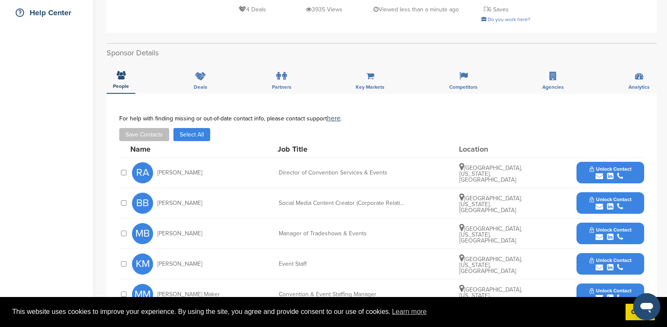
scroll to position [85, 0]
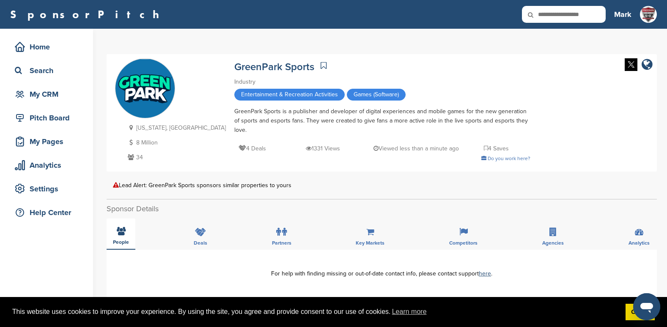
click at [121, 230] on icon at bounding box center [121, 231] width 9 height 8
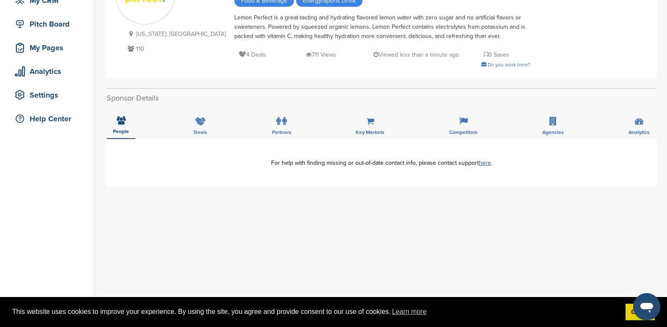
scroll to position [42, 0]
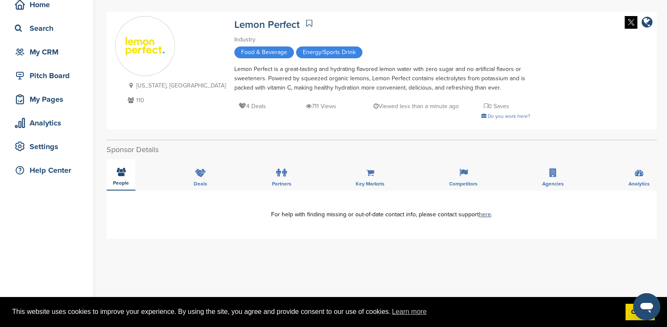
click at [118, 173] on icon at bounding box center [121, 172] width 9 height 8
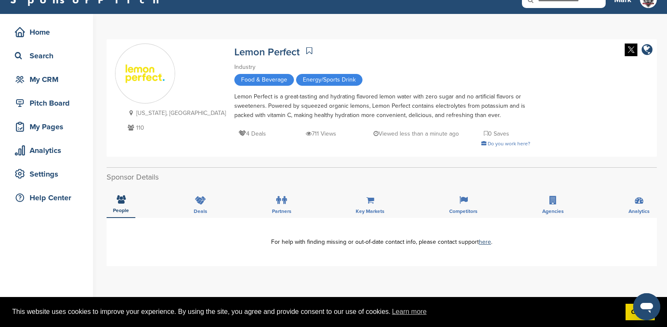
scroll to position [0, 0]
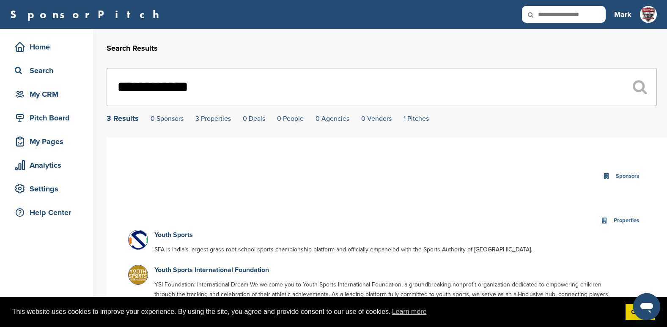
click at [593, 12] on input "text" at bounding box center [564, 14] width 84 height 17
type input "********"
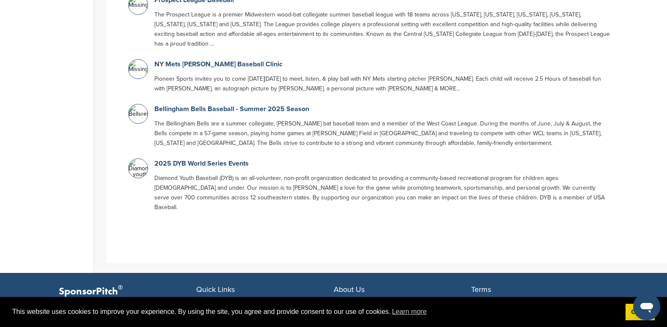
scroll to position [2328, 0]
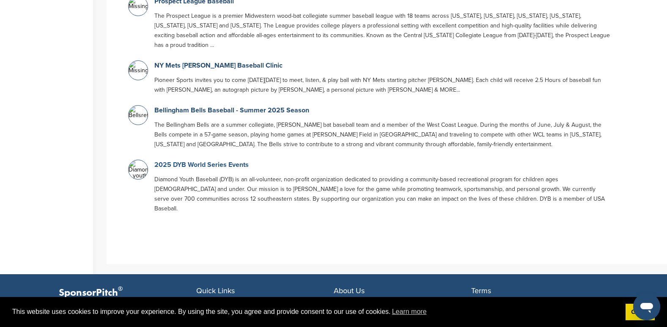
click at [176, 161] on link "2025 DYB World Series Events" at bounding box center [201, 165] width 94 height 8
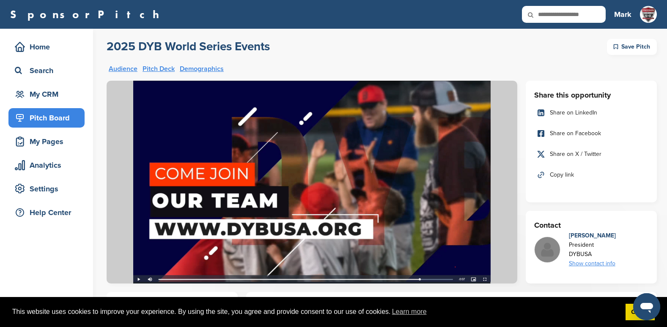
click at [564, 14] on input "text" at bounding box center [564, 14] width 84 height 17
click at [34, 49] on div "Home" at bounding box center [49, 46] width 72 height 15
